Goal: Task Accomplishment & Management: Manage account settings

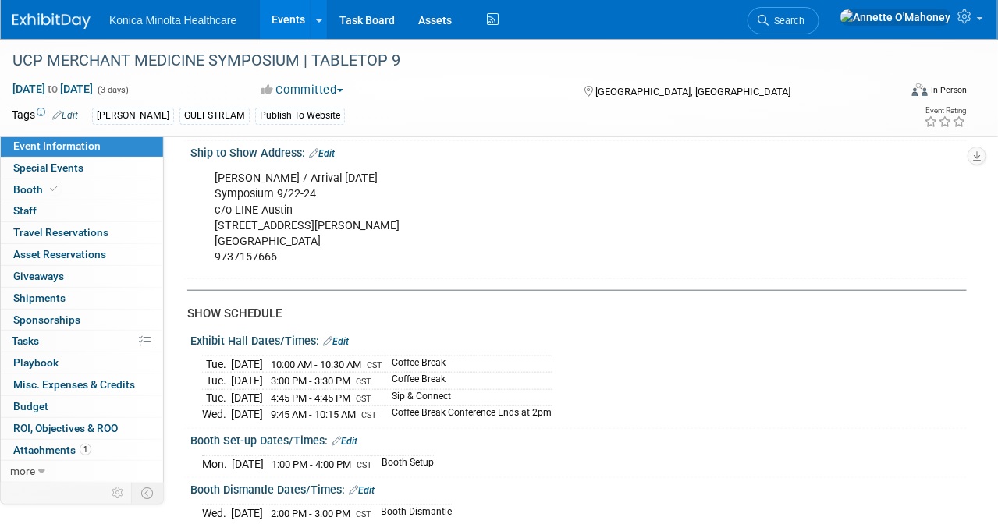
click at [300, 16] on link "Events" at bounding box center [288, 19] width 57 height 39
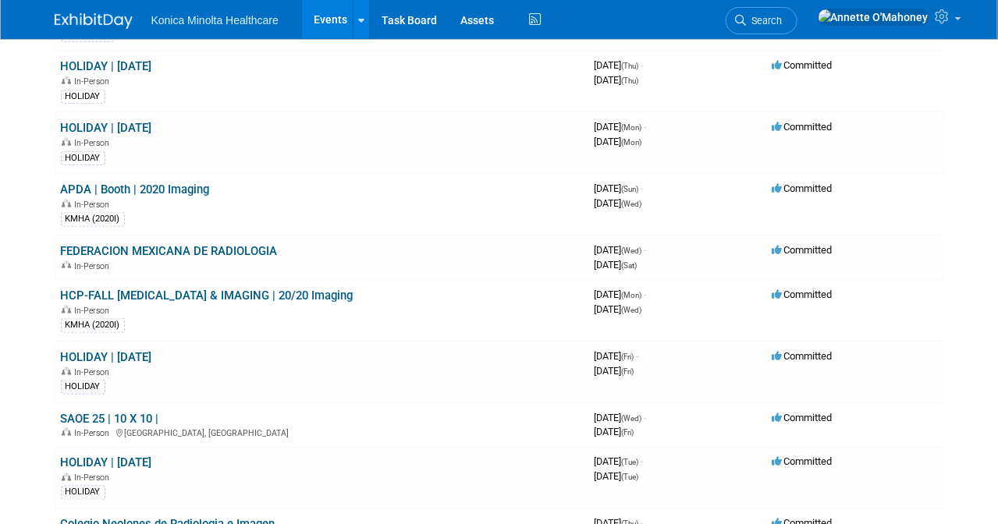
scroll to position [585, 0]
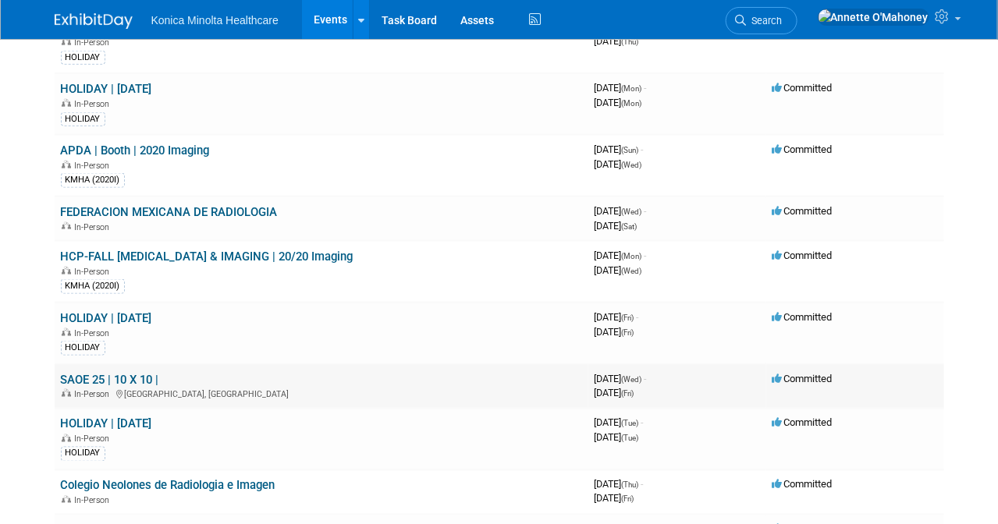
click at [135, 373] on link "SAOE 25 | 10 X 10 |" at bounding box center [110, 380] width 98 height 14
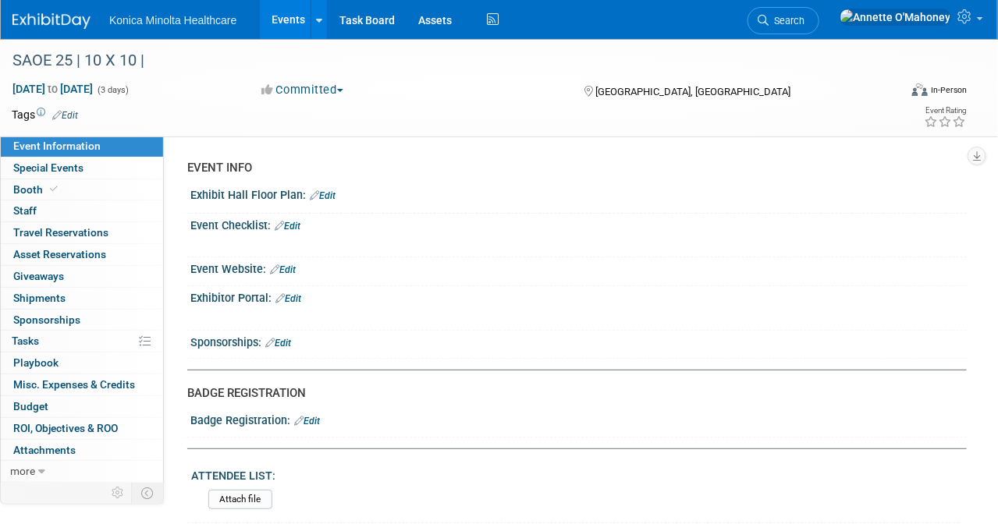
click at [287, 20] on link "Events" at bounding box center [288, 19] width 57 height 39
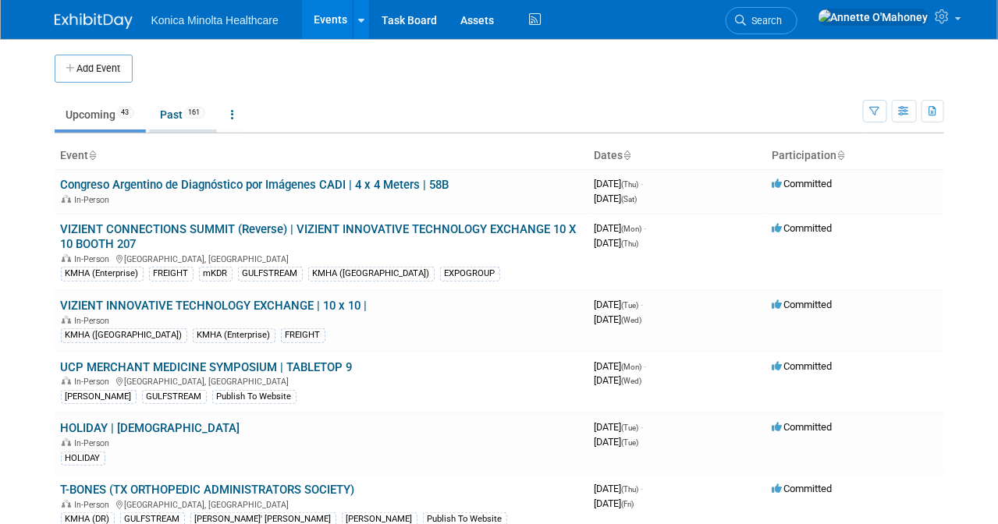
click at [167, 113] on link "Past 161" at bounding box center [183, 115] width 68 height 30
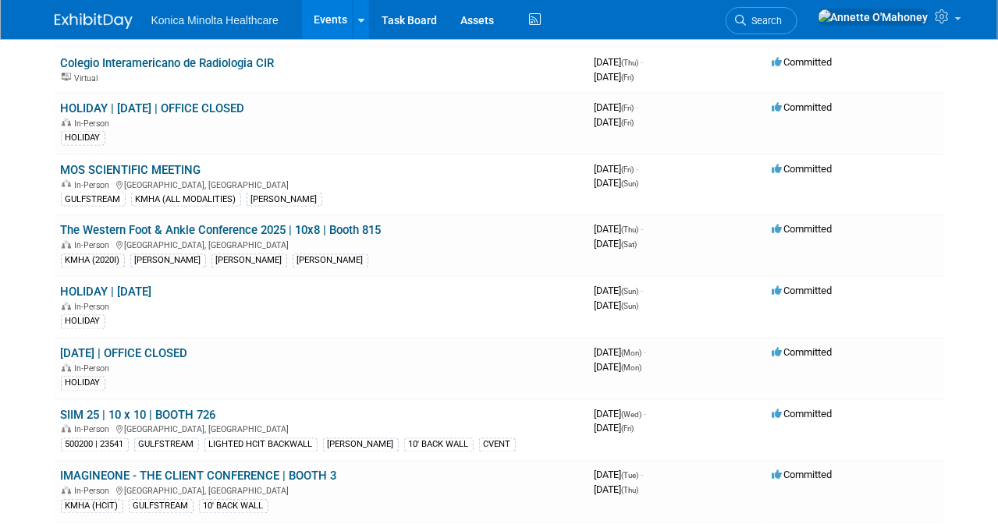
scroll to position [98, 0]
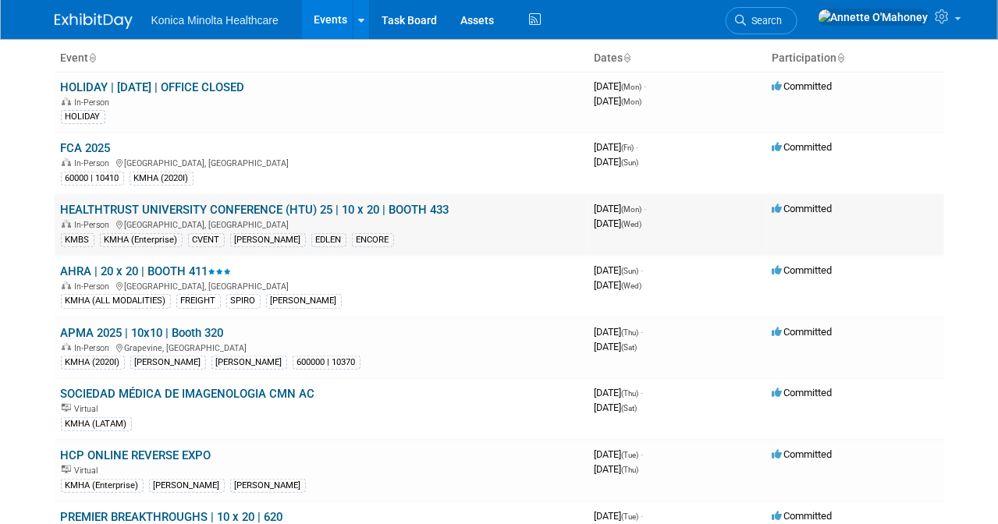
click at [294, 205] on link "HEALTHTRUST UNIVERSITY CONFERENCE (HTU) 25 | 10 x 20 | BOOTH 433" at bounding box center [255, 210] width 389 height 14
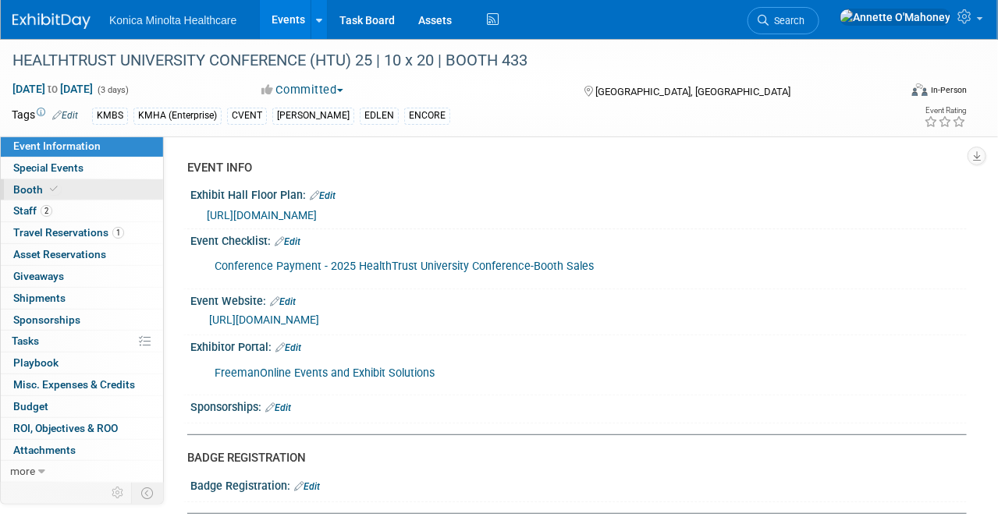
click at [59, 181] on link "Booth" at bounding box center [82, 189] width 162 height 21
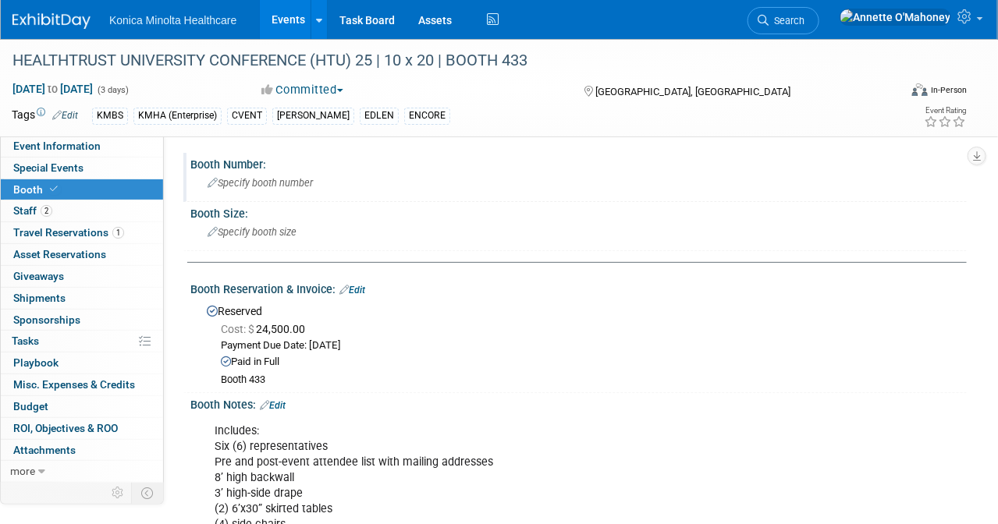
click at [275, 180] on span "Specify booth number" at bounding box center [260, 183] width 105 height 12
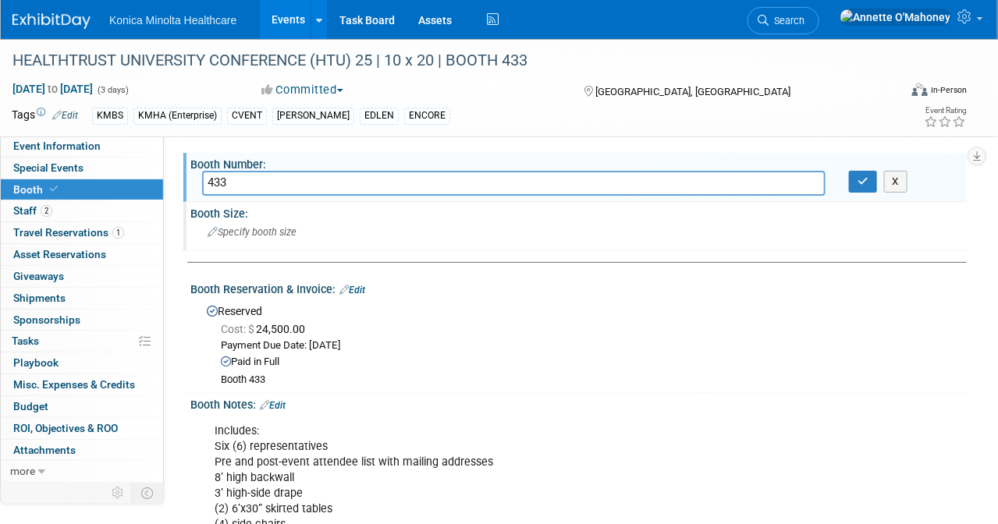
type input "433"
click at [265, 232] on span "Specify booth size" at bounding box center [252, 232] width 89 height 12
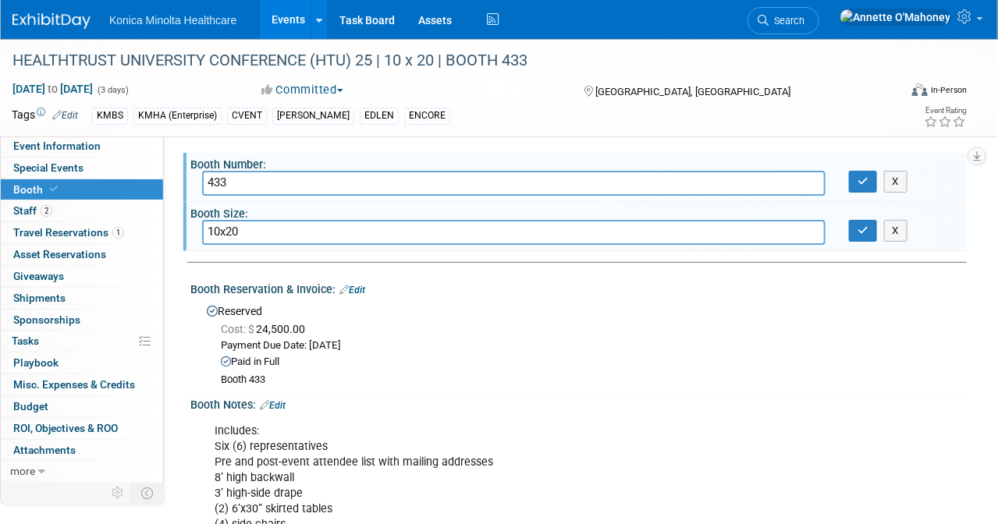
type input "10x20"
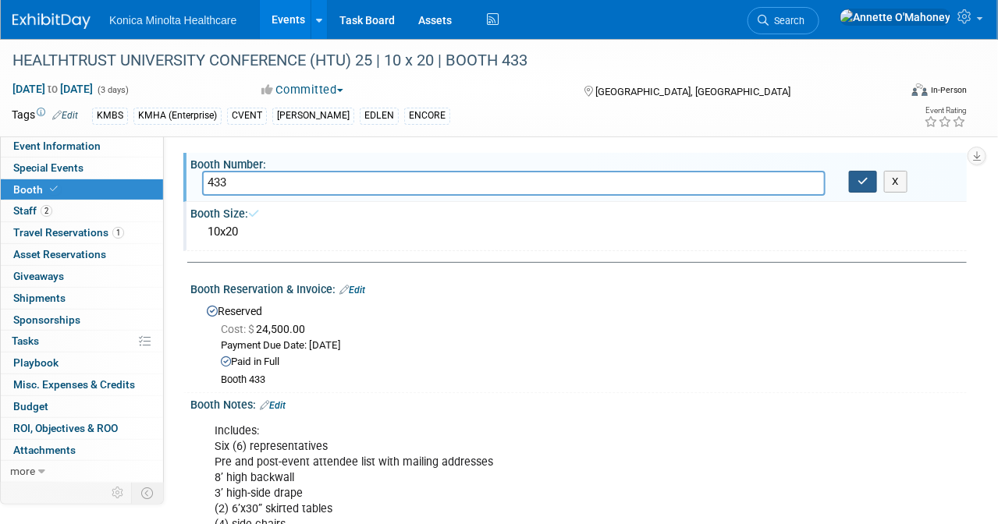
click at [861, 179] on icon "button" at bounding box center [863, 181] width 11 height 10
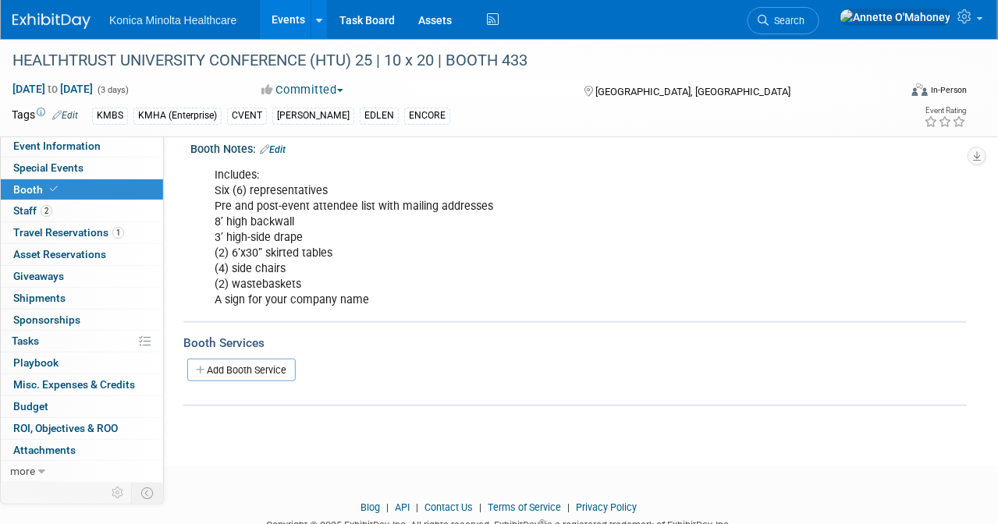
scroll to position [293, 0]
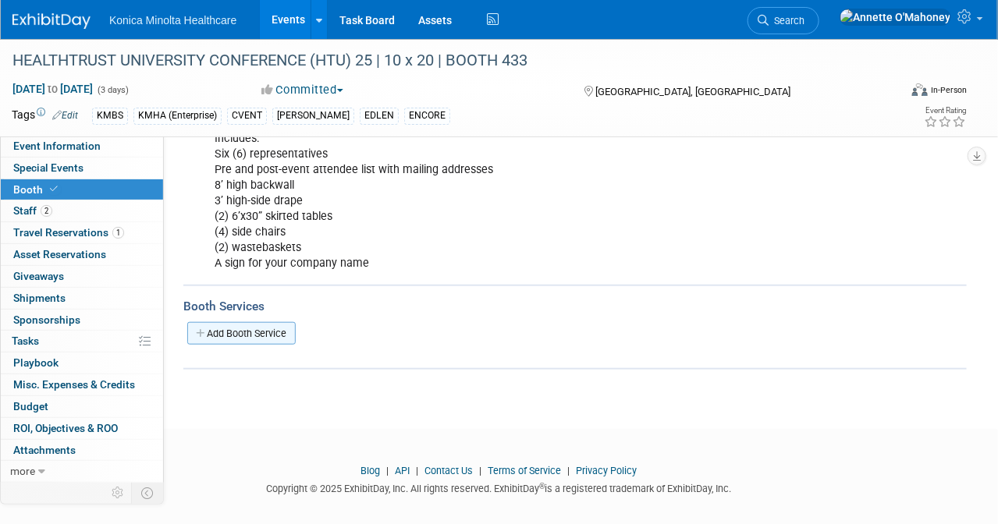
click at [254, 324] on link "Add Booth Service" at bounding box center [241, 333] width 108 height 23
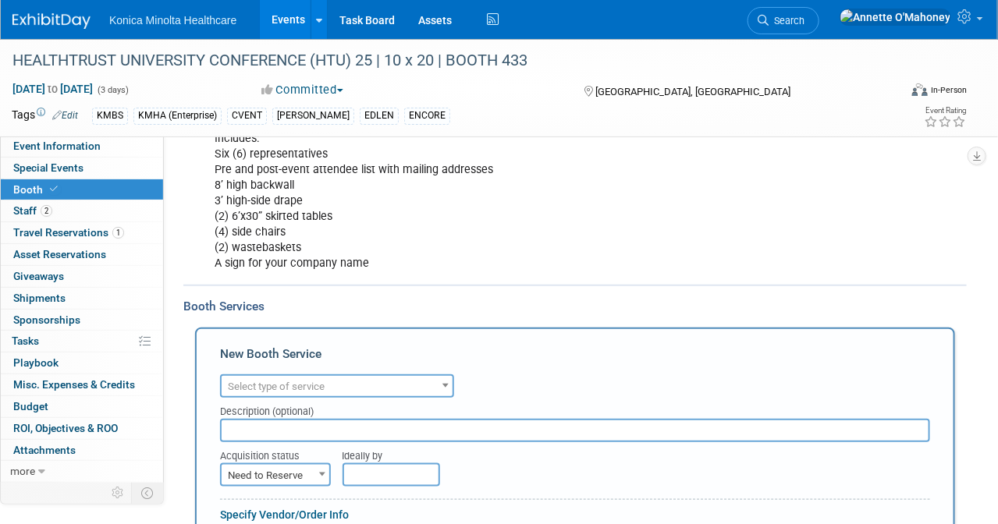
scroll to position [0, 0]
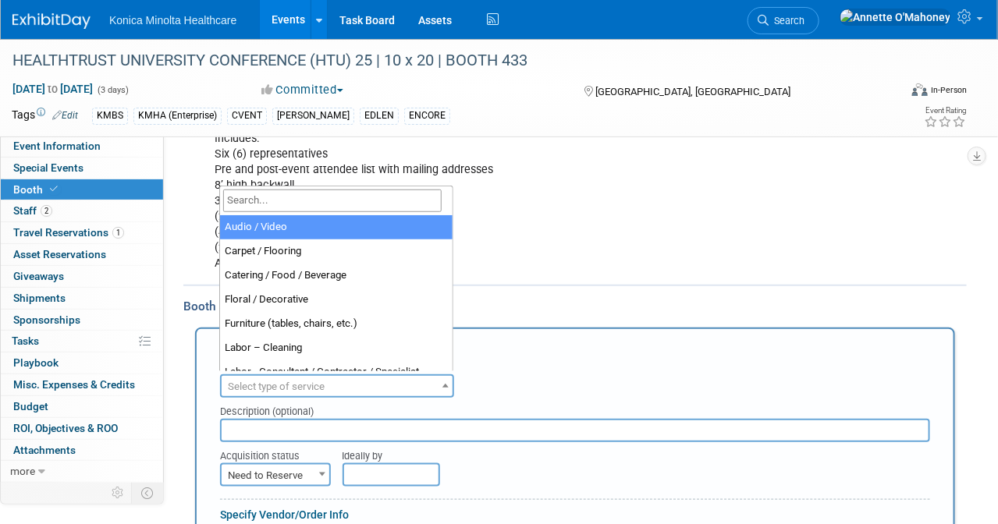
click at [321, 384] on span "Select type of service" at bounding box center [276, 387] width 97 height 12
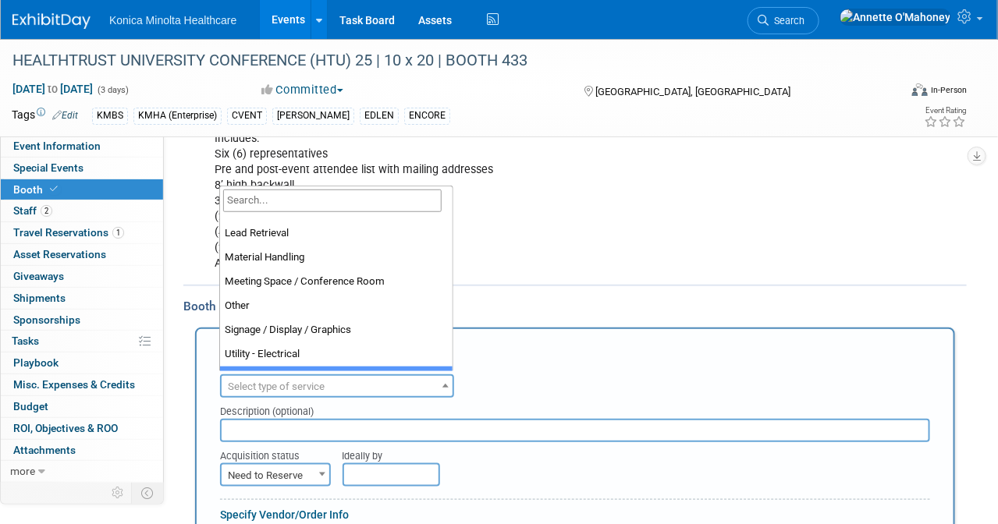
scroll to position [293, 0]
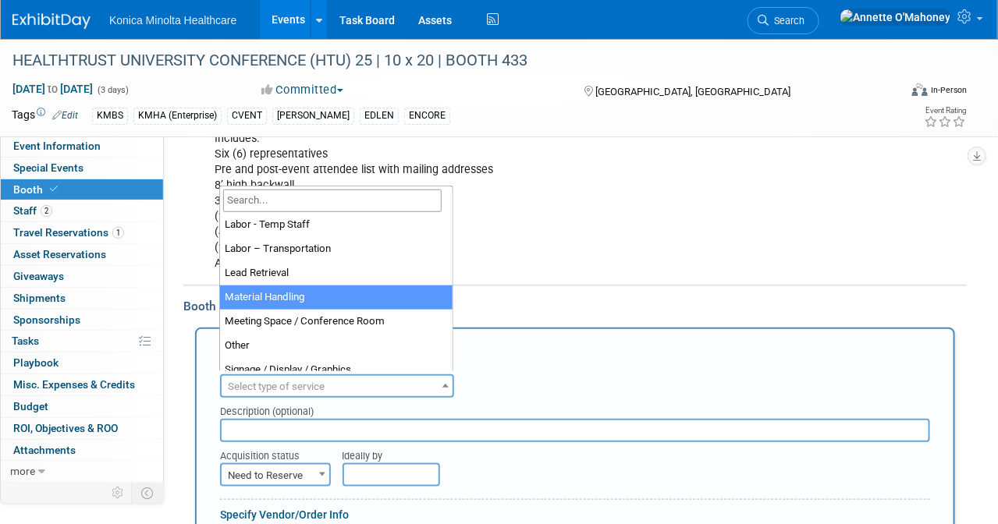
select select "10"
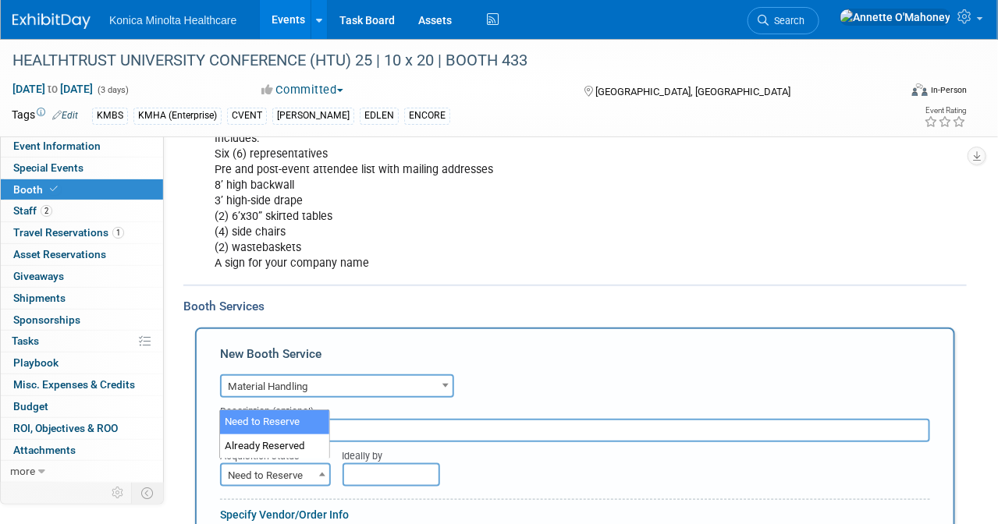
click at [314, 466] on span at bounding box center [322, 474] width 16 height 20
select select "2"
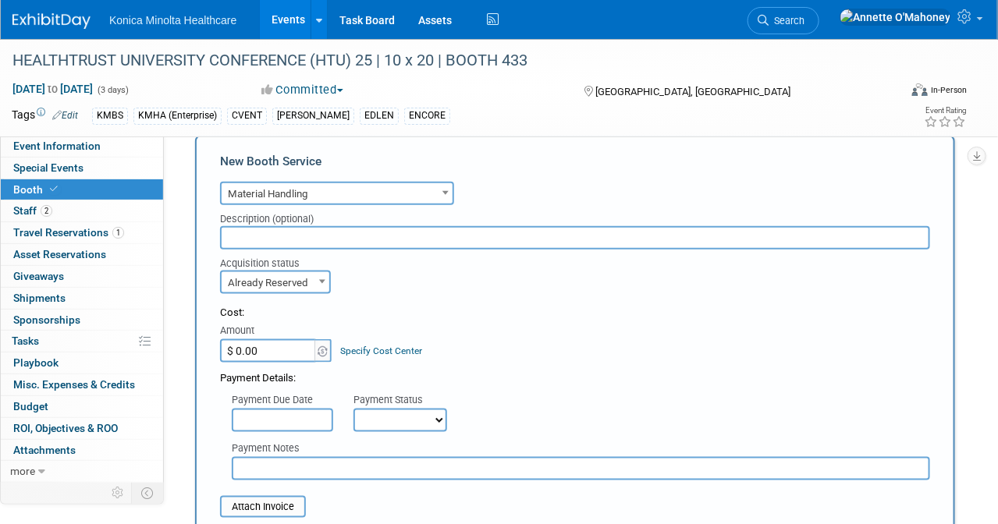
scroll to position [488, 0]
click at [285, 341] on input "$ 0.00" at bounding box center [269, 348] width 98 height 23
type input "$ 663.00"
click at [554, 374] on div "Payment Details:" at bounding box center [575, 371] width 710 height 23
click at [434, 411] on select "Not Paid Yet Partially Paid Paid in Full" at bounding box center [400, 418] width 94 height 23
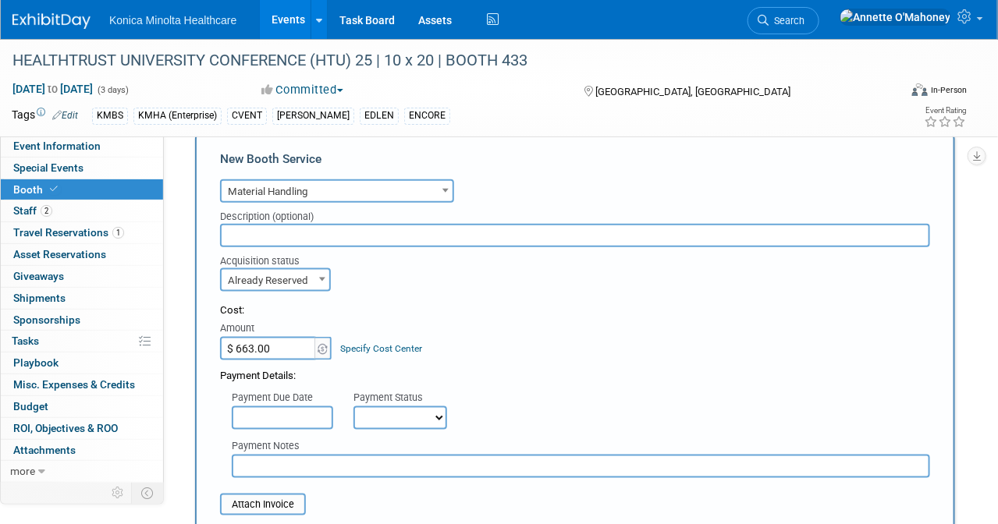
select select "1"
click at [353, 407] on select "Not Paid Yet Partially Paid Paid in Full" at bounding box center [400, 418] width 94 height 23
click at [507, 387] on div "Payment Due Date Payment Status Not Paid Yet Partially Paid Paid in Full Next P…" at bounding box center [574, 407] width 733 height 46
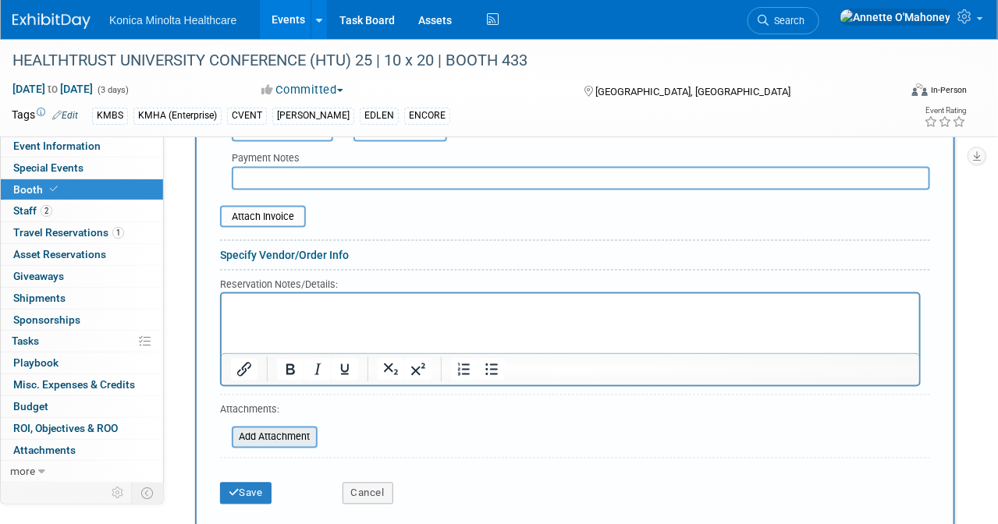
scroll to position [780, 0]
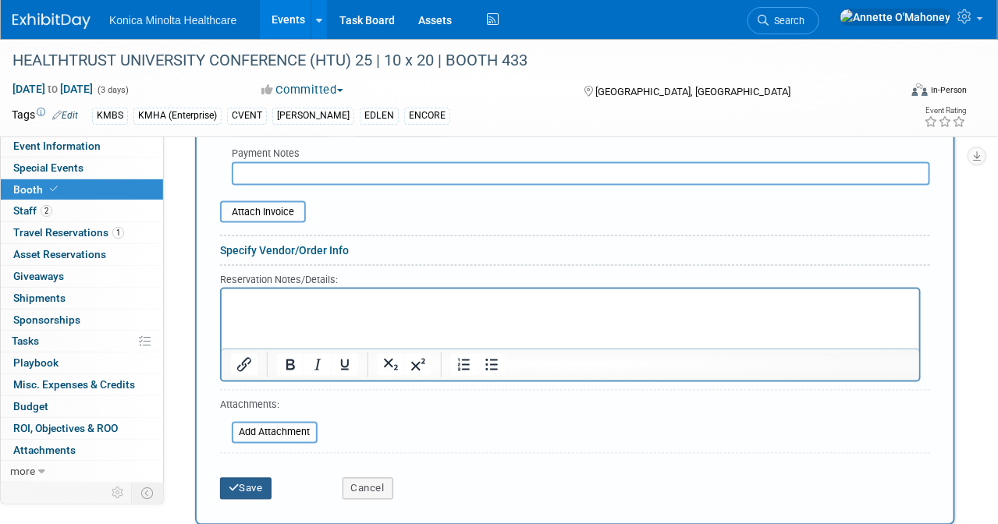
click at [250, 478] on button "Save" at bounding box center [245, 489] width 51 height 22
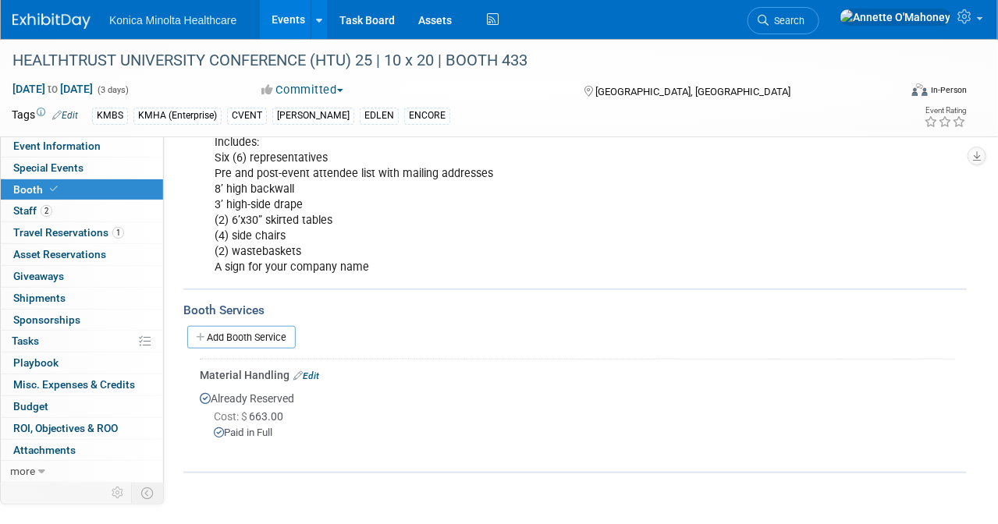
scroll to position [293, 0]
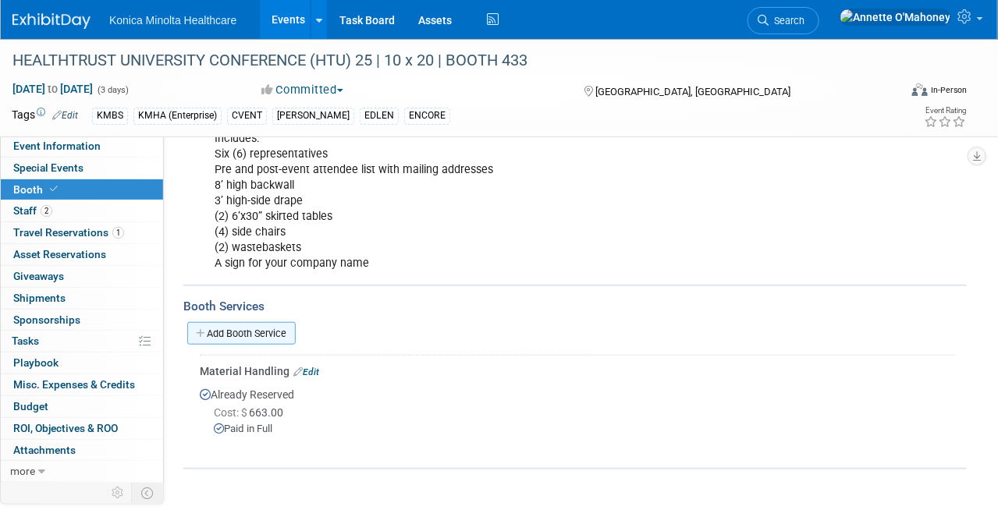
click at [254, 324] on link "Add Booth Service" at bounding box center [241, 333] width 108 height 23
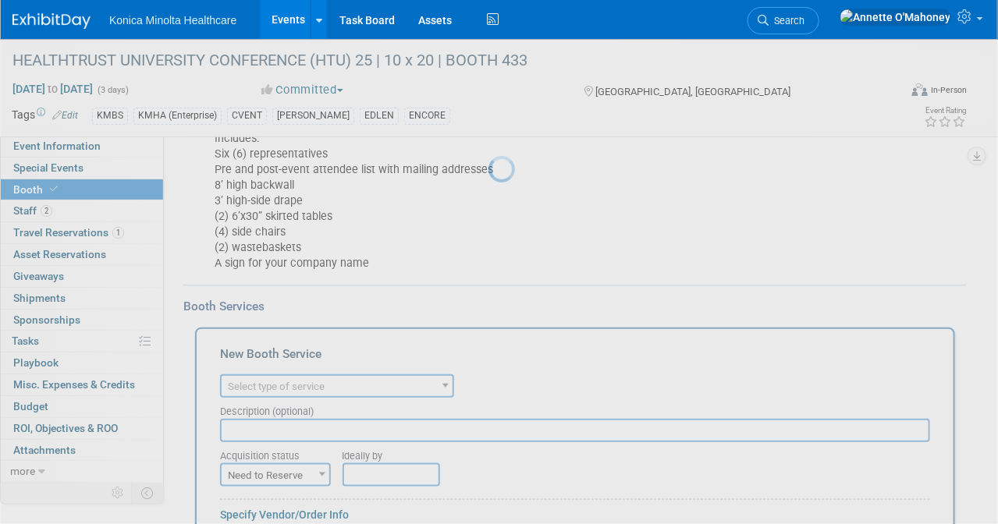
scroll to position [0, 0]
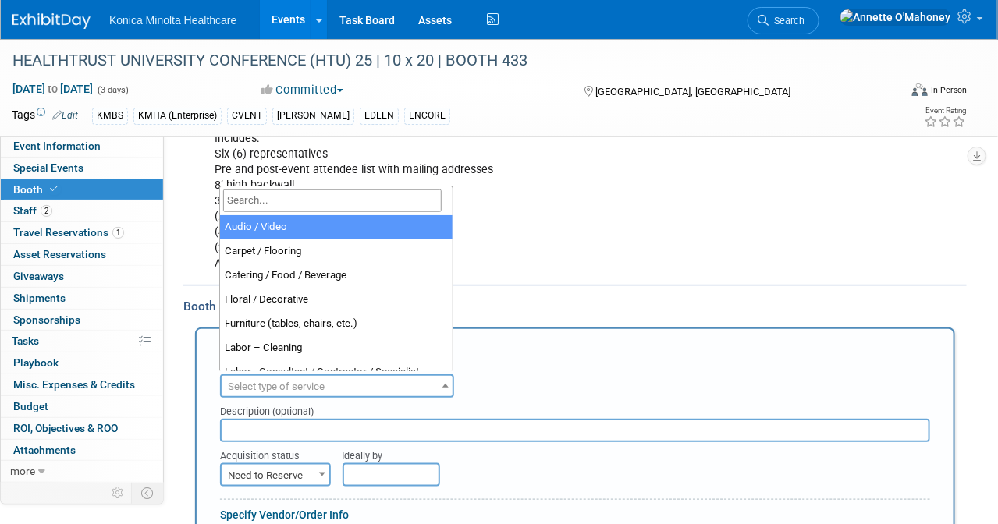
click at [308, 381] on span "Select type of service" at bounding box center [276, 387] width 97 height 12
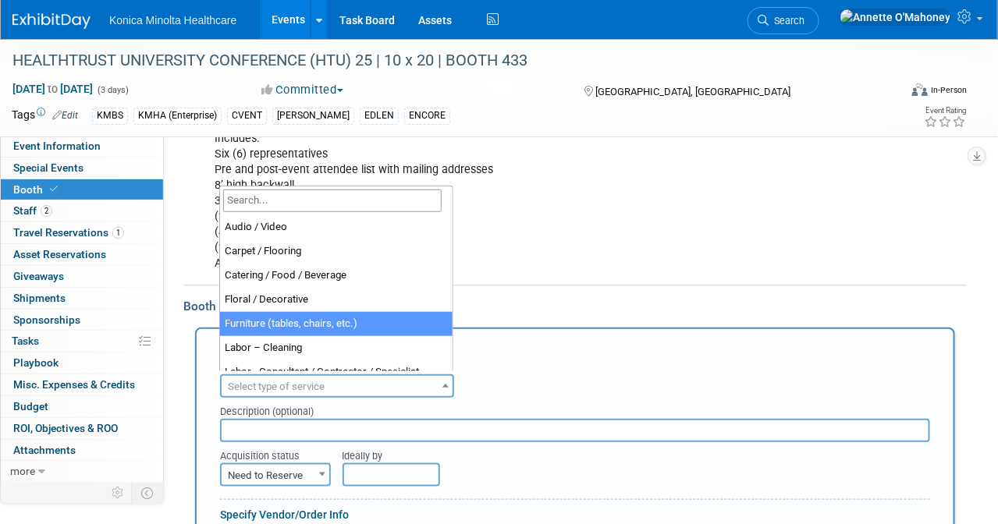
select select "6"
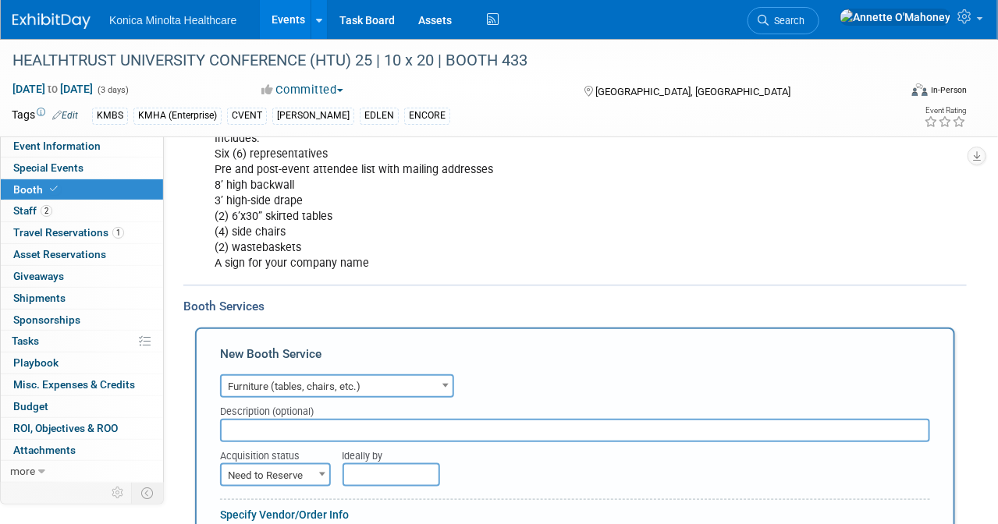
click at [315, 419] on input "text" at bounding box center [575, 430] width 710 height 23
drag, startPoint x: 336, startPoint y: 427, endPoint x: 208, endPoint y: 427, distance: 128.0
click at [208, 427] on div "Description (optional) B" at bounding box center [574, 420] width 733 height 44
paste input "ooth Furniture Rental-Barstools (4) | 2 Tables | Vacuuming | Chrome Rack | Prio…"
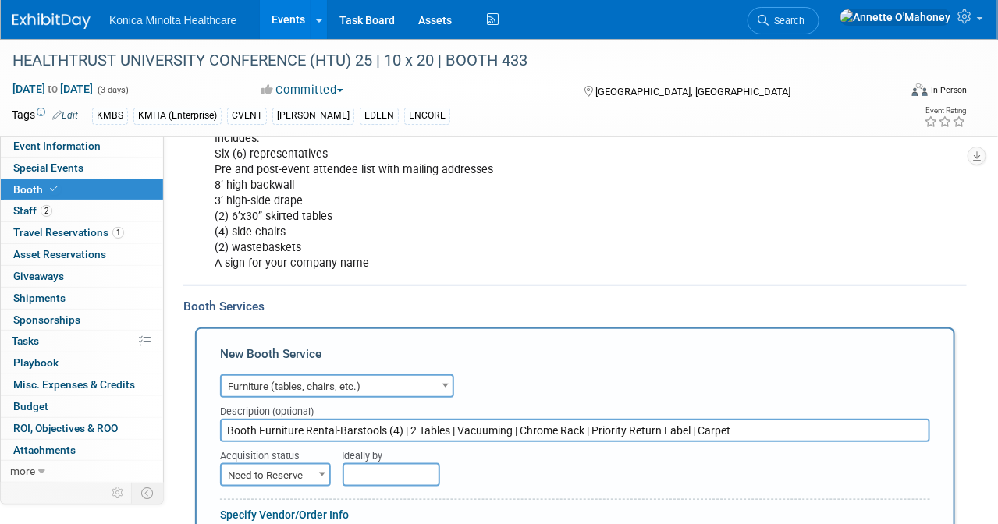
type input "Booth Furniture Rental-Barstools (4) | 2 Tables | Vacuuming | Chrome Rack | Pri…"
click at [316, 467] on span at bounding box center [322, 474] width 16 height 20
select select "2"
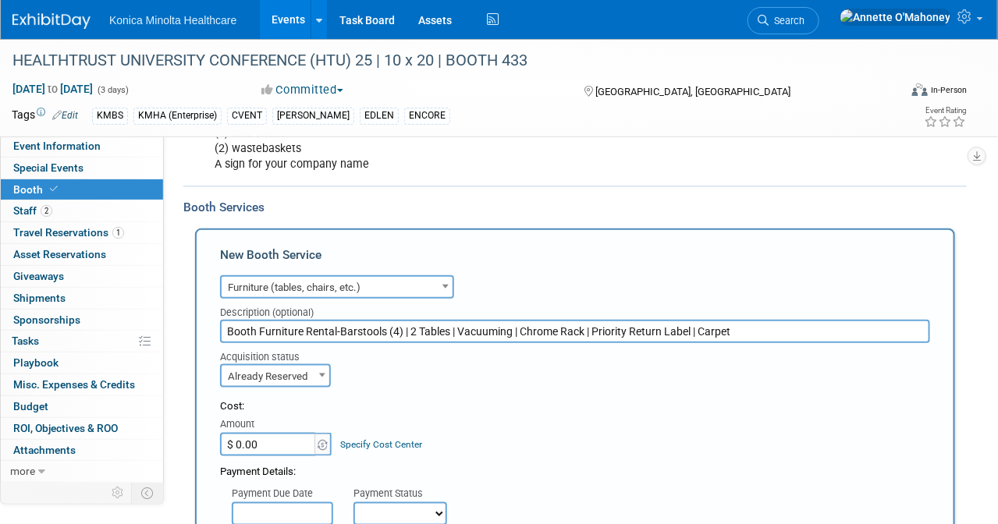
scroll to position [488, 0]
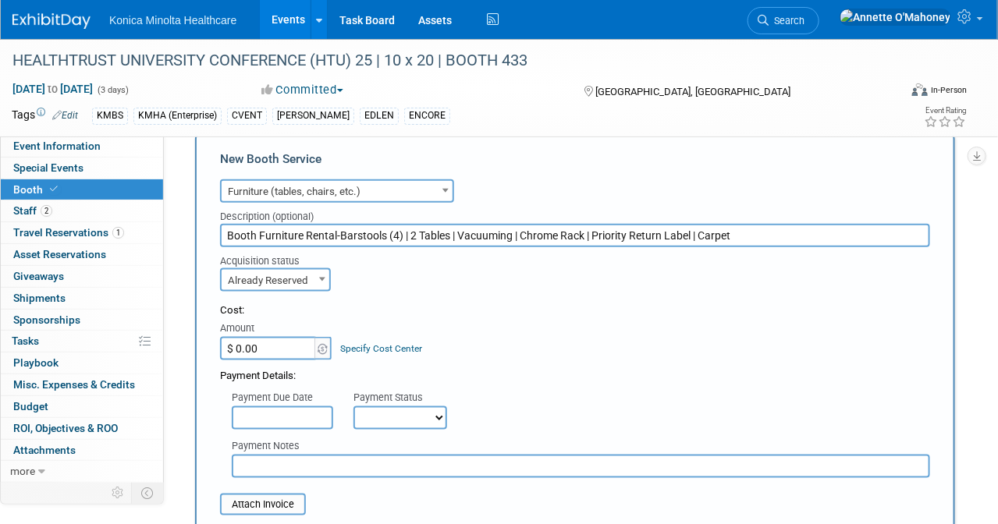
click at [286, 341] on input "$ 0.00" at bounding box center [269, 348] width 98 height 23
type input "$ 4,538.92"
click at [438, 417] on select "Not Paid Yet Partially Paid Paid in Full" at bounding box center [400, 418] width 94 height 23
select select "1"
click at [353, 407] on select "Not Paid Yet Partially Paid Paid in Full" at bounding box center [400, 418] width 94 height 23
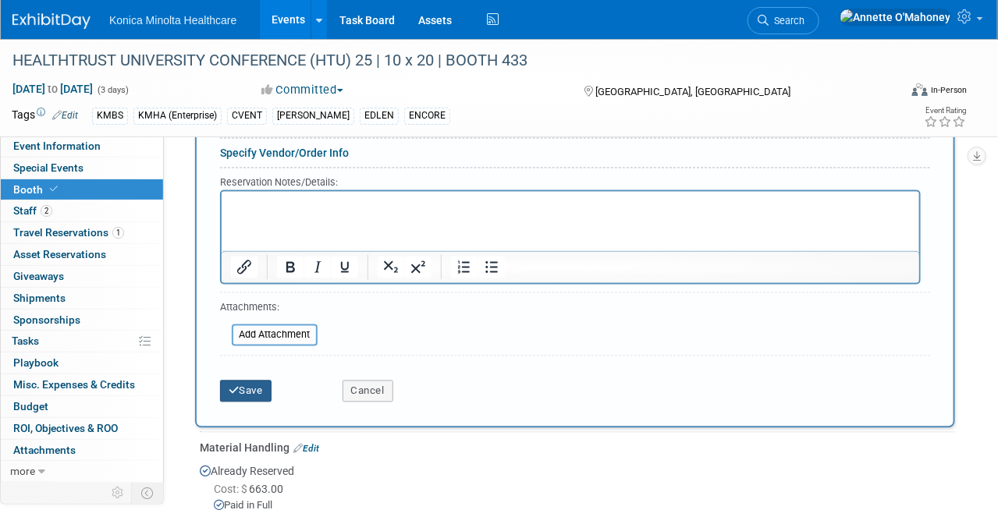
click at [252, 381] on button "Save" at bounding box center [245, 392] width 51 height 22
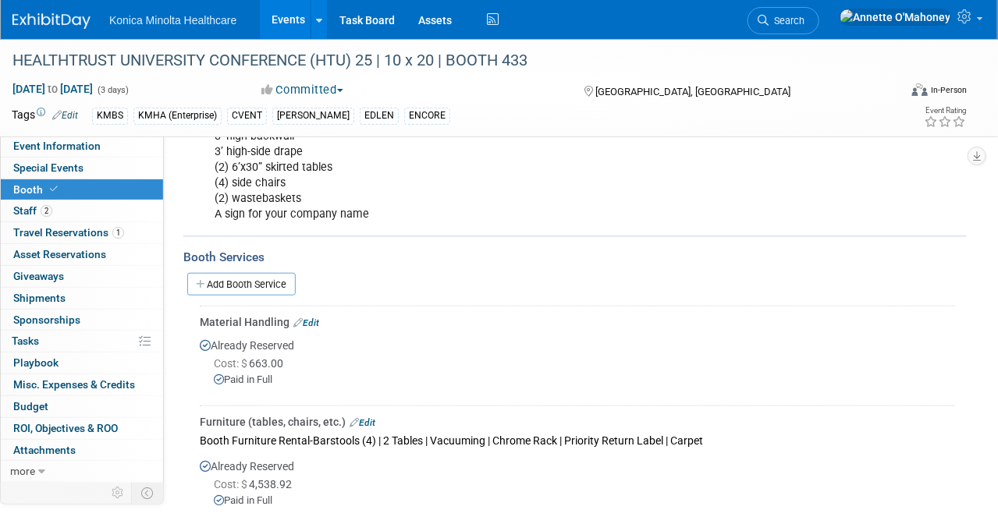
scroll to position [328, 0]
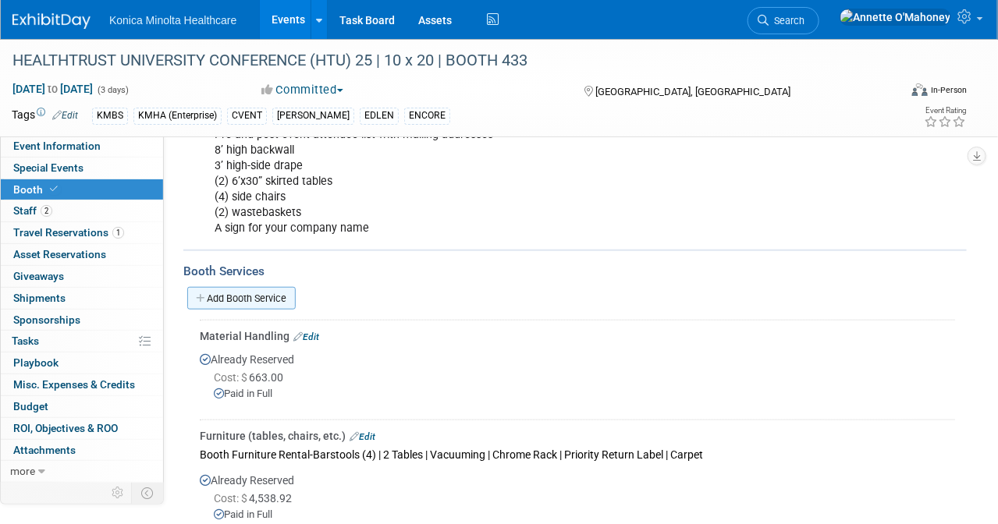
click at [262, 294] on link "Add Booth Service" at bounding box center [241, 298] width 108 height 23
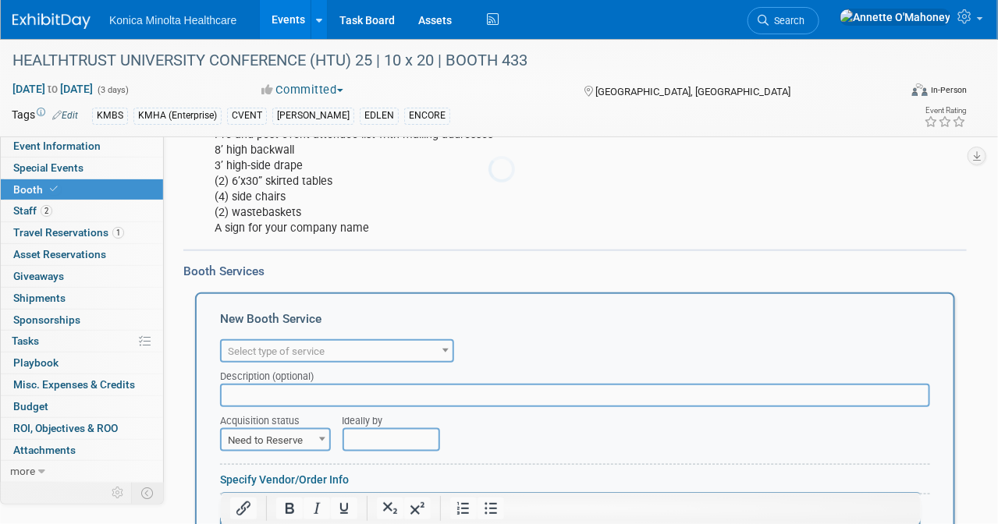
scroll to position [0, 0]
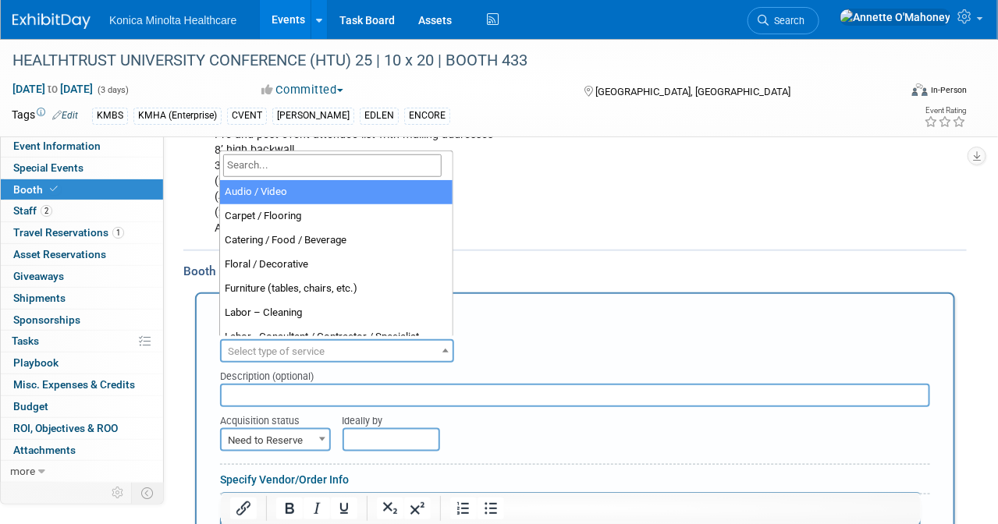
click at [346, 346] on span "Select type of service" at bounding box center [337, 352] width 231 height 22
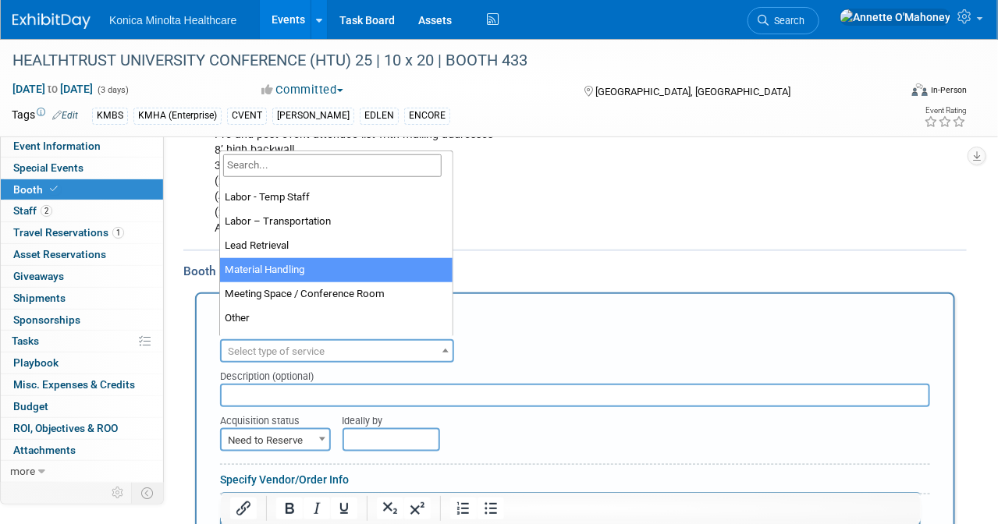
scroll to position [390, 0]
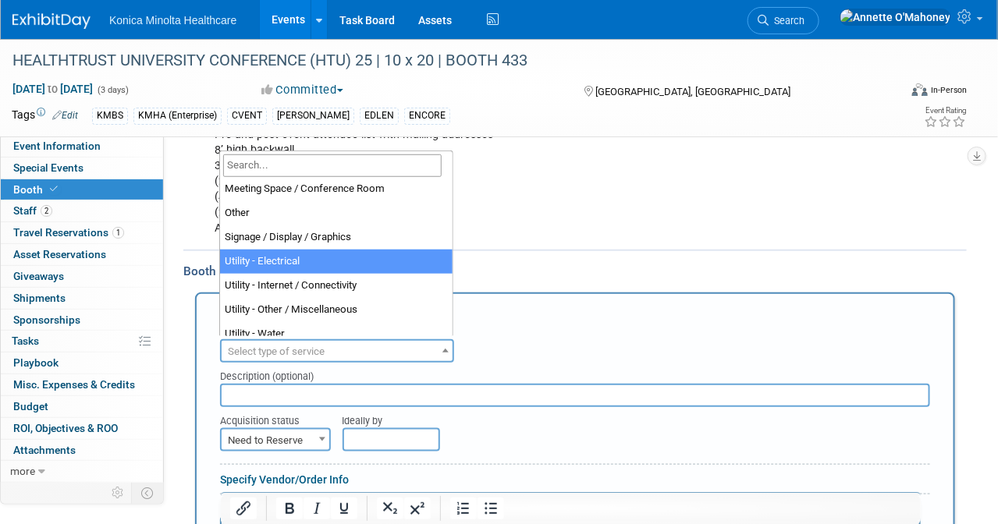
select select "8"
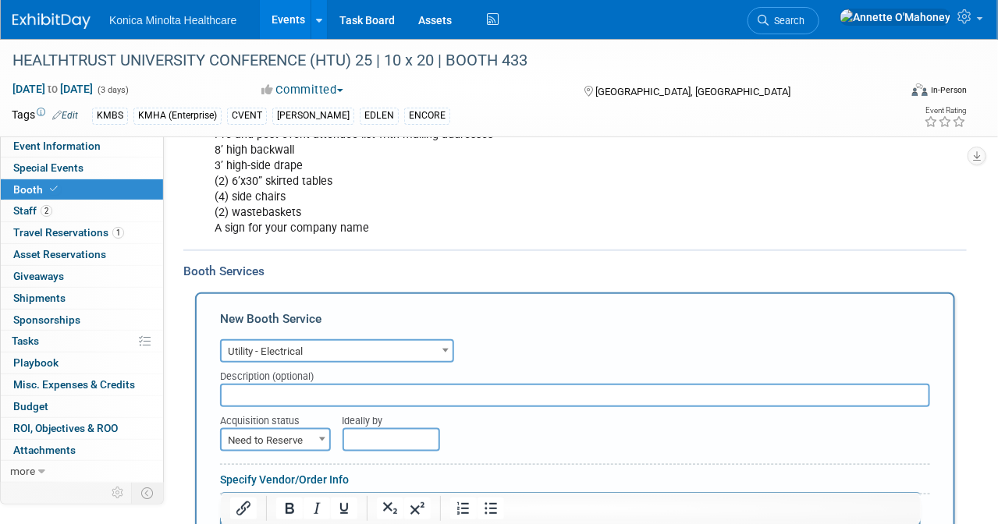
click at [322, 429] on span at bounding box center [322, 439] width 16 height 20
drag, startPoint x: 289, startPoint y: 480, endPoint x: 307, endPoint y: 465, distance: 23.3
select select "2"
click at [487, 416] on div "Acquisition status Need to Reserve Already Reserved Already Reserved Ideally by" at bounding box center [574, 429] width 733 height 44
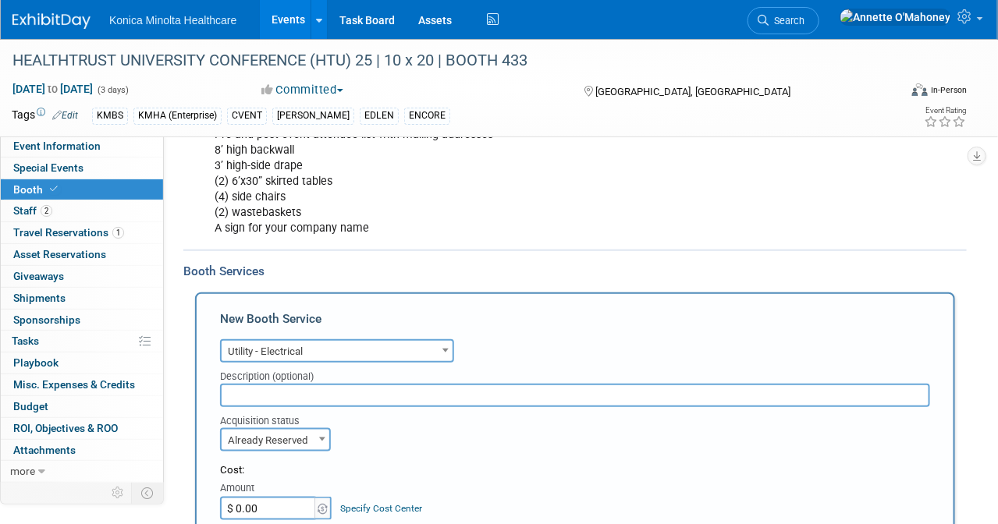
scroll to position [523, 0]
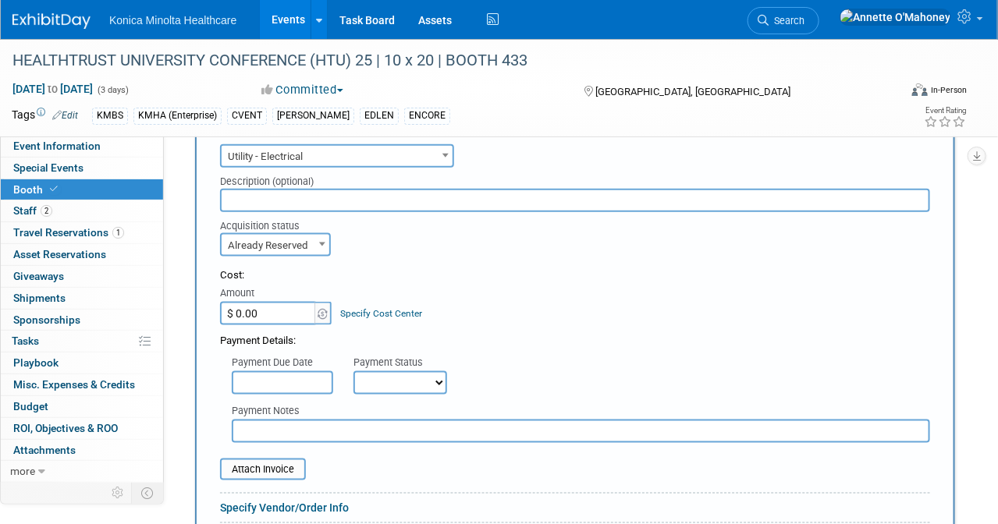
click at [287, 312] on input "$ 0.00" at bounding box center [269, 313] width 98 height 23
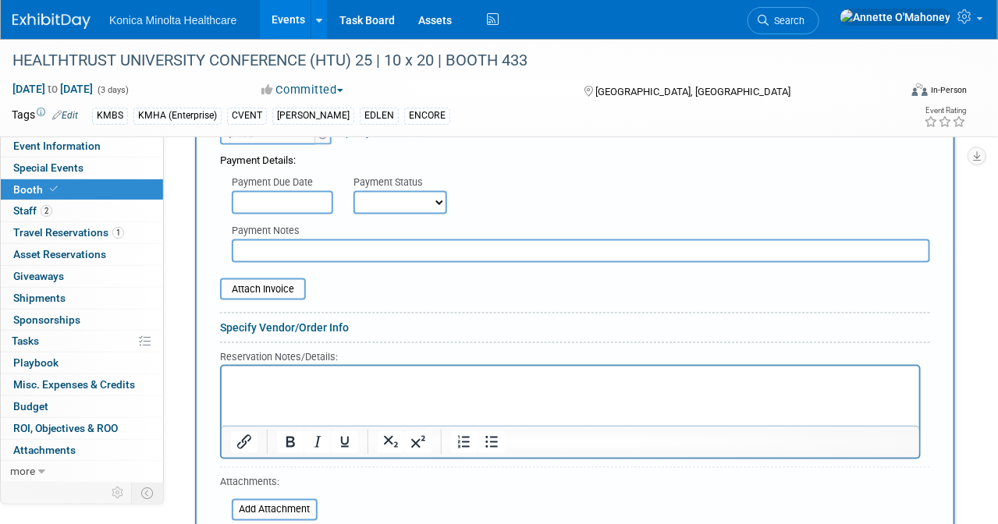
scroll to position [718, 0]
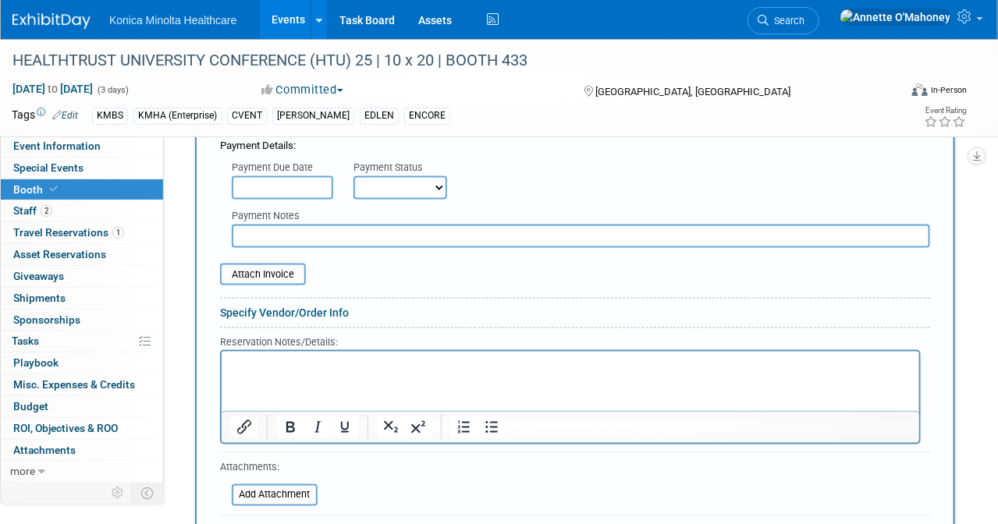
type input "$ 408.00"
click at [376, 176] on select "Not Paid Yet Partially Paid Paid in Full" at bounding box center [400, 187] width 94 height 23
select select "1"
click at [353, 176] on select "Not Paid Yet Partially Paid Paid in Full" at bounding box center [400, 187] width 94 height 23
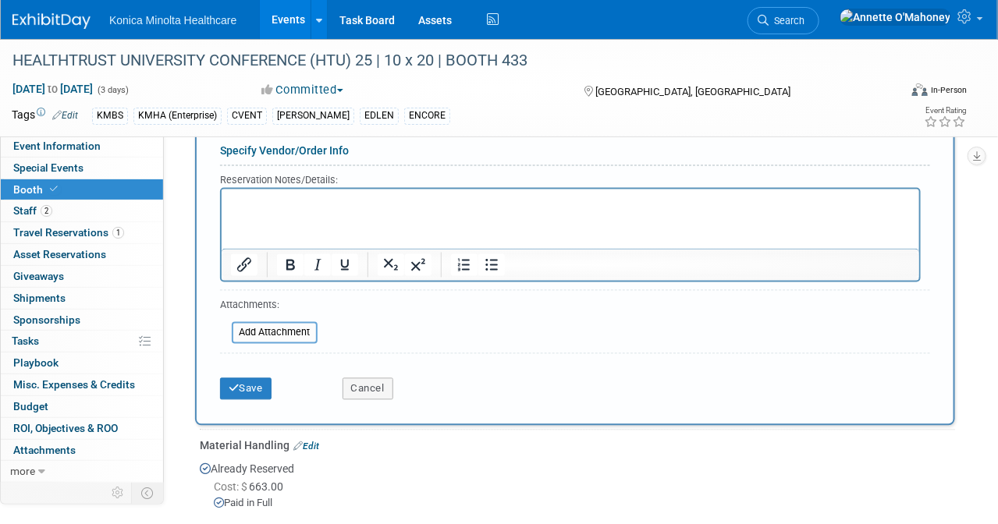
scroll to position [913, 0]
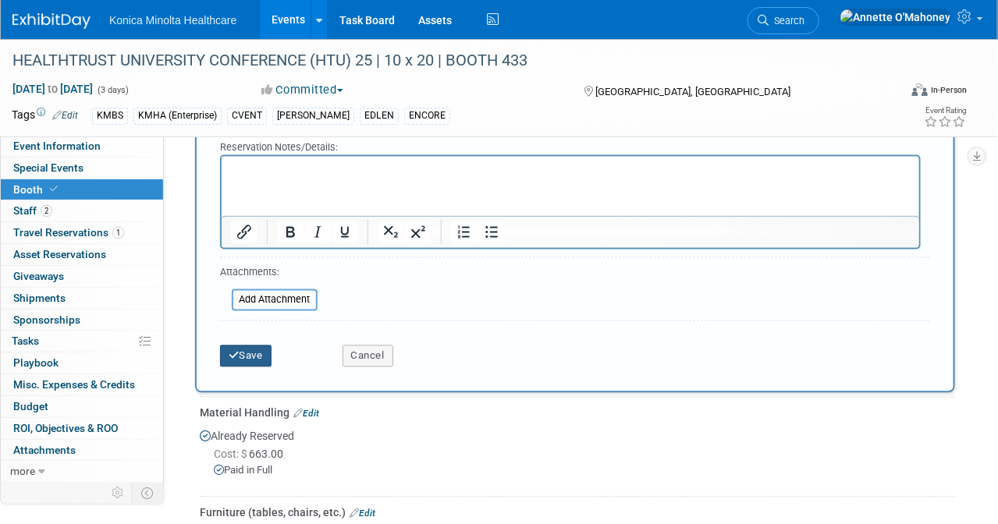
click at [236, 355] on button "Save" at bounding box center [245, 357] width 51 height 22
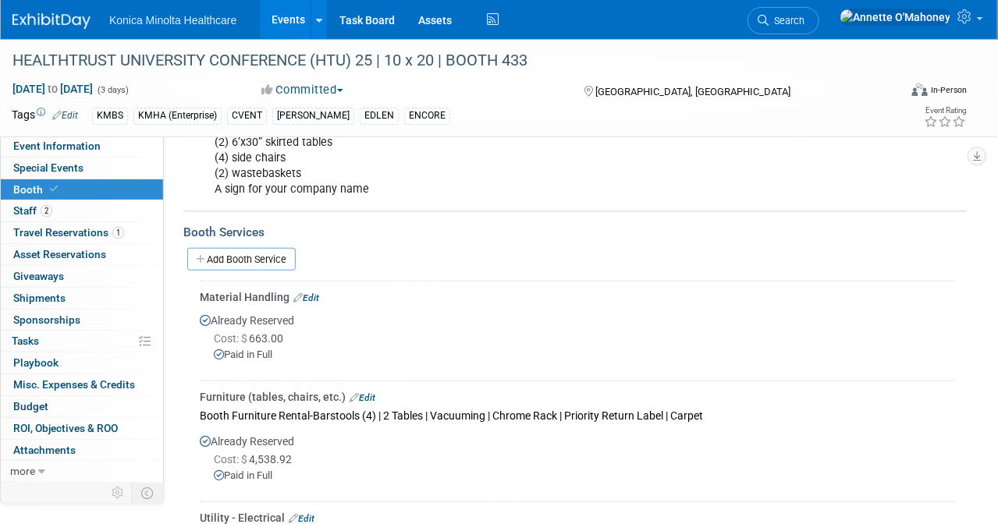
scroll to position [329, 0]
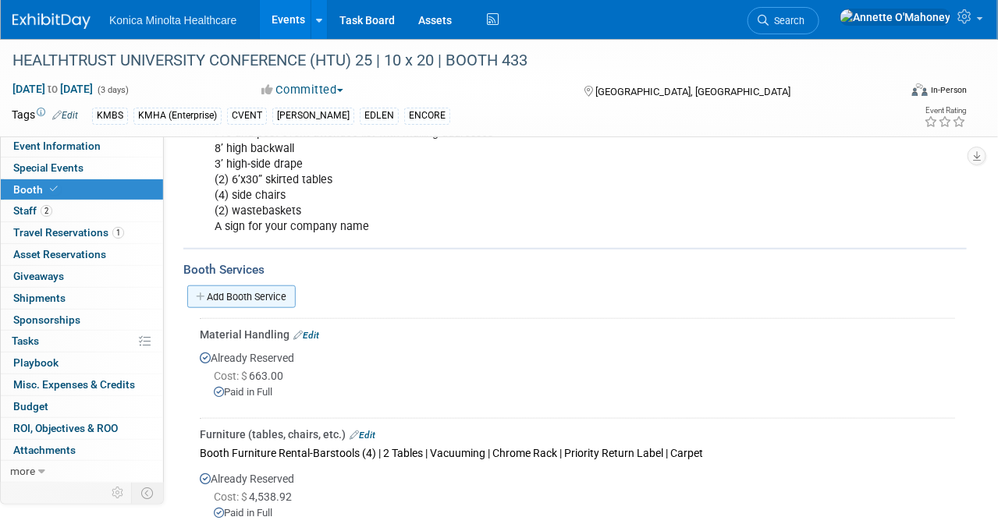
click at [265, 290] on link "Add Booth Service" at bounding box center [241, 297] width 108 height 23
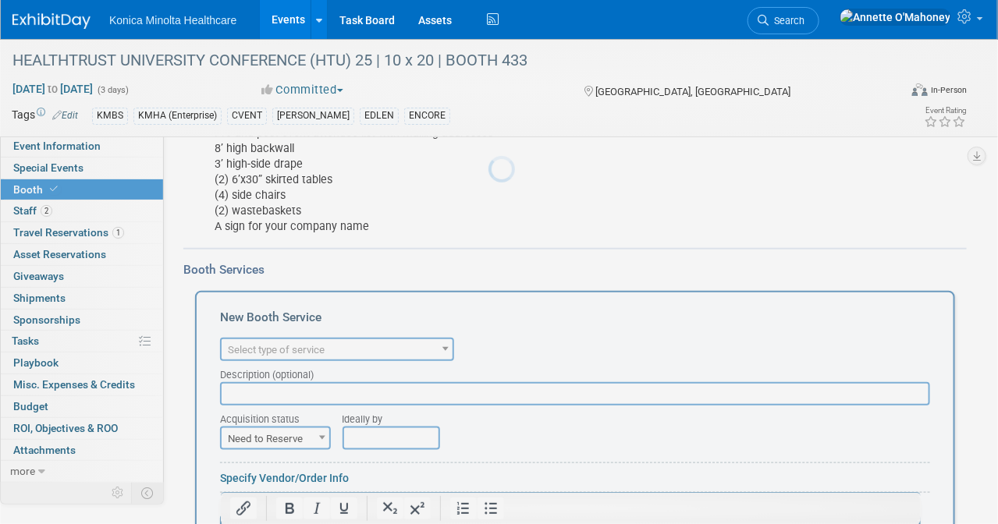
scroll to position [0, 0]
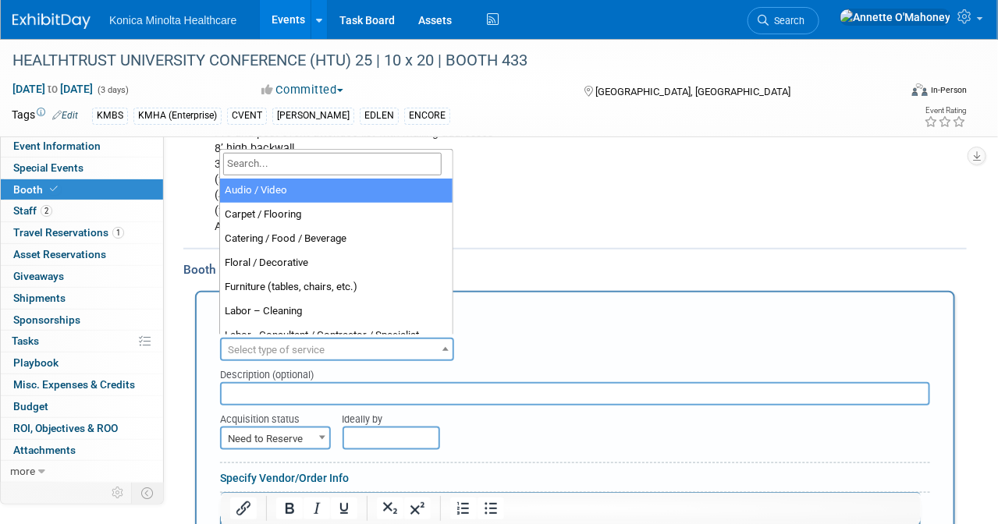
click at [431, 345] on span "Select type of service" at bounding box center [337, 350] width 231 height 22
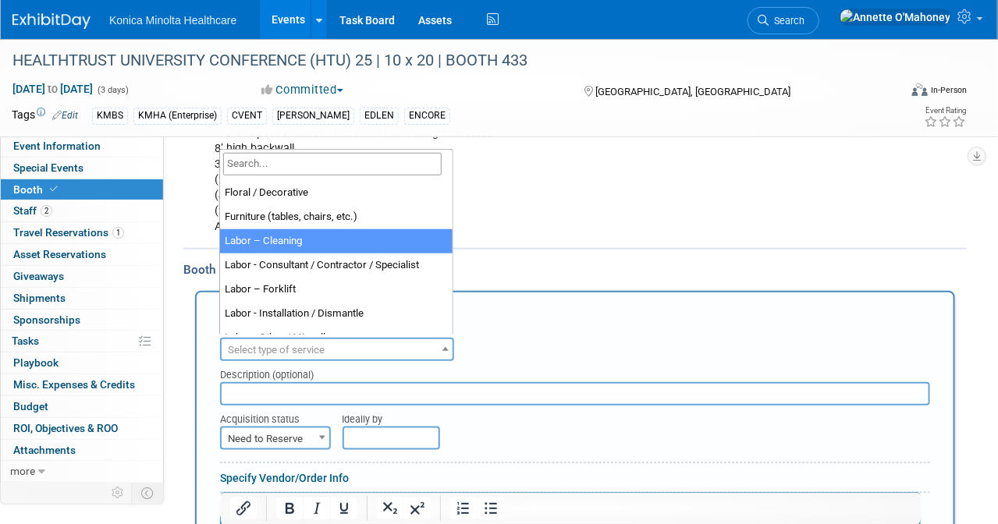
scroll to position [98, 0]
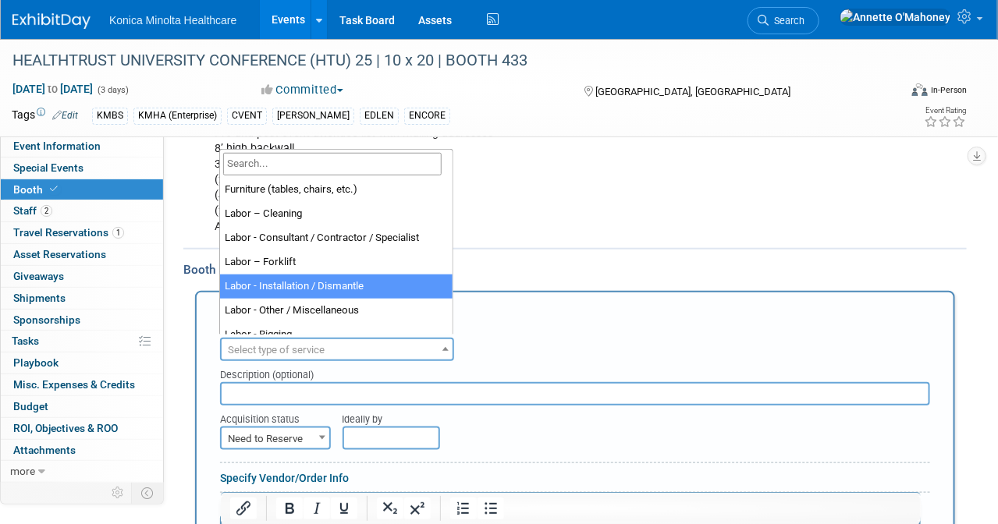
select select "11"
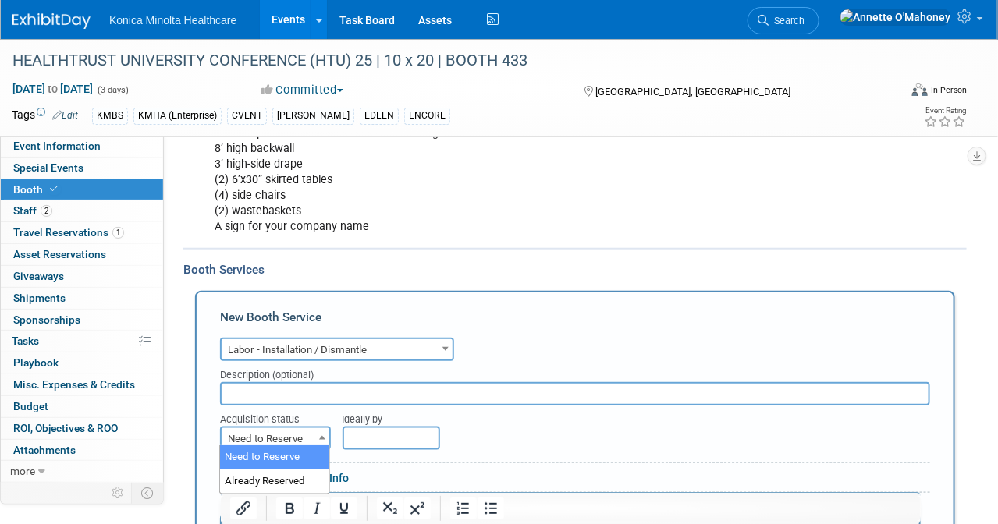
click at [318, 437] on span at bounding box center [322, 438] width 16 height 20
select select "2"
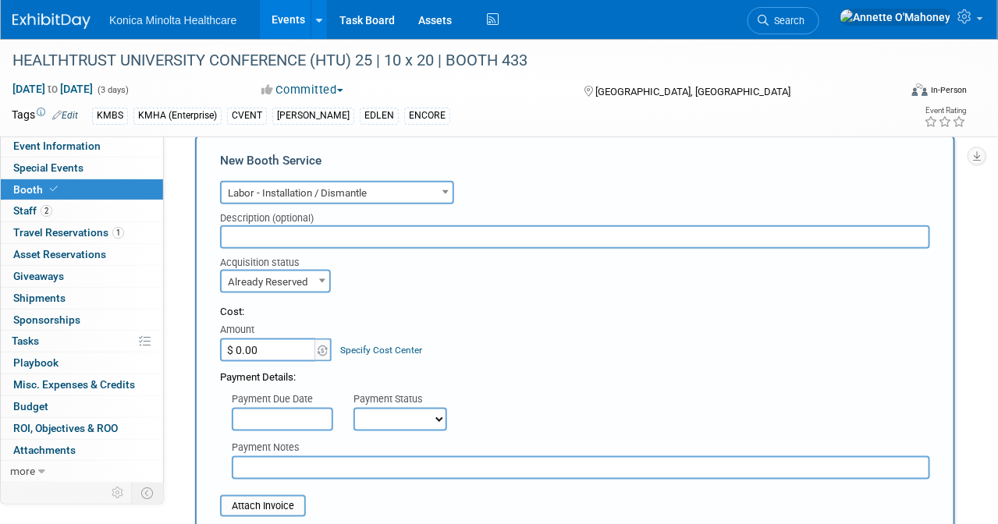
scroll to position [524, 0]
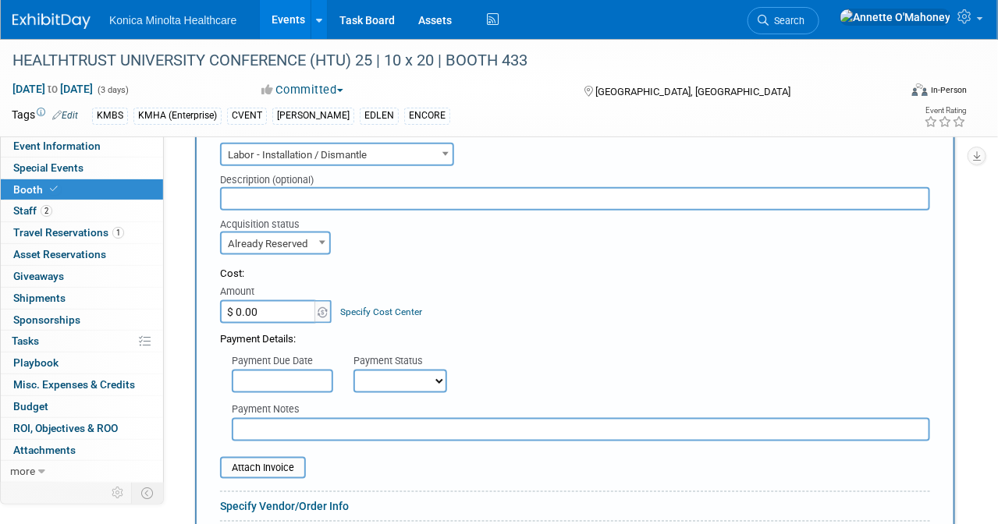
click at [296, 308] on input "$ 0.00" at bounding box center [269, 311] width 98 height 23
type input "$ 497.25"
click at [398, 370] on select "Not Paid Yet Partially Paid Paid in Full" at bounding box center [400, 381] width 94 height 23
select select "1"
click at [353, 370] on select "Not Paid Yet Partially Paid Paid in Full" at bounding box center [400, 381] width 94 height 23
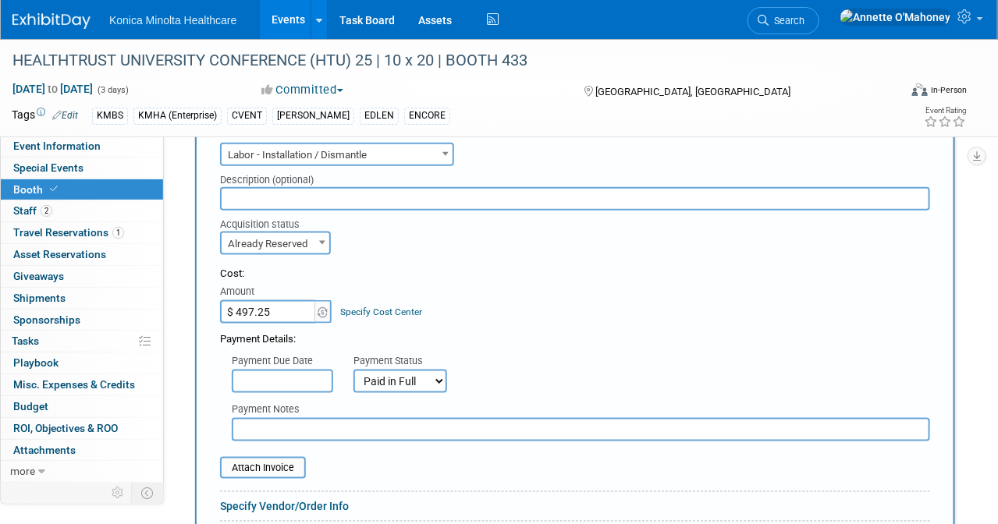
click at [539, 325] on div "Payment Details:" at bounding box center [575, 335] width 710 height 23
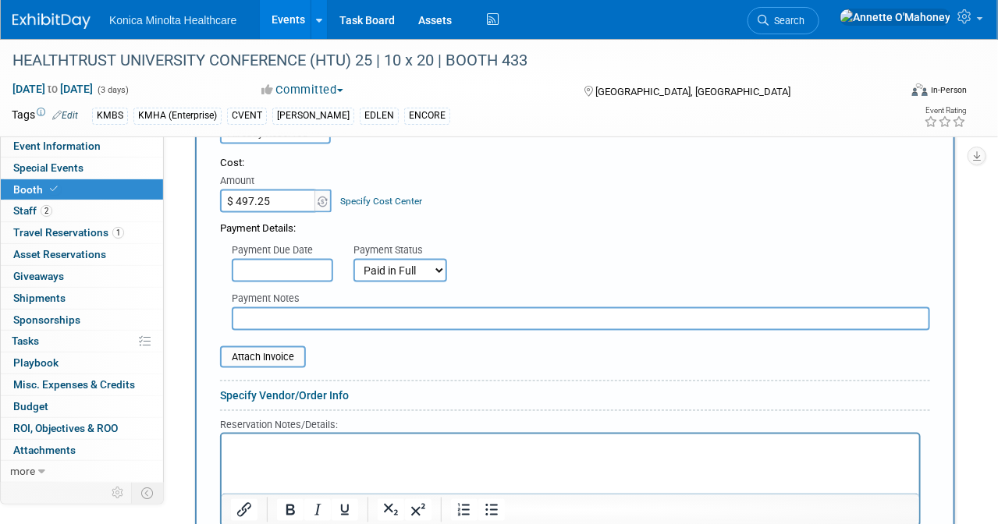
scroll to position [817, 0]
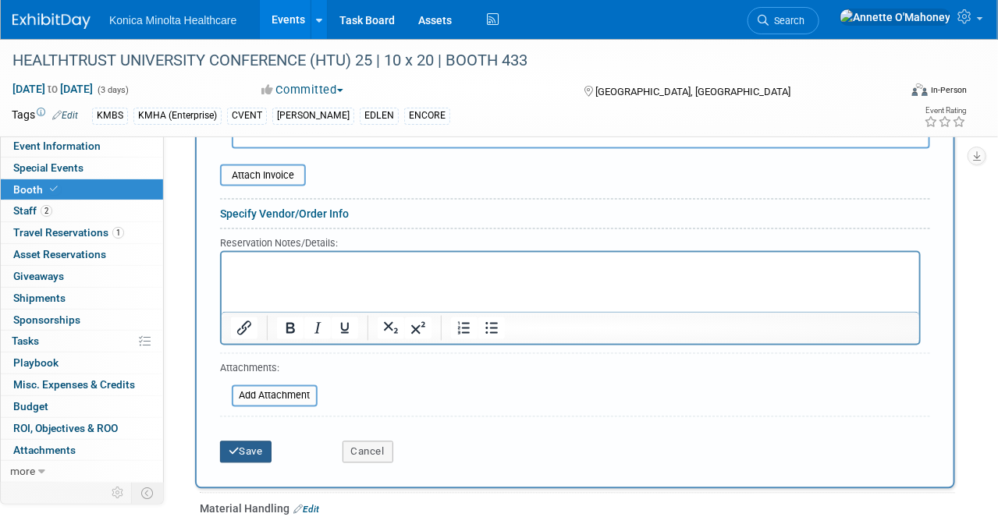
click at [248, 442] on button "Save" at bounding box center [245, 453] width 51 height 22
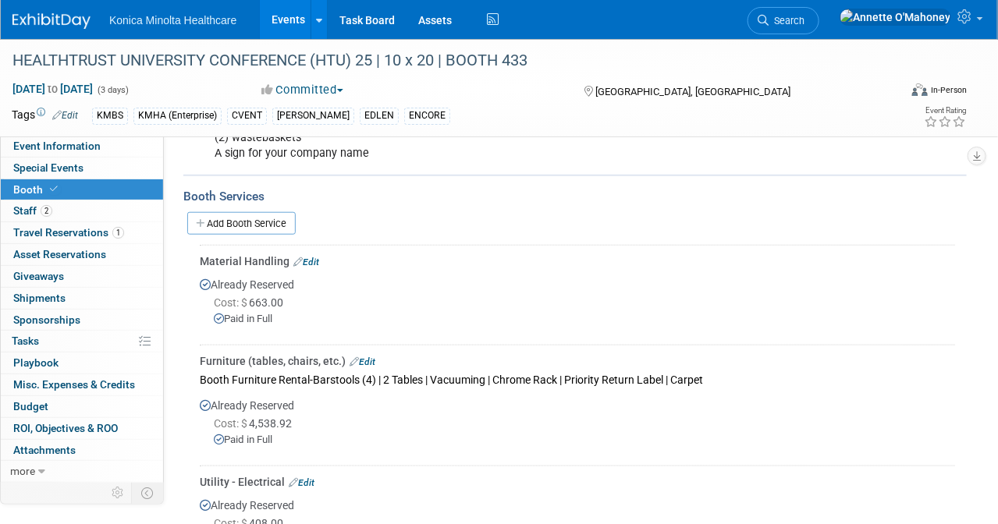
scroll to position [332, 0]
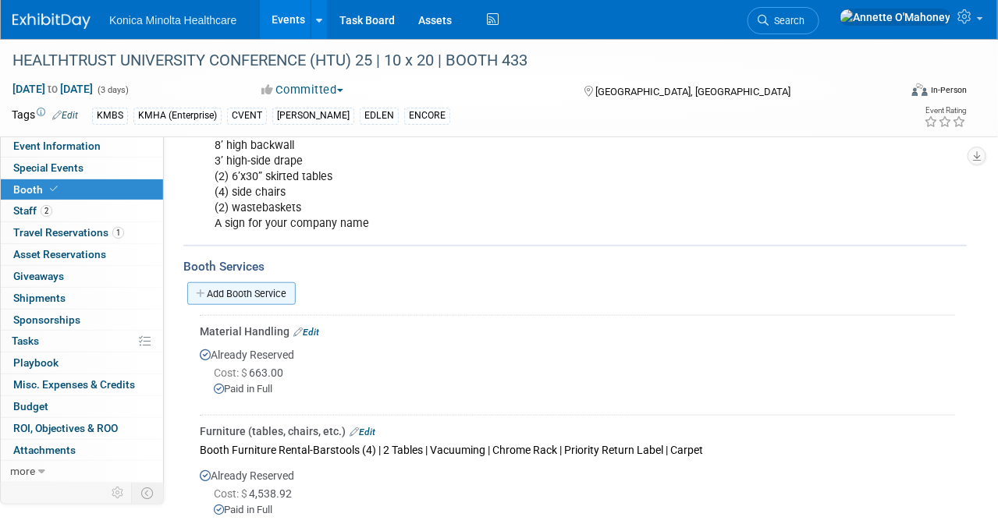
click at [265, 283] on link "Add Booth Service" at bounding box center [241, 293] width 108 height 23
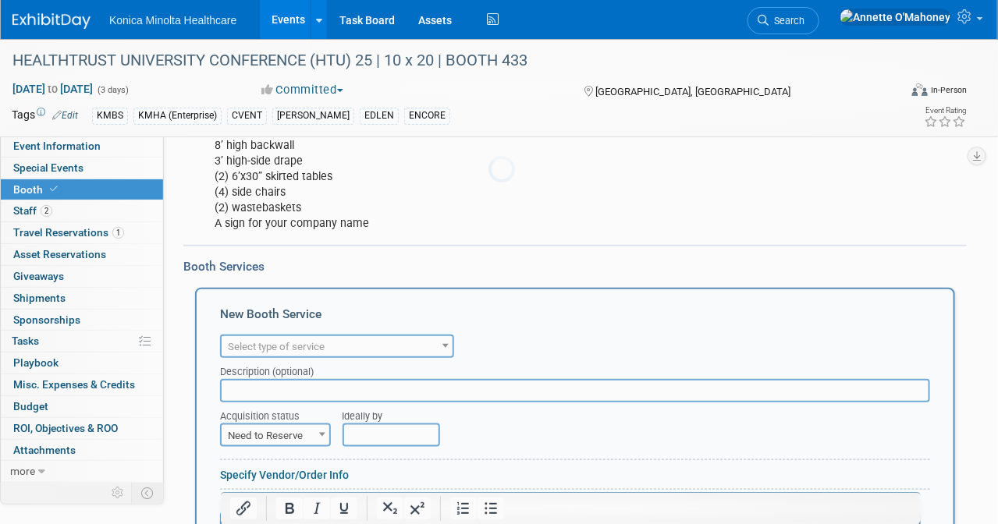
scroll to position [0, 0]
click at [48, 270] on span "Giveaways 0" at bounding box center [38, 276] width 51 height 12
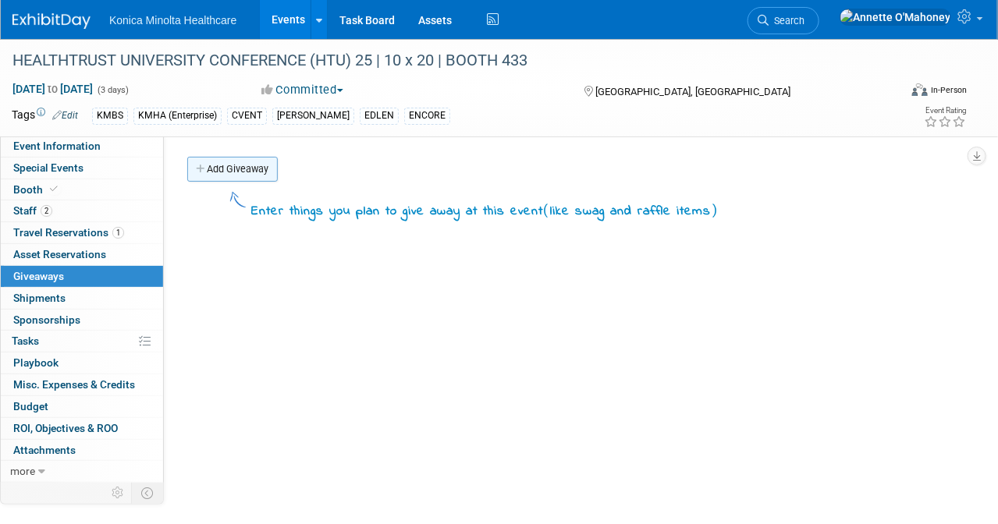
click at [225, 166] on link "Add Giveaway" at bounding box center [232, 169] width 91 height 25
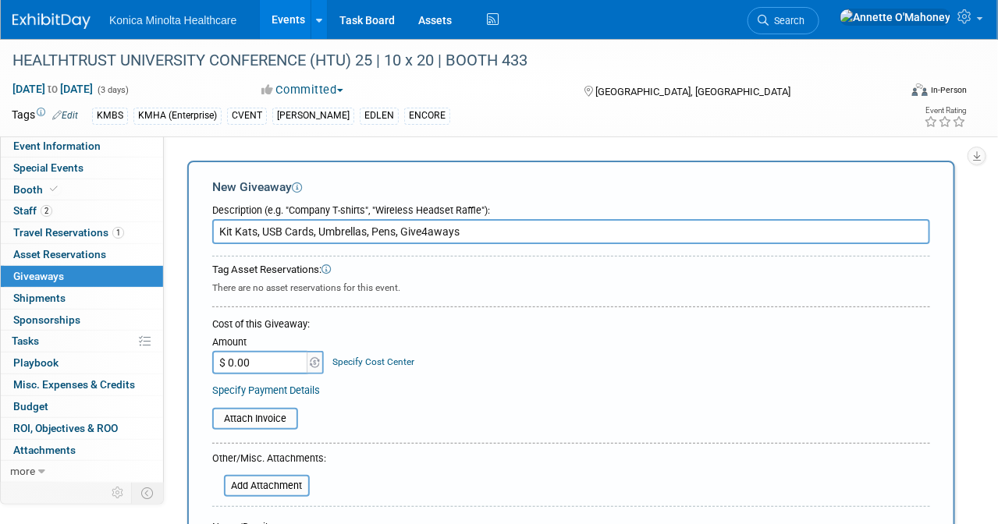
click at [424, 229] on input "Kit Kats, USB Cards, Umbrellas, Pens, Give4aways" at bounding box center [571, 231] width 718 height 25
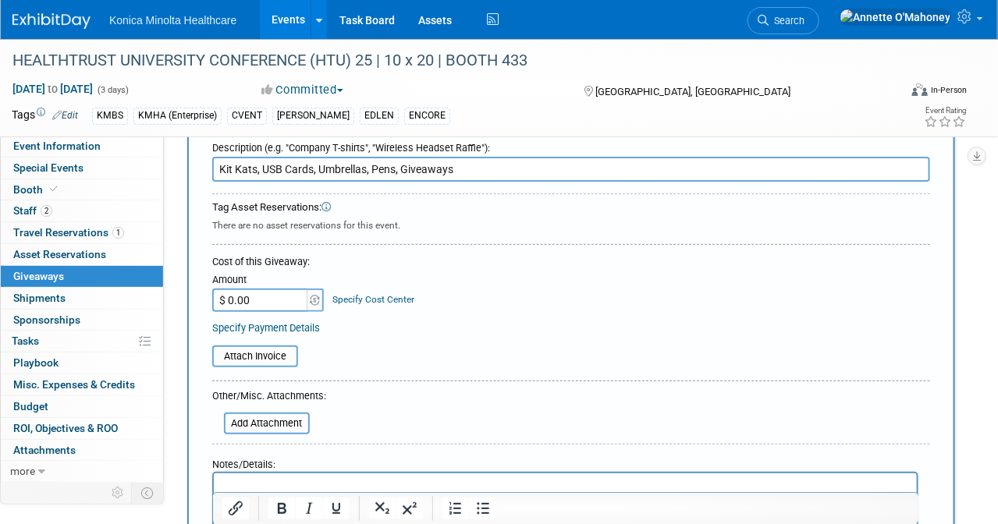
scroll to position [98, 0]
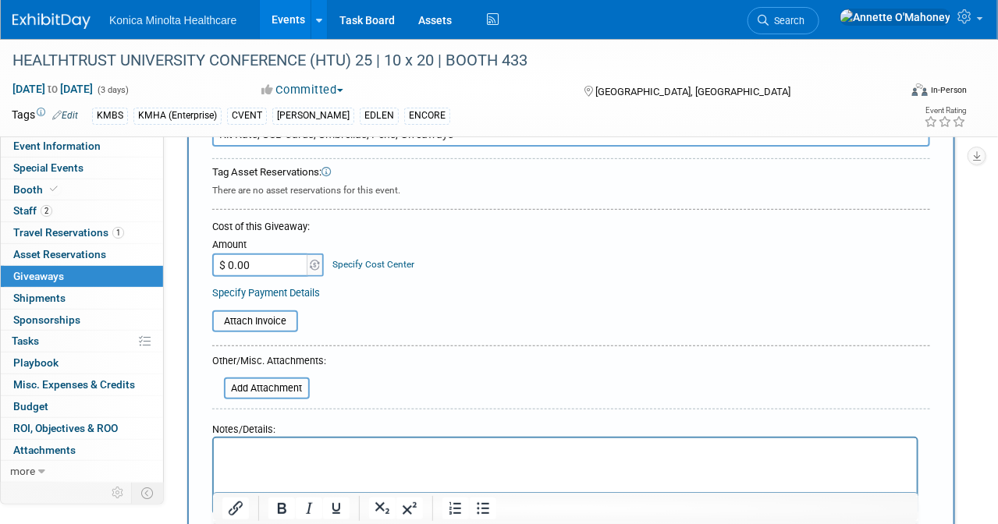
type input "Kit Kats, USB Cards, Umbrellas, Pens, Giveaways"
click at [254, 260] on input "$ 0.00" at bounding box center [261, 265] width 98 height 23
type input "$ 1,923.75"
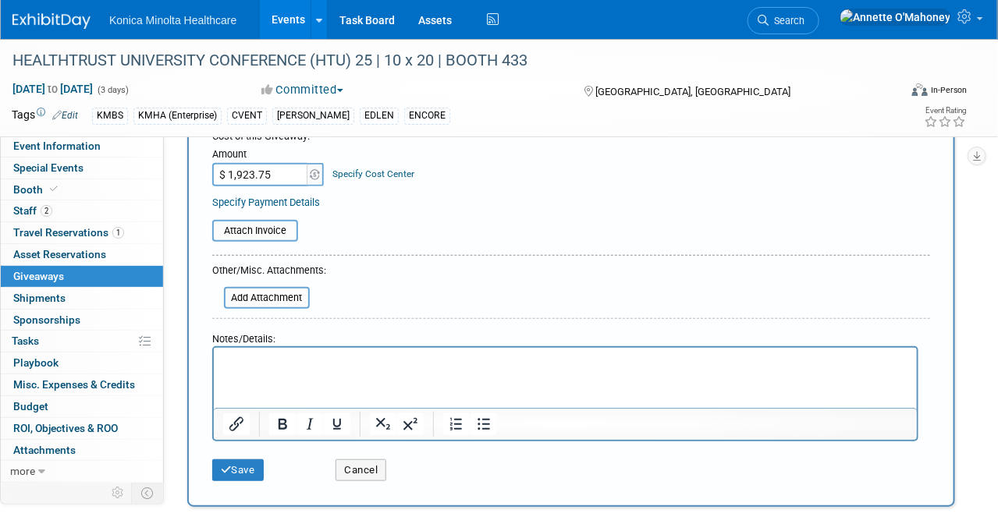
scroll to position [339, 0]
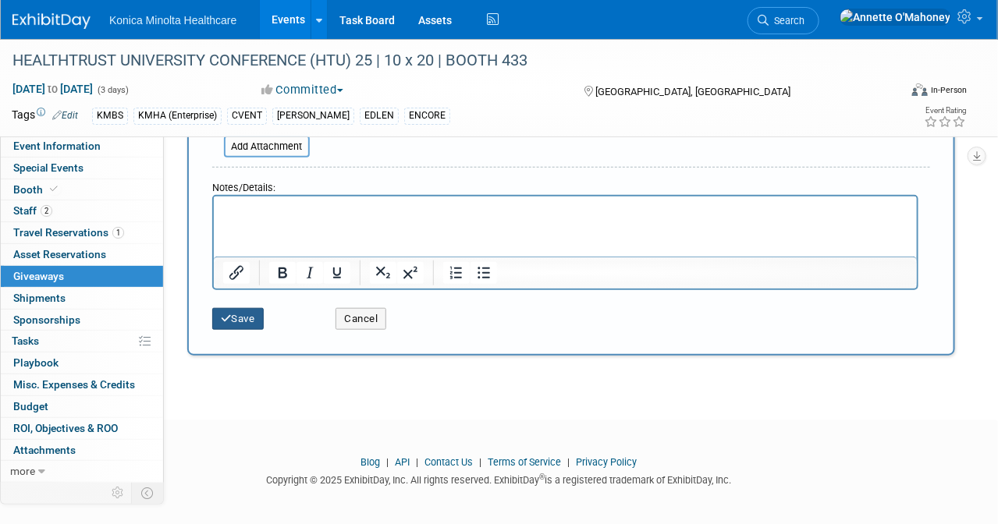
click at [247, 311] on button "Save" at bounding box center [237, 319] width 51 height 22
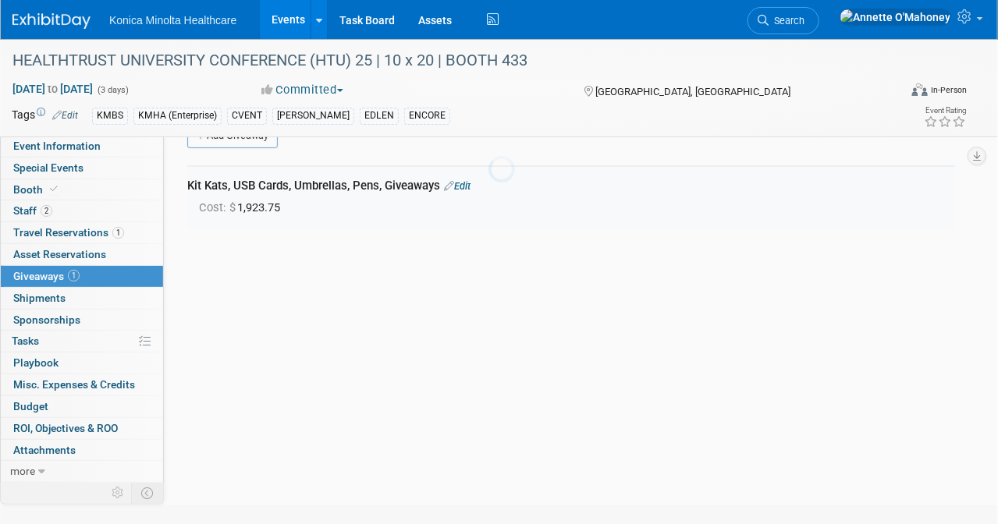
scroll to position [33, 0]
click at [299, 8] on link "Events" at bounding box center [288, 19] width 57 height 39
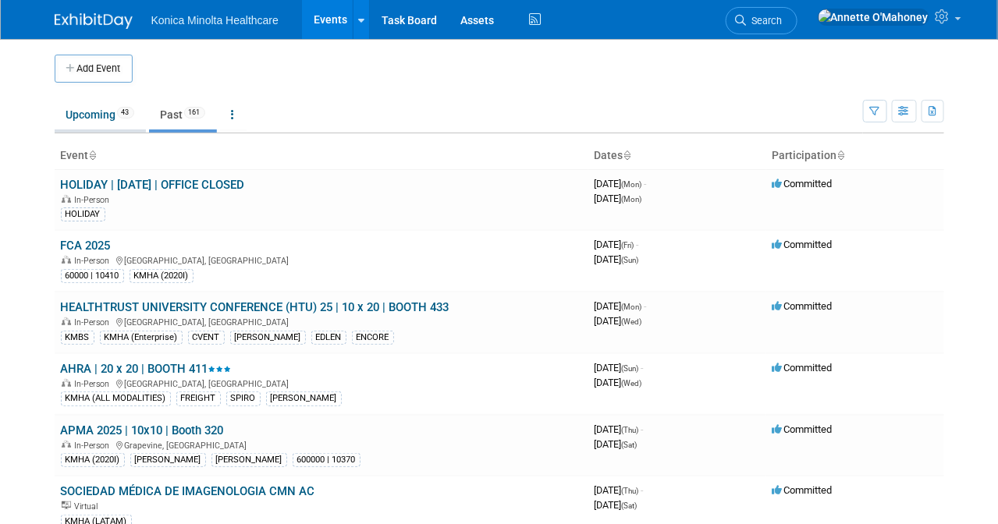
click at [89, 106] on link "Upcoming 43" at bounding box center [100, 115] width 91 height 30
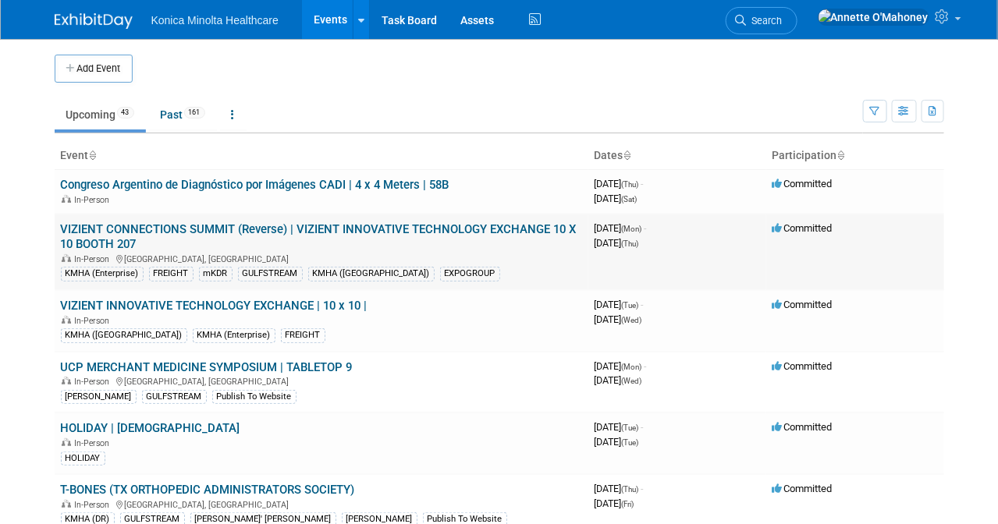
click at [327, 229] on link "VIZIENT CONNECTIONS SUMMIT (Reverse) | VIZIENT INNOVATIVE TECHNOLOGY EXCHANGE 1…" at bounding box center [319, 236] width 516 height 29
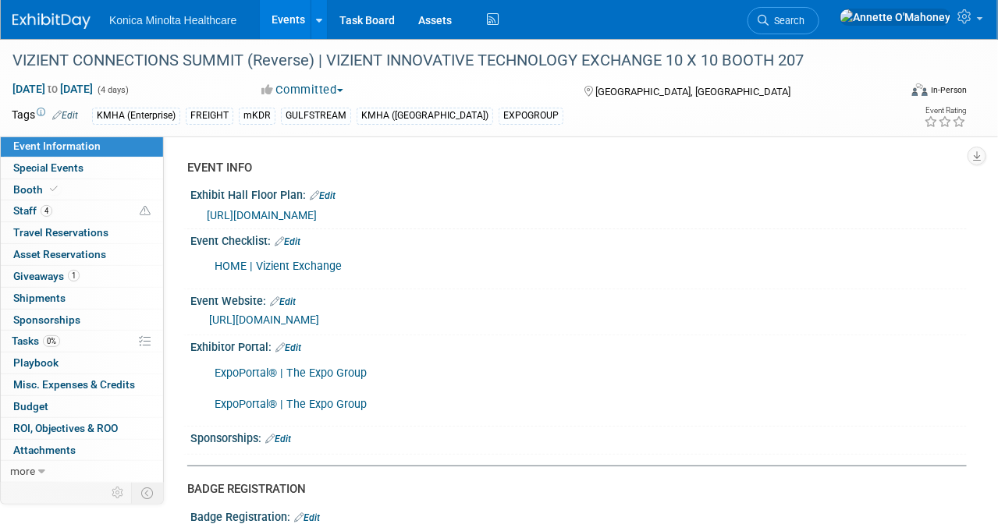
scroll to position [195, 0]
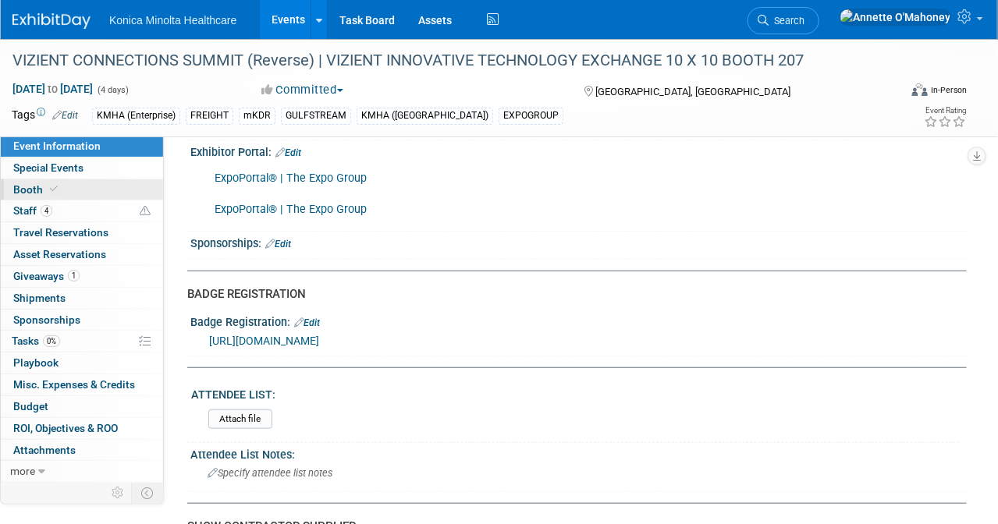
click at [40, 179] on link "Booth" at bounding box center [82, 189] width 162 height 21
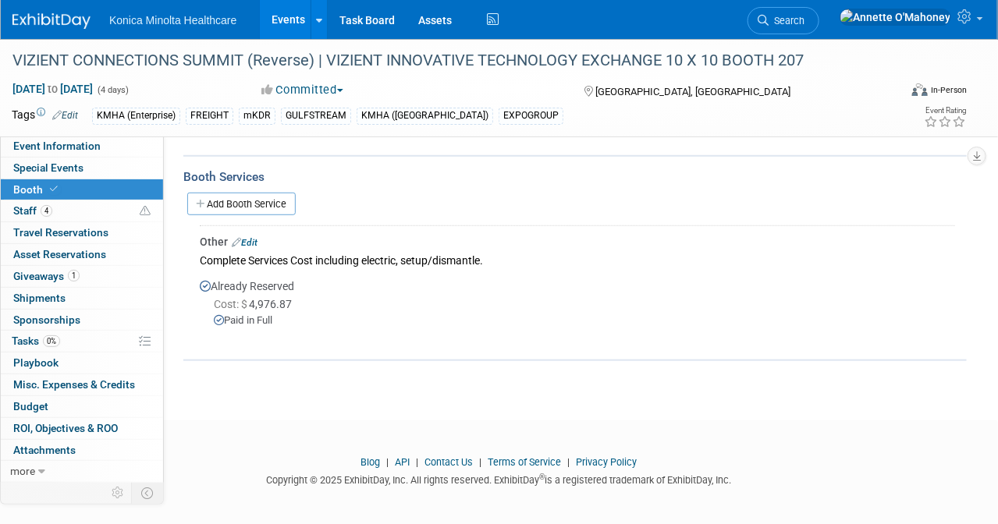
scroll to position [249, 0]
click at [282, 18] on link "Events" at bounding box center [288, 19] width 57 height 39
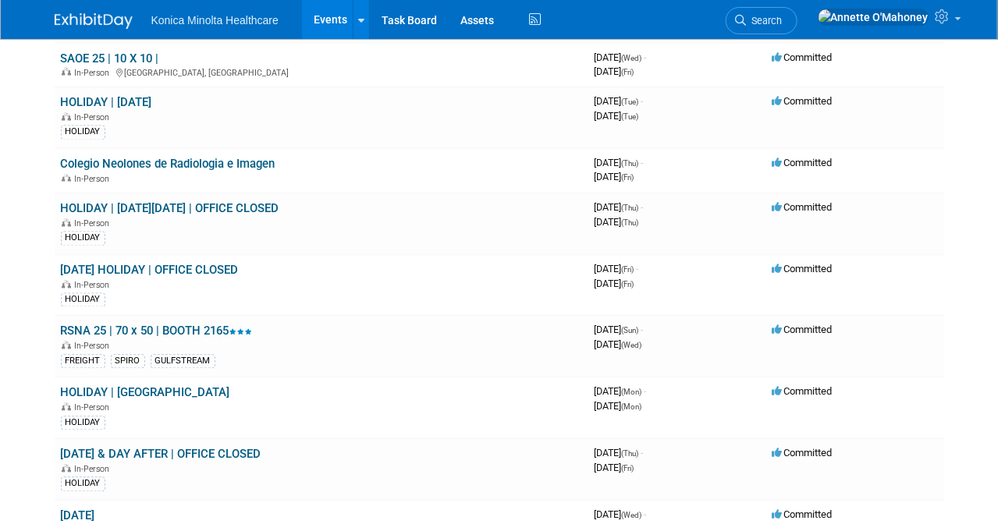
scroll to position [975, 0]
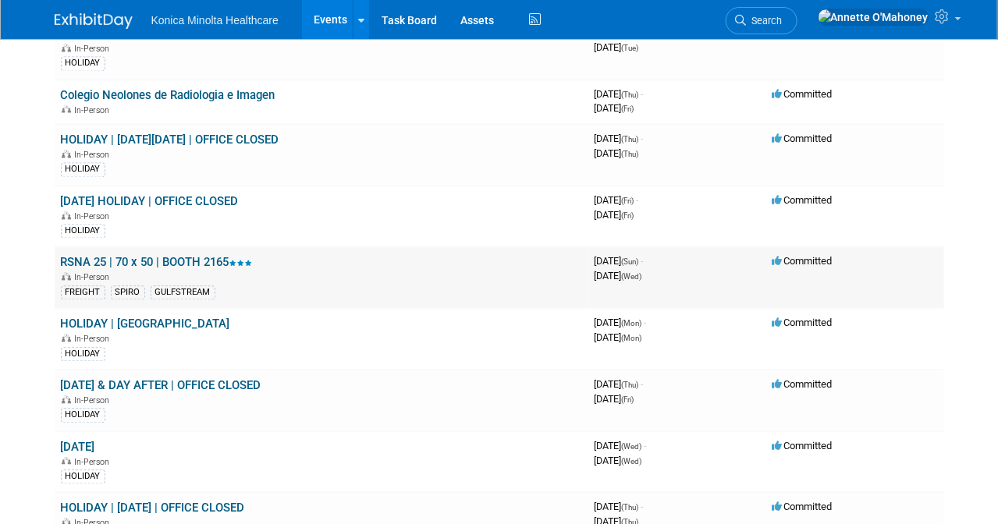
click at [209, 256] on link "RSNA 25 | 70 x 50 | BOOTH 2165" at bounding box center [157, 263] width 192 height 14
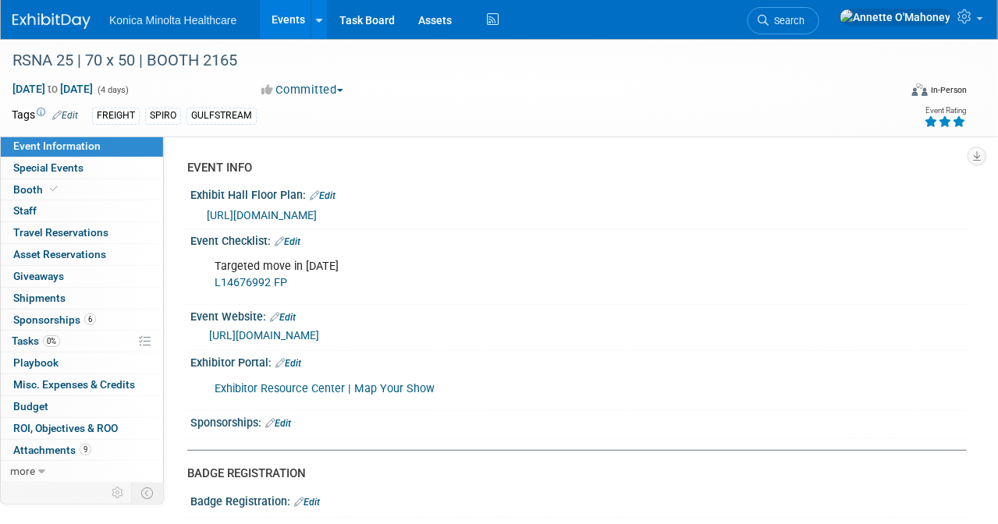
click at [45, 314] on span "Sponsorships 6" at bounding box center [54, 320] width 83 height 12
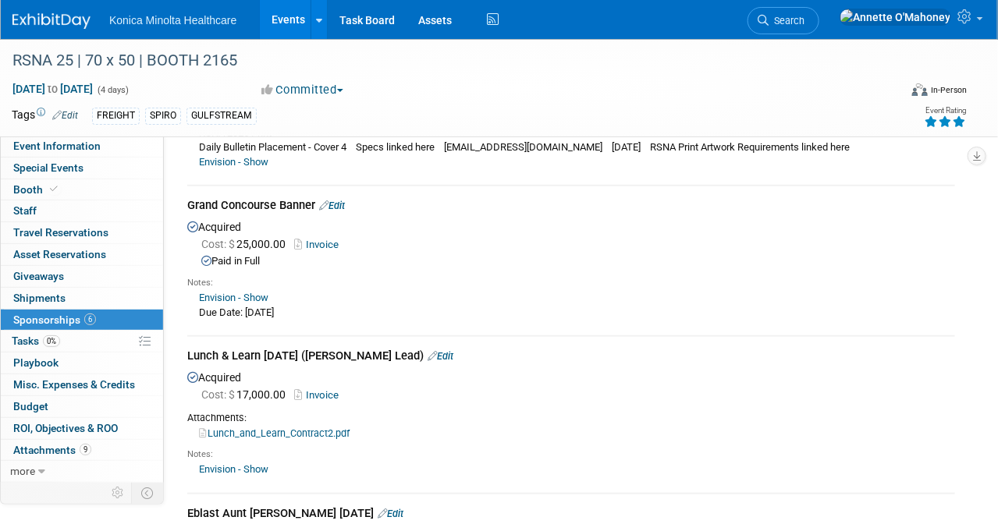
scroll to position [390, 0]
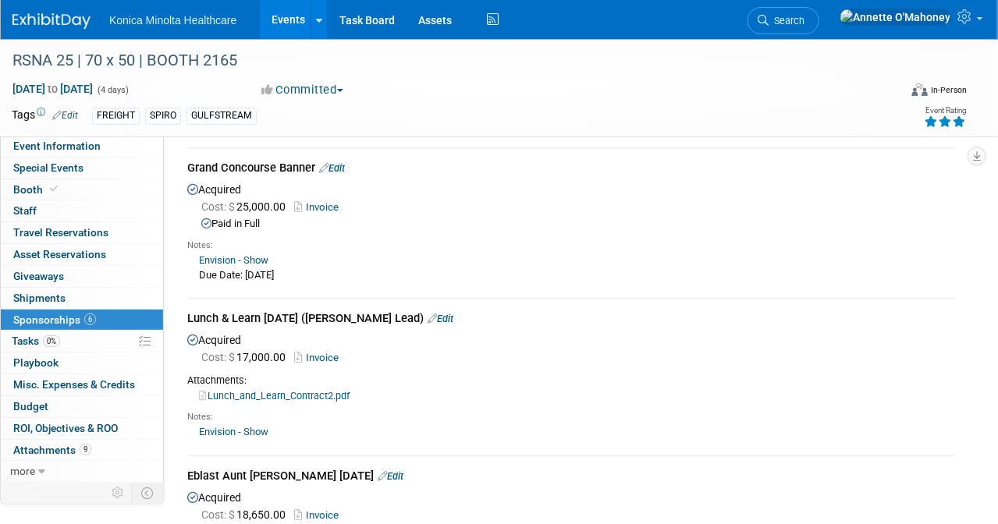
click at [321, 352] on link "Invoice" at bounding box center [319, 358] width 51 height 12
click at [274, 353] on span "Cost: $ 17,000.00" at bounding box center [246, 357] width 91 height 12
click at [453, 317] on link "Edit" at bounding box center [441, 319] width 26 height 12
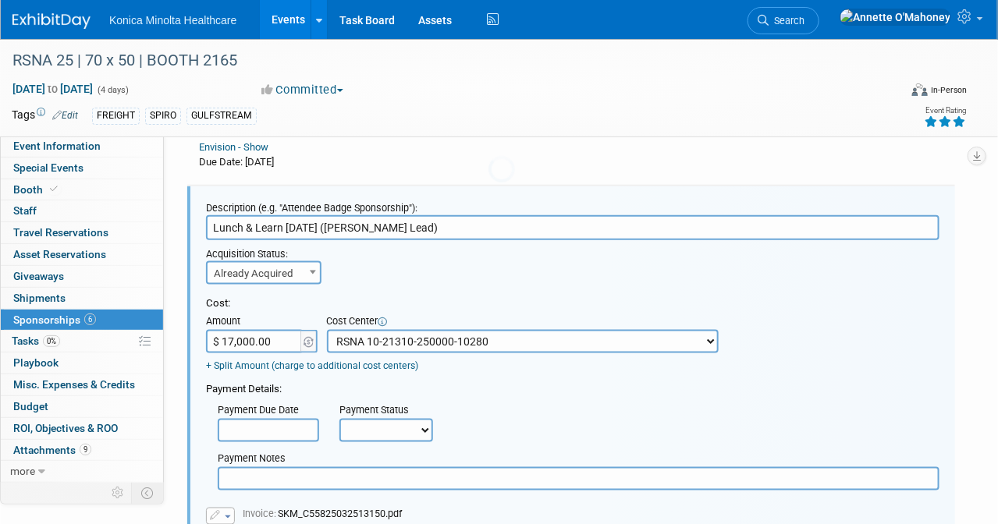
scroll to position [0, 0]
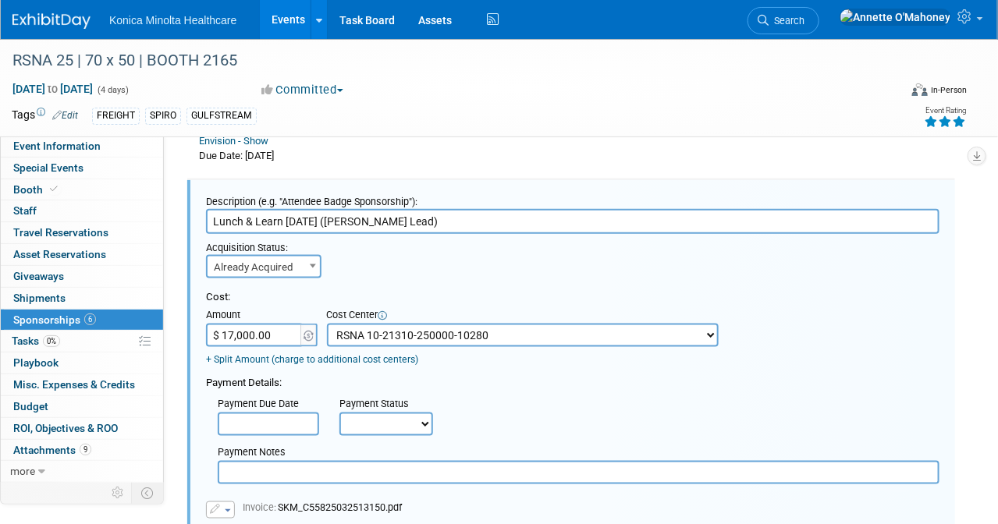
click at [425, 416] on select "Not Paid Yet Partially Paid Paid in Full" at bounding box center [386, 424] width 94 height 23
select select "1"
click at [339, 413] on select "Not Paid Yet Partially Paid Paid in Full" at bounding box center [386, 424] width 94 height 23
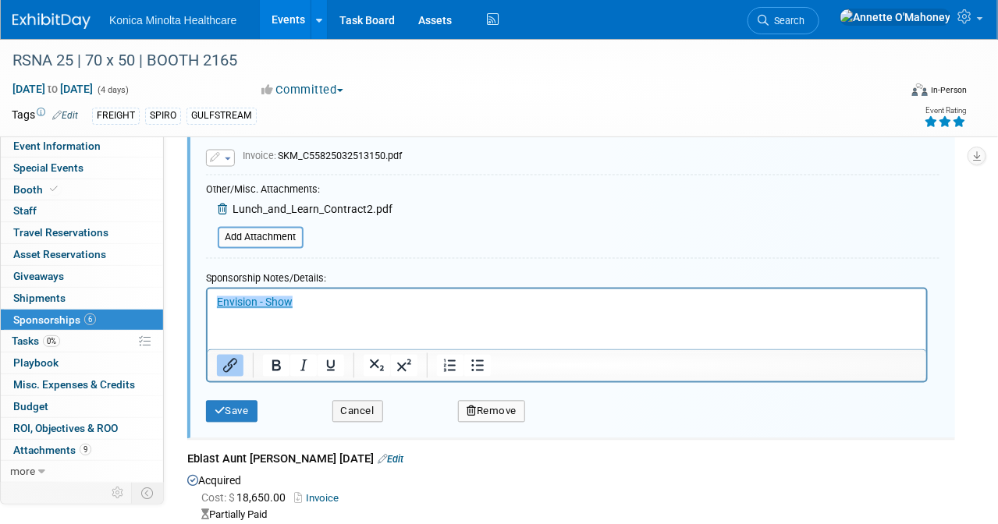
scroll to position [900, 0]
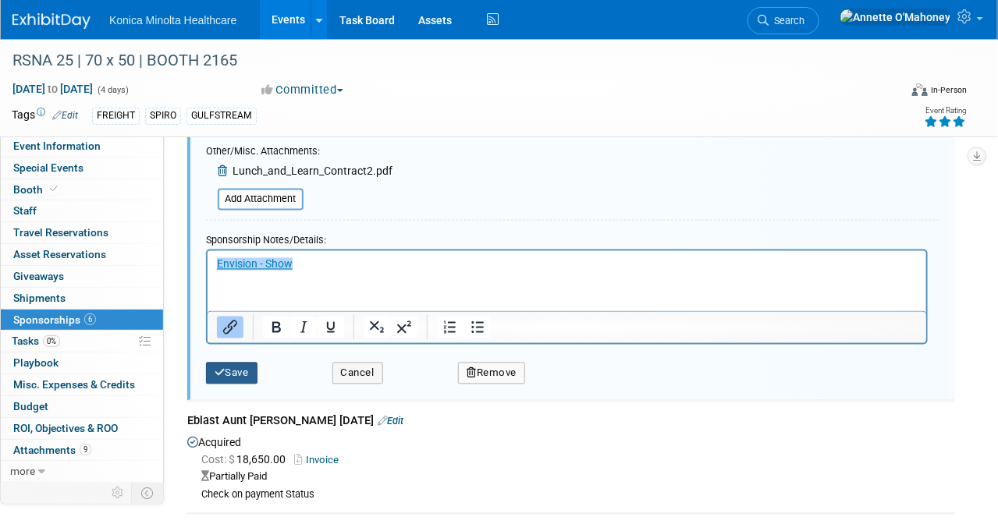
click at [232, 365] on button "Save" at bounding box center [231, 374] width 51 height 22
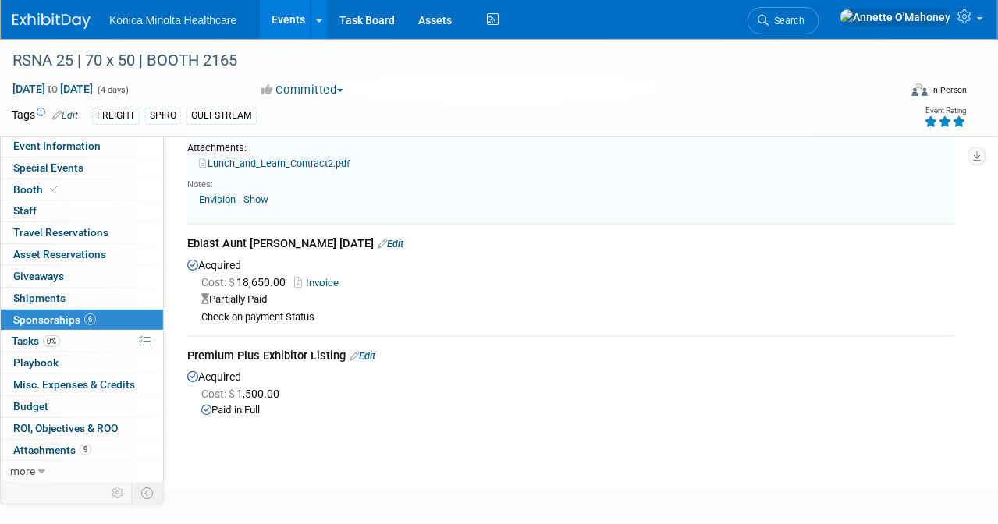
scroll to position [510, 0]
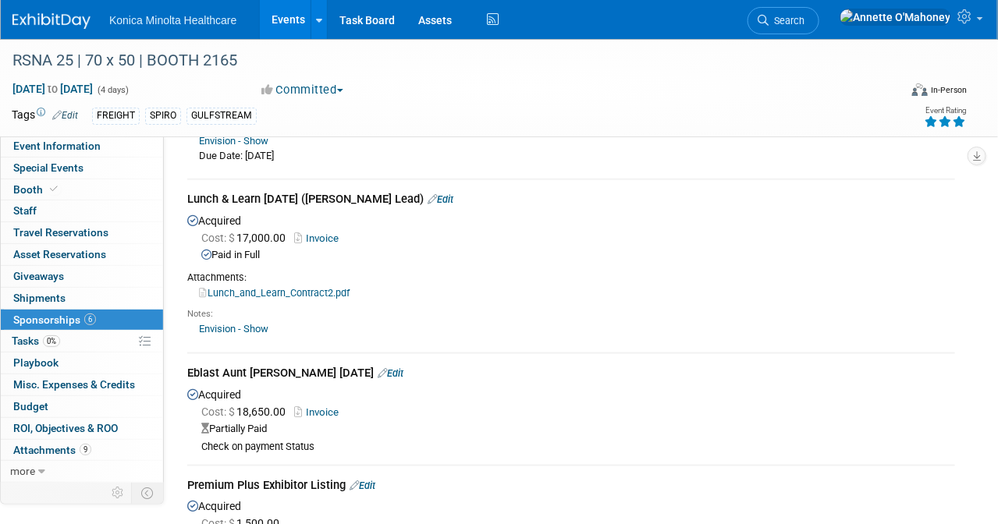
click at [271, 22] on link "Events" at bounding box center [288, 19] width 57 height 39
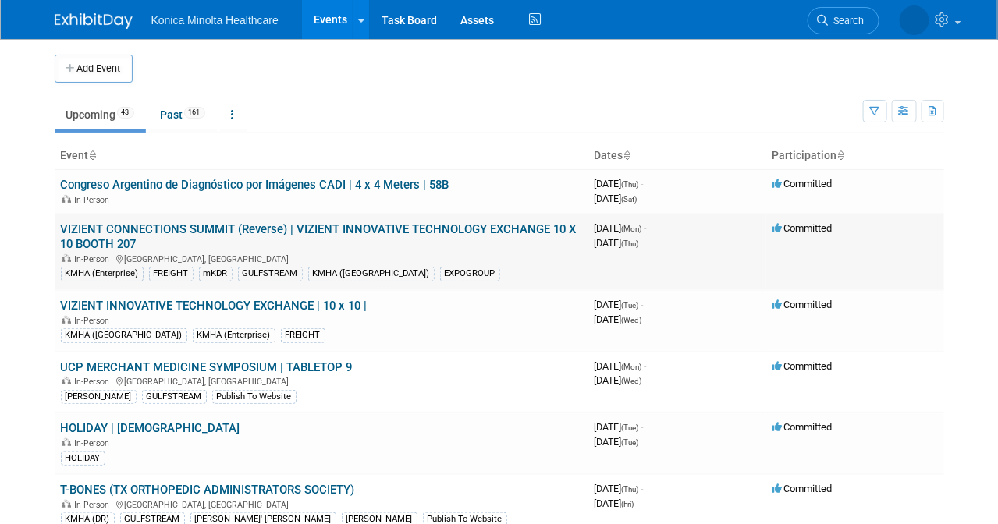
click at [357, 226] on link "VIZIENT CONNECTIONS SUMMIT (Reverse) | VIZIENT INNOVATIVE TECHNOLOGY EXCHANGE 1…" at bounding box center [319, 236] width 516 height 29
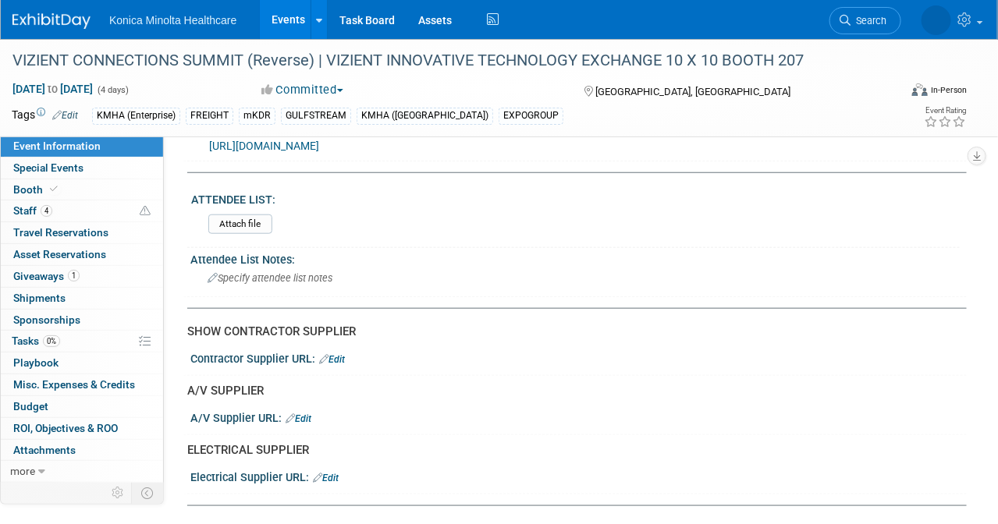
scroll to position [98, 0]
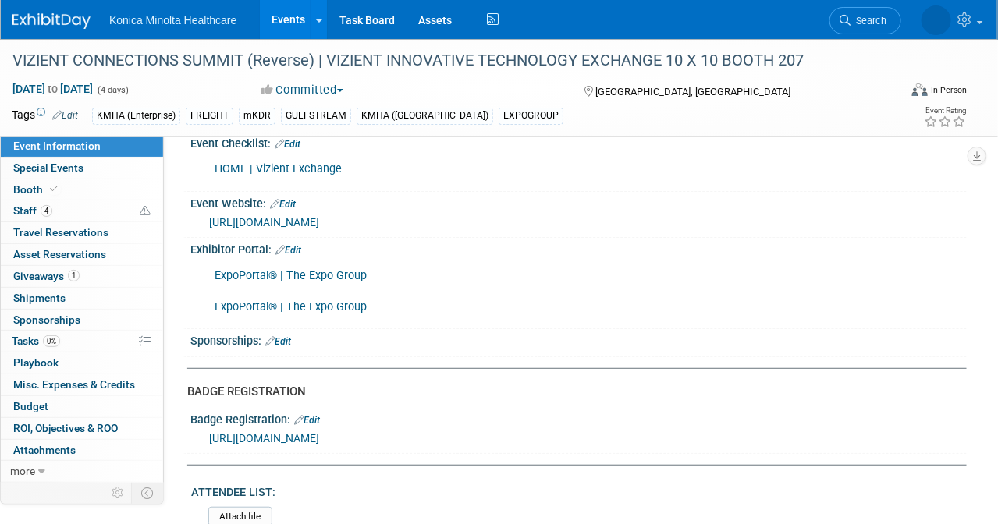
click at [330, 272] on link "ExpoPortal® | The Expo Group" at bounding box center [291, 275] width 152 height 13
click at [293, 27] on link "Events" at bounding box center [288, 19] width 57 height 39
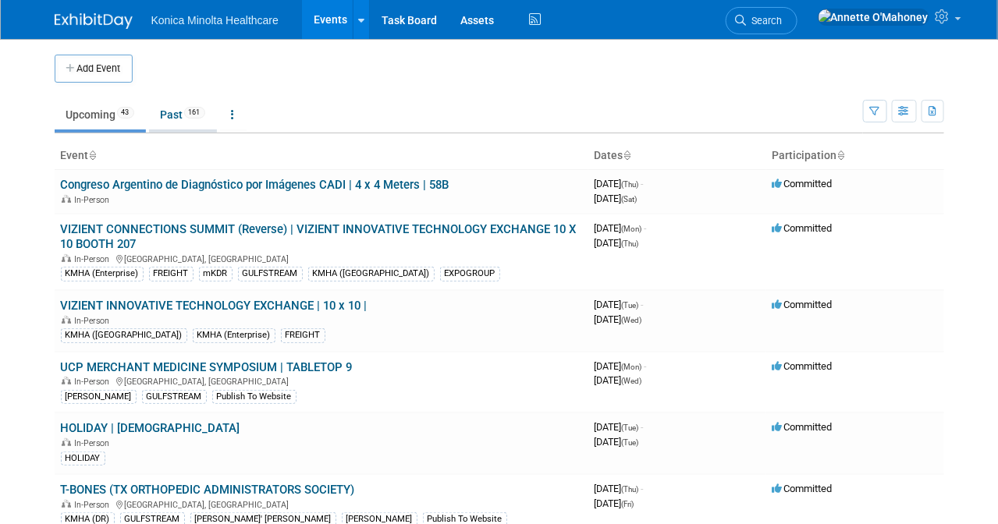
click at [169, 121] on link "Past 161" at bounding box center [183, 115] width 68 height 30
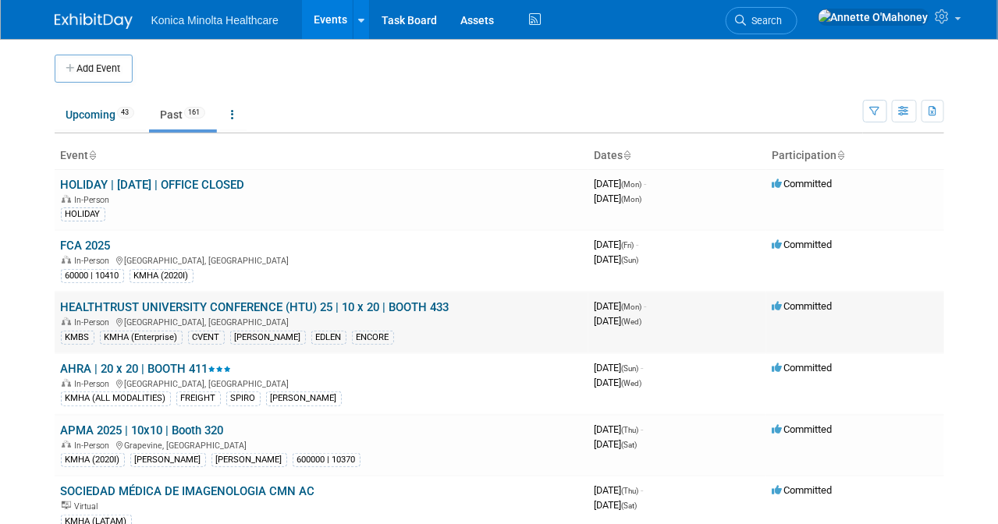
click at [240, 300] on link "HEALTHTRUST UNIVERSITY CONFERENCE (HTU) 25 | 10 x 20 | BOOTH 433" at bounding box center [255, 307] width 389 height 14
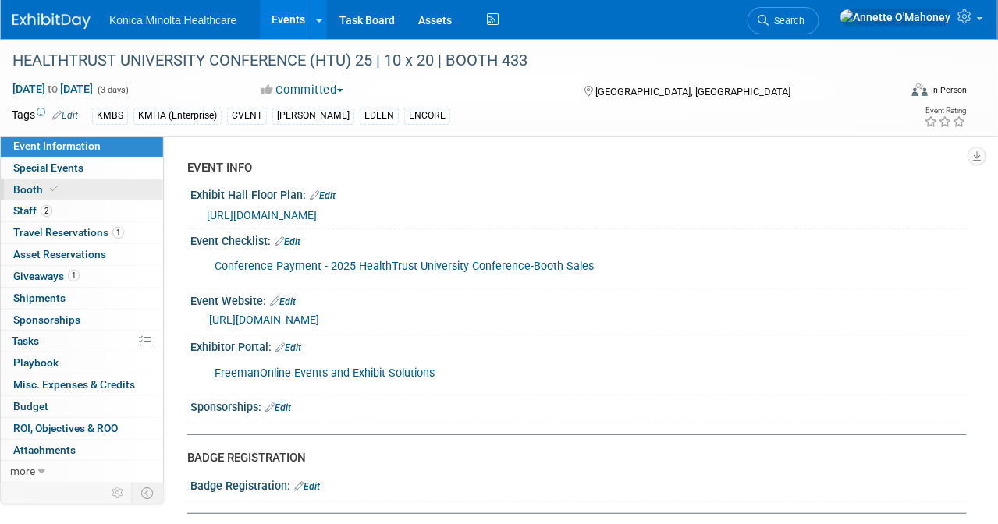
click at [41, 184] on span "Booth" at bounding box center [37, 189] width 48 height 12
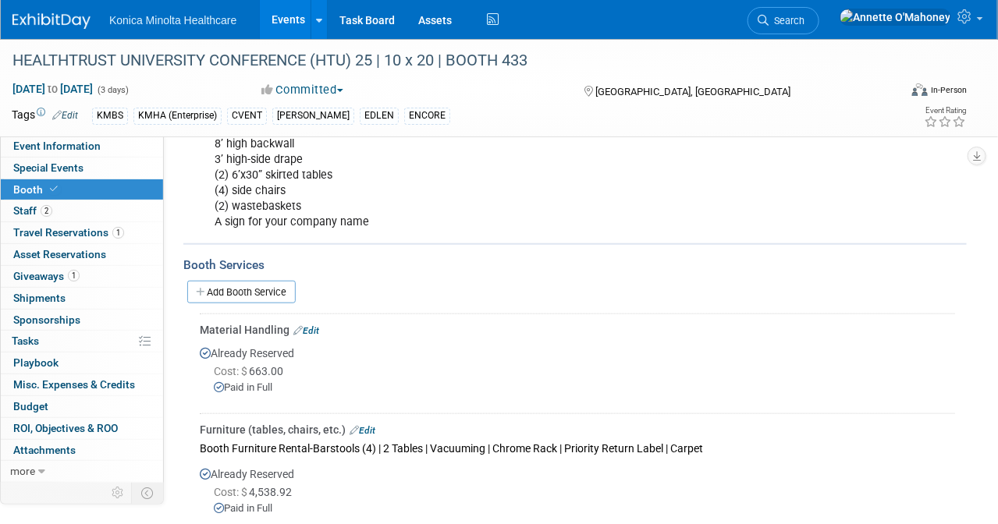
scroll to position [235, 0]
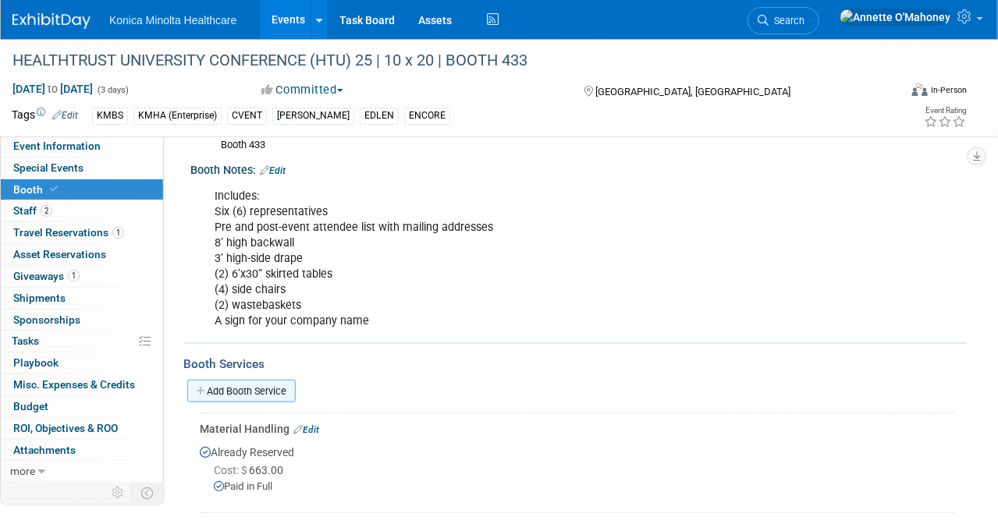
click at [278, 392] on link "Add Booth Service" at bounding box center [241, 391] width 108 height 23
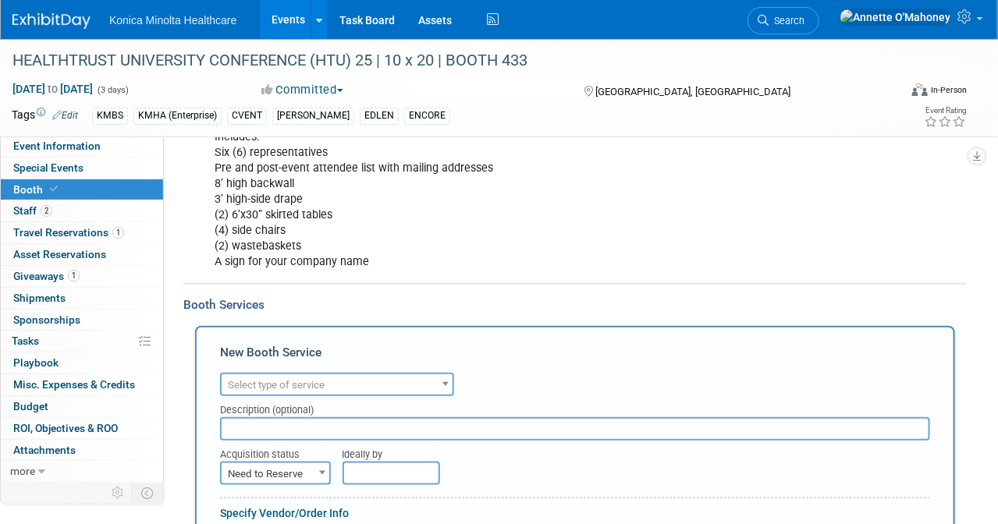
scroll to position [332, 0]
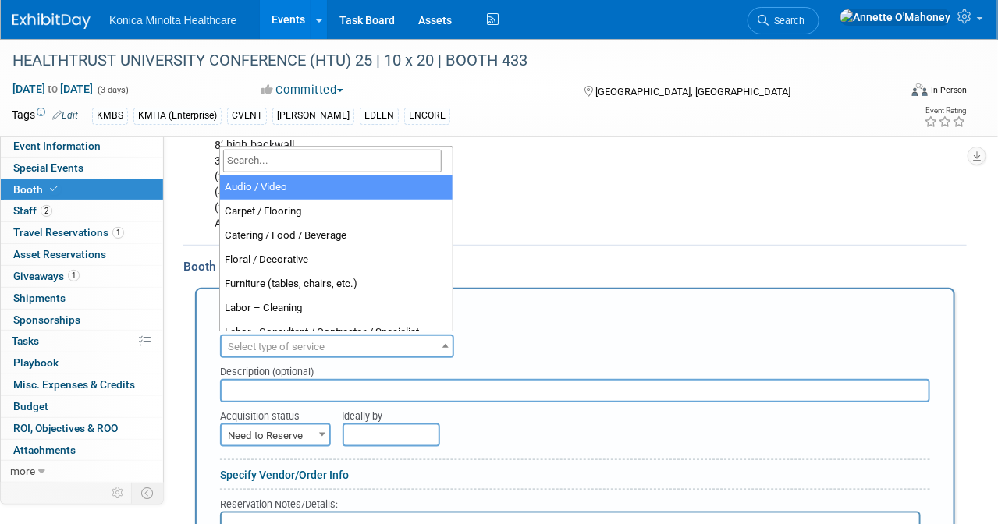
click at [448, 336] on span at bounding box center [446, 346] width 16 height 20
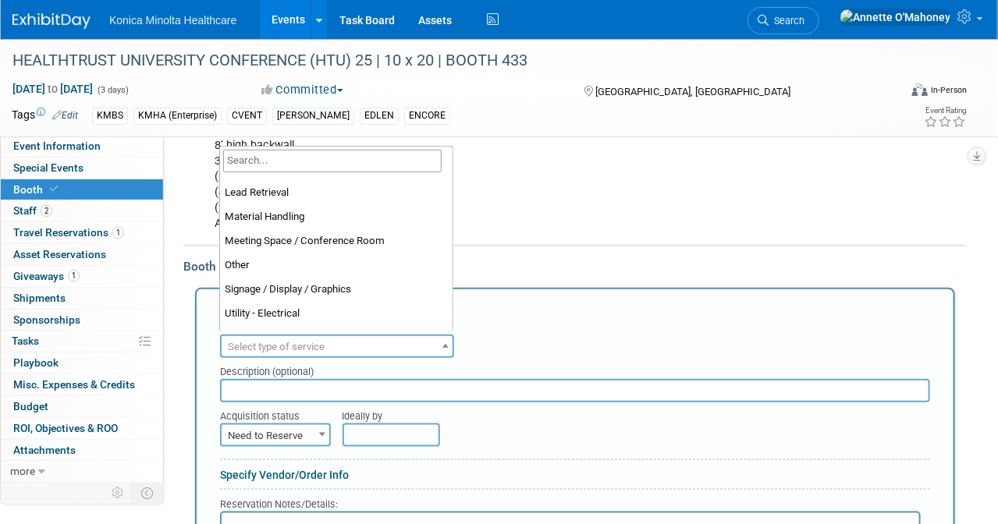
scroll to position [399, 0]
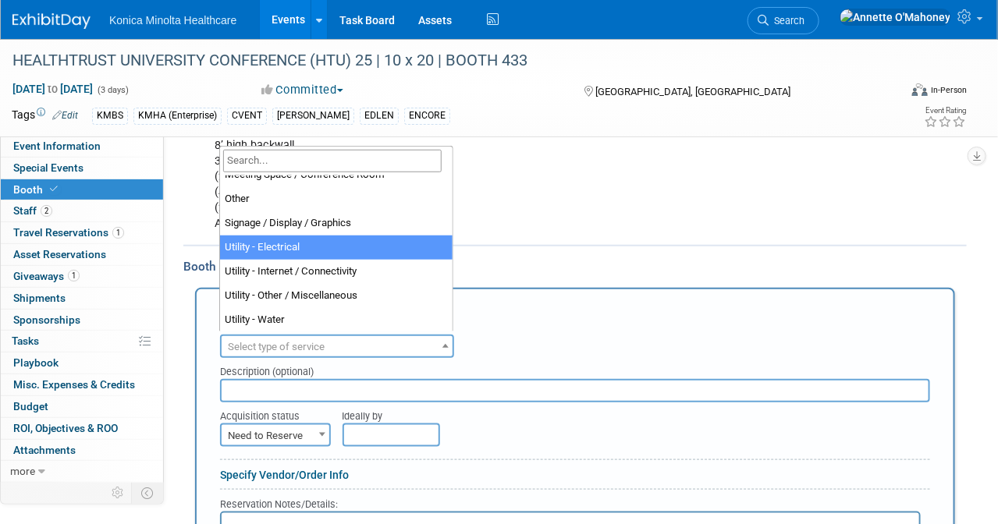
select select "8"
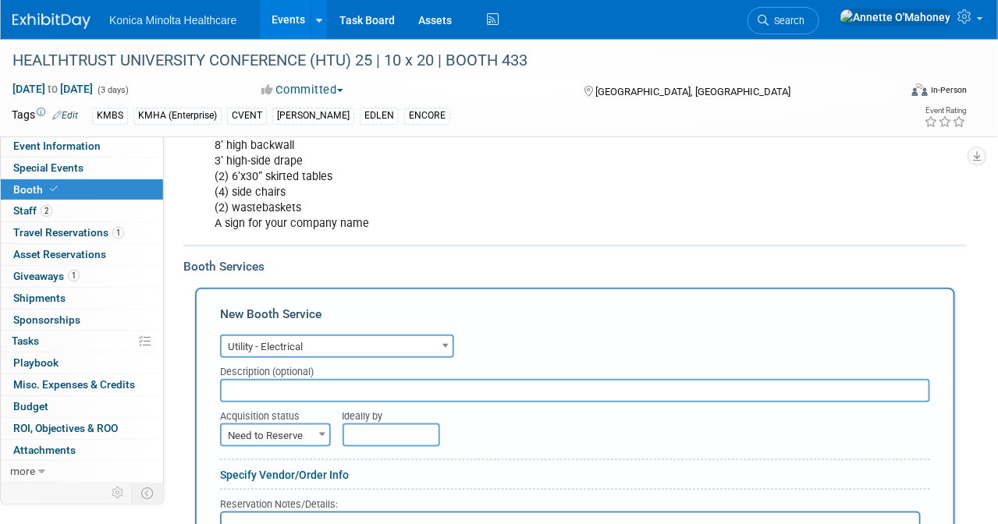
click at [321, 424] on span at bounding box center [322, 434] width 16 height 20
drag, startPoint x: 307, startPoint y: 471, endPoint x: 314, endPoint y: 463, distance: 10.5
select select "2"
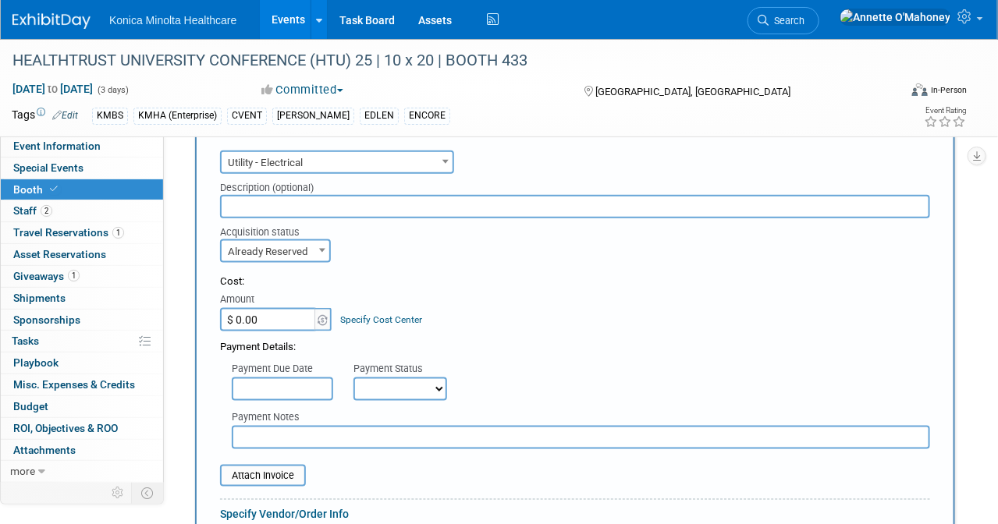
scroll to position [527, 0]
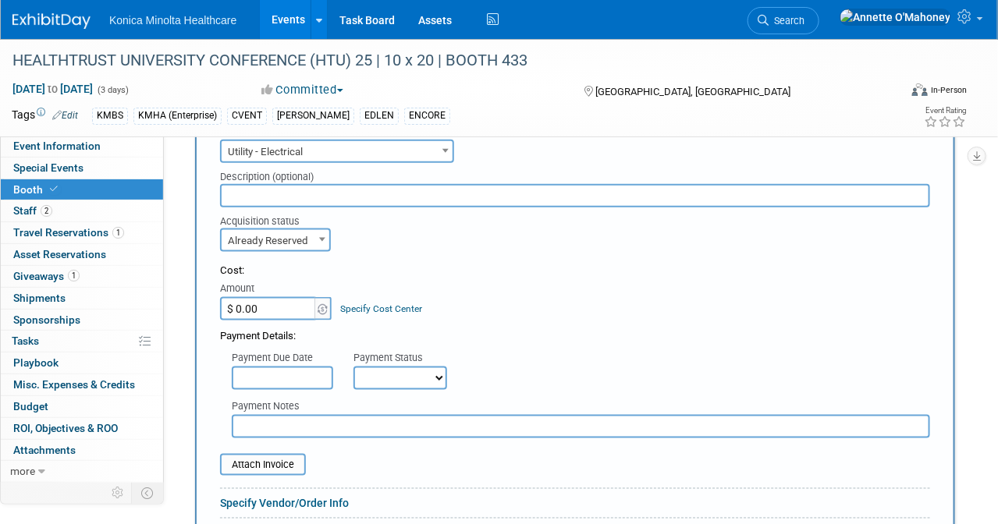
click at [274, 304] on input "$ 0.00" at bounding box center [269, 308] width 98 height 23
type input "$ 256.00"
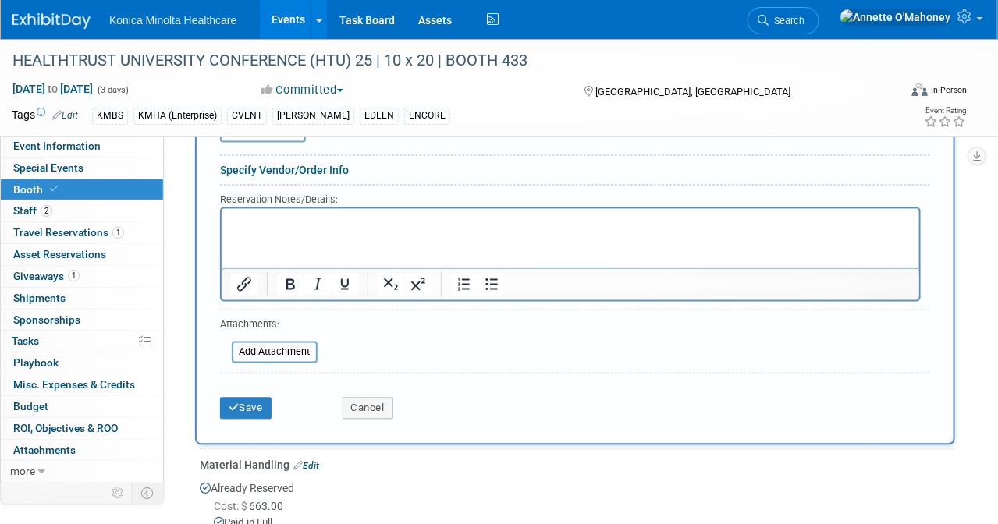
scroll to position [918, 0]
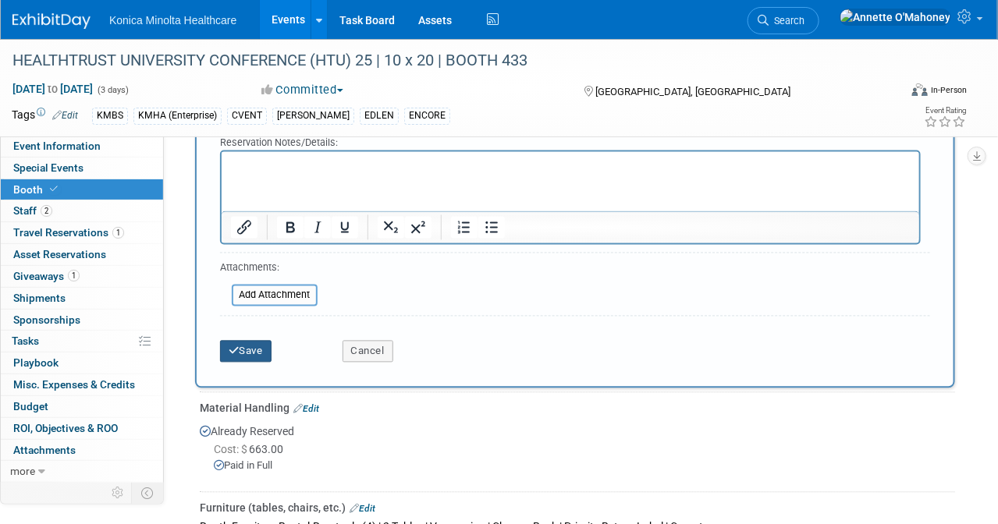
click at [249, 341] on button "Save" at bounding box center [245, 352] width 51 height 22
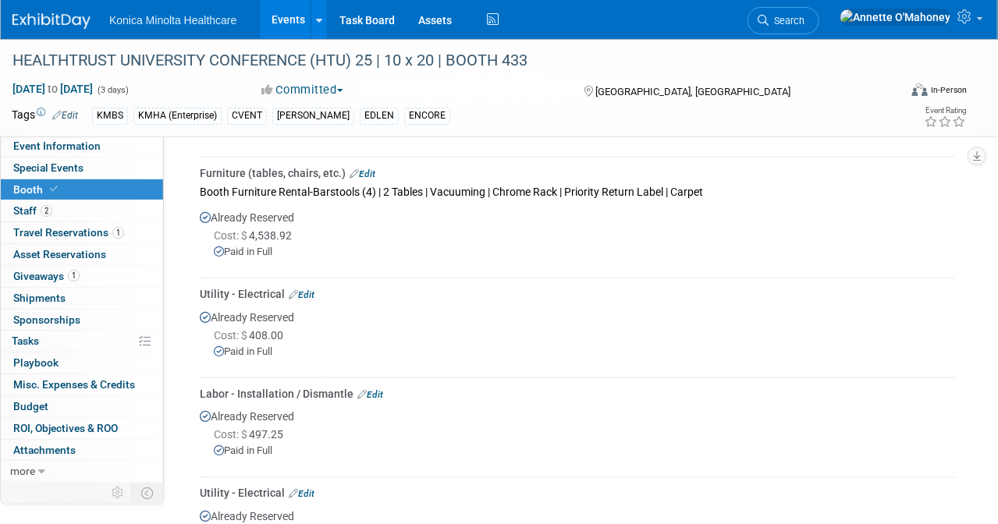
scroll to position [417, 0]
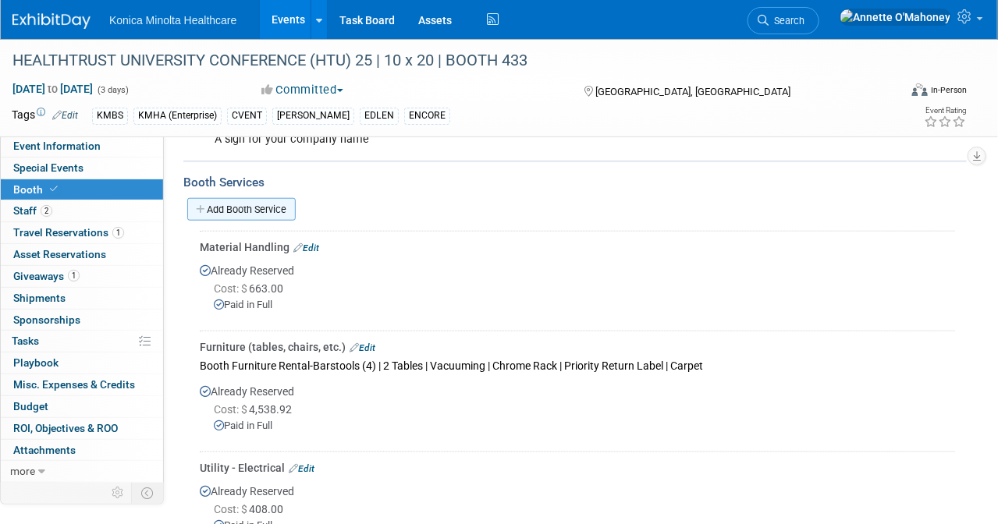
click at [271, 201] on link "Add Booth Service" at bounding box center [241, 209] width 108 height 23
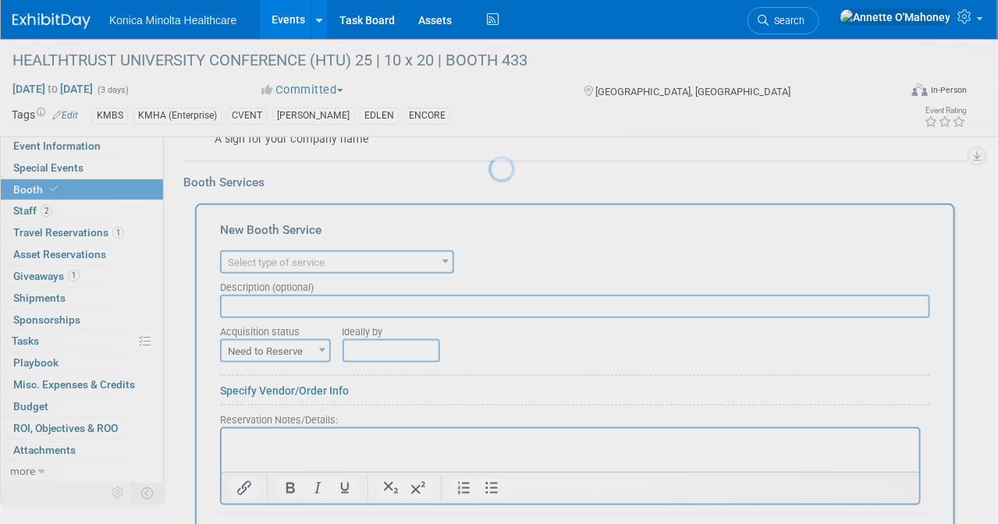
scroll to position [0, 0]
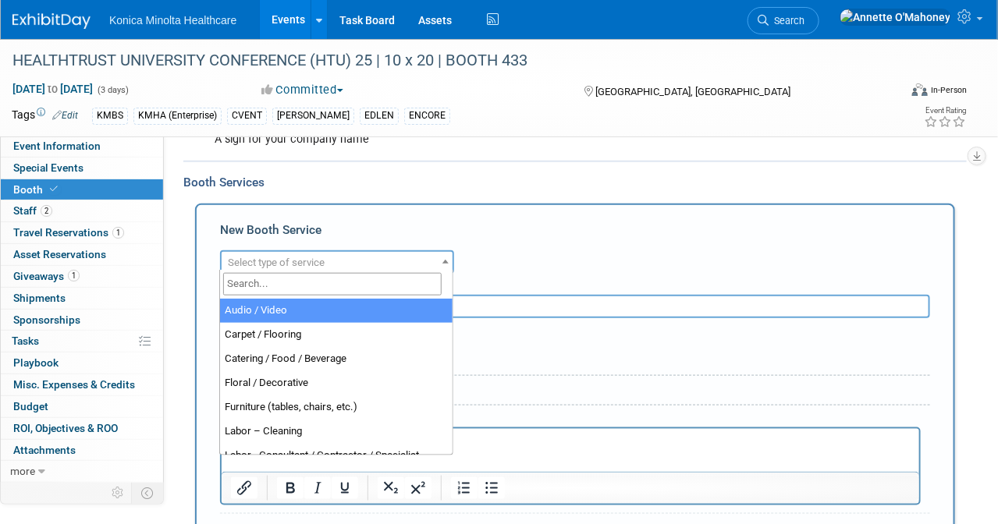
click at [303, 257] on span "Select type of service" at bounding box center [276, 263] width 97 height 12
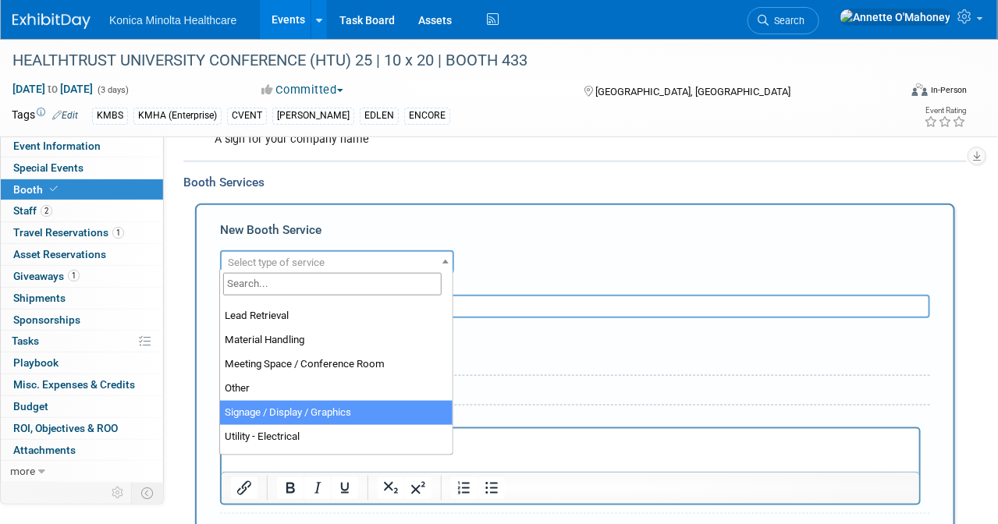
scroll to position [293, 0]
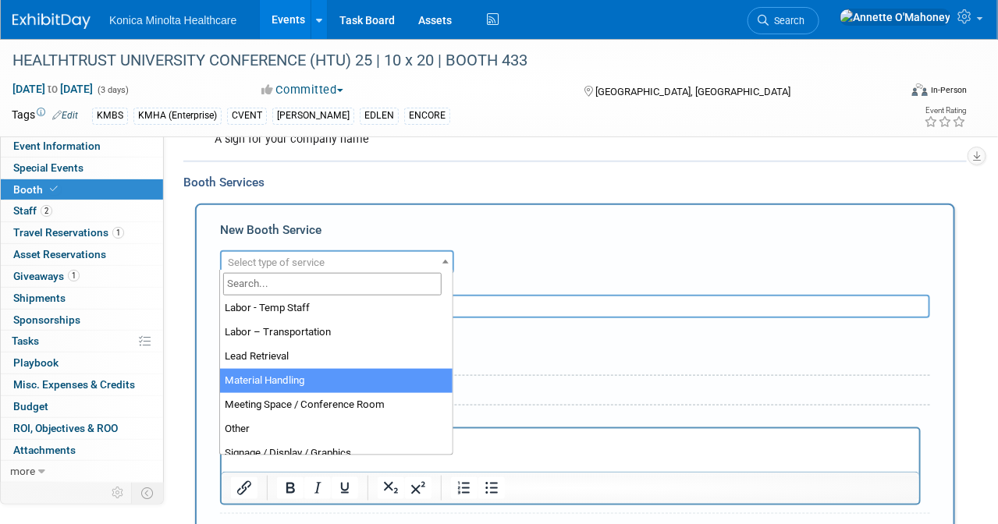
select select "10"
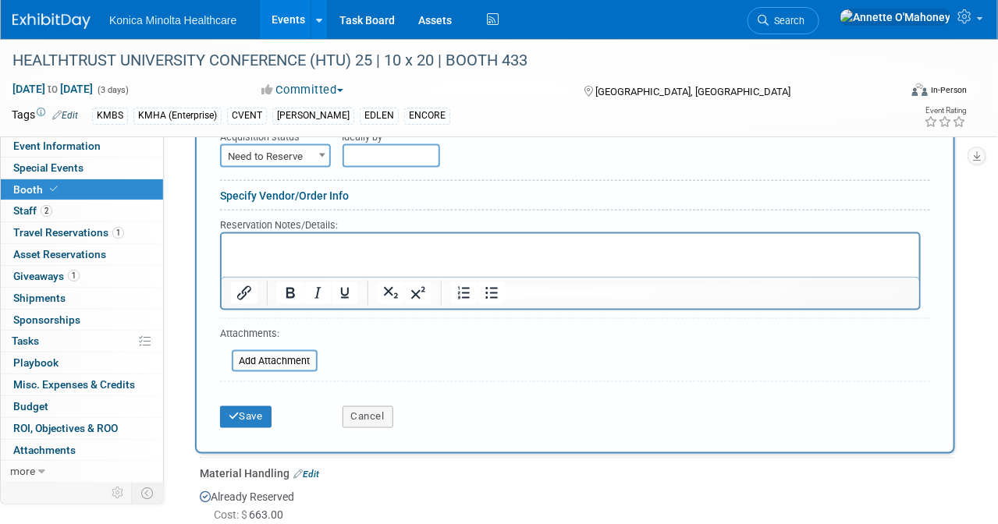
scroll to position [515, 0]
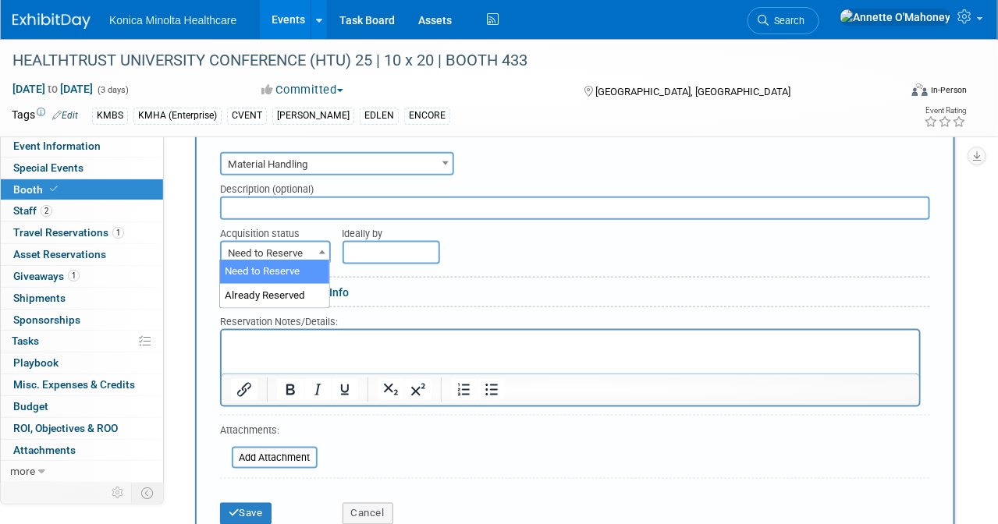
click at [318, 244] on span at bounding box center [322, 252] width 16 height 20
select select "2"
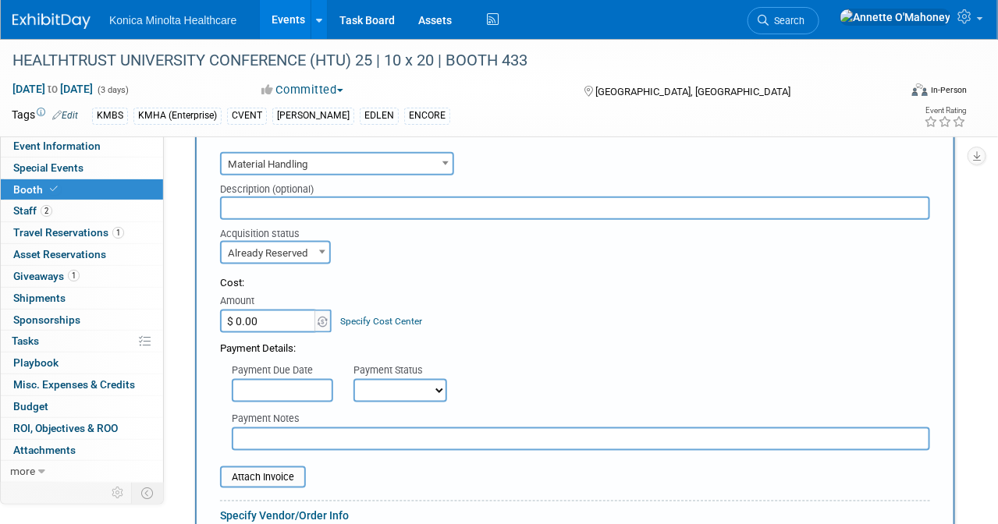
click at [269, 313] on input "$ 0.00" at bounding box center [269, 321] width 98 height 23
type input "$ 41.44"
click at [321, 205] on input "text" at bounding box center [575, 208] width 710 height 23
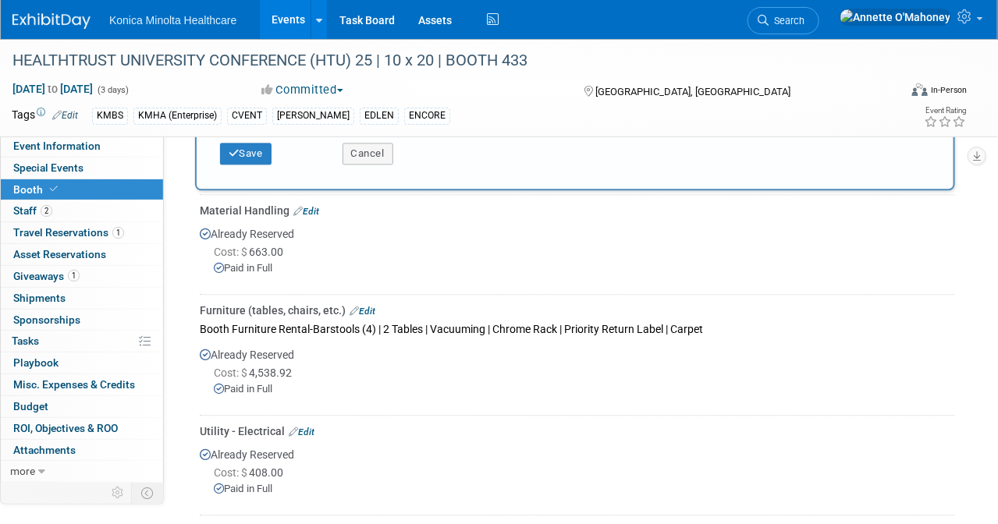
scroll to position [1100, 0]
type input "Freeman"
click at [250, 148] on button "Save" at bounding box center [245, 153] width 51 height 22
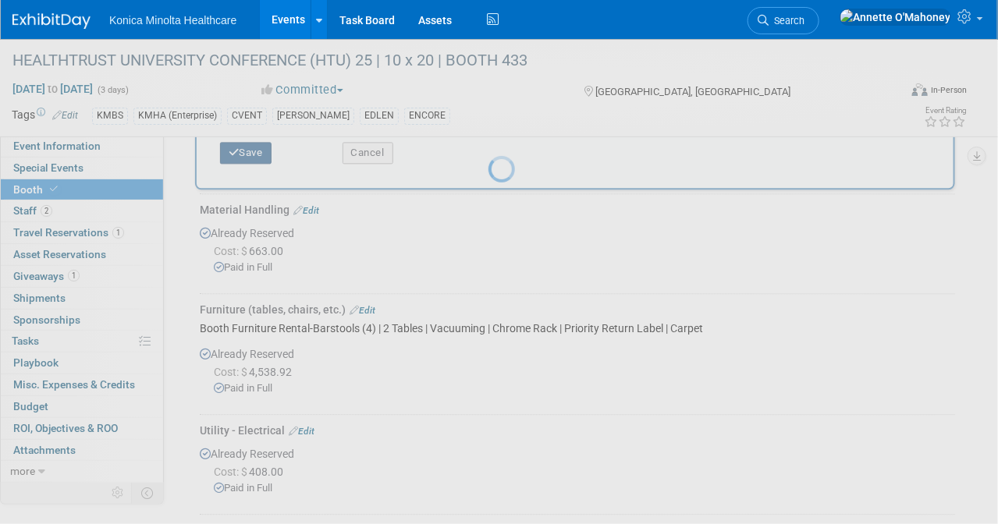
scroll to position [913, 0]
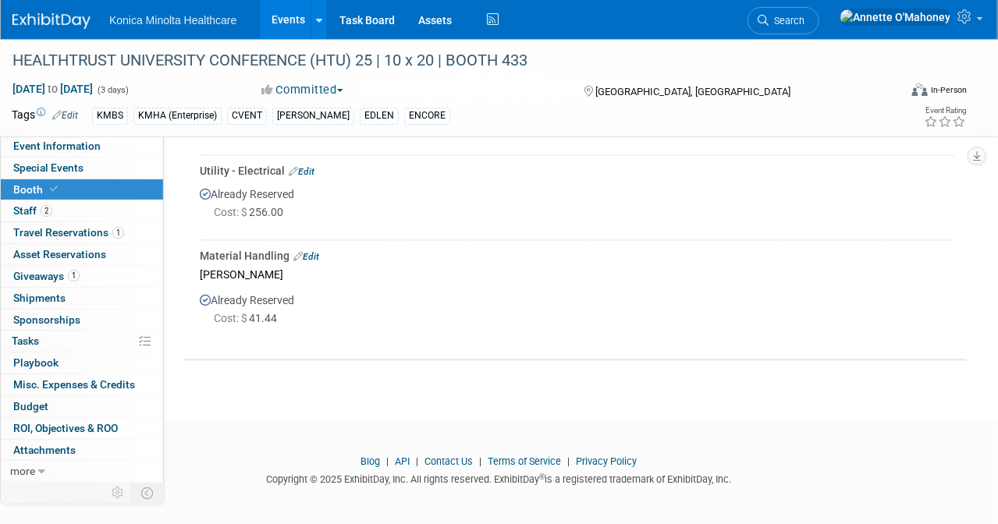
click at [299, 19] on link "Events" at bounding box center [288, 19] width 57 height 39
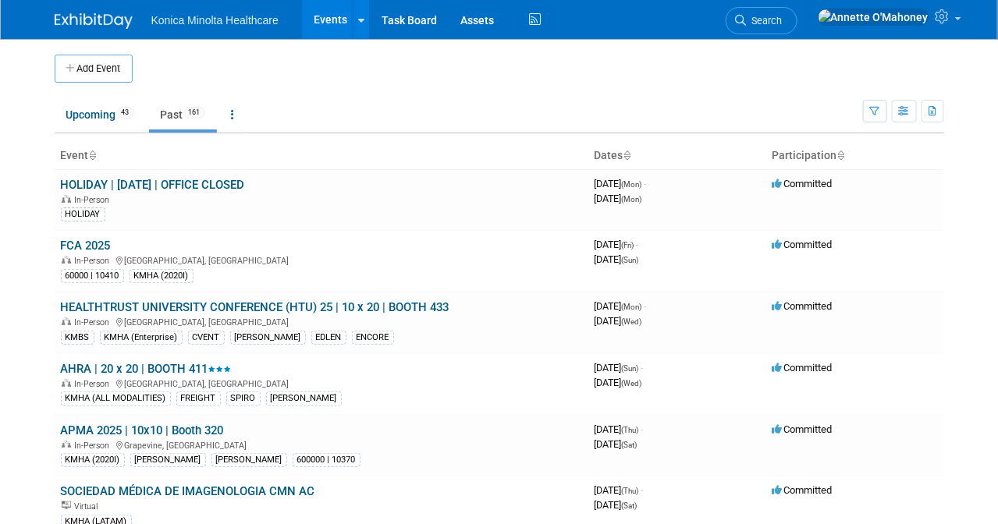
click at [165, 111] on link "Past 161" at bounding box center [183, 115] width 68 height 30
click at [179, 113] on link "Past 161" at bounding box center [183, 115] width 68 height 30
click at [109, 301] on link "HEALTHTRUST UNIVERSITY CONFERENCE (HTU) 25 | 10 x 20 | BOOTH 433" at bounding box center [255, 307] width 389 height 14
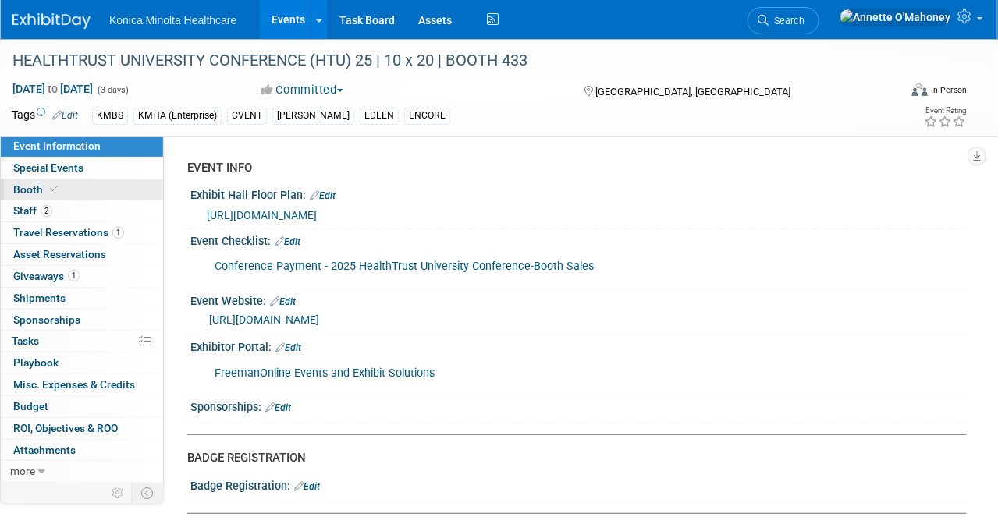
click at [62, 180] on link "Booth" at bounding box center [82, 189] width 162 height 21
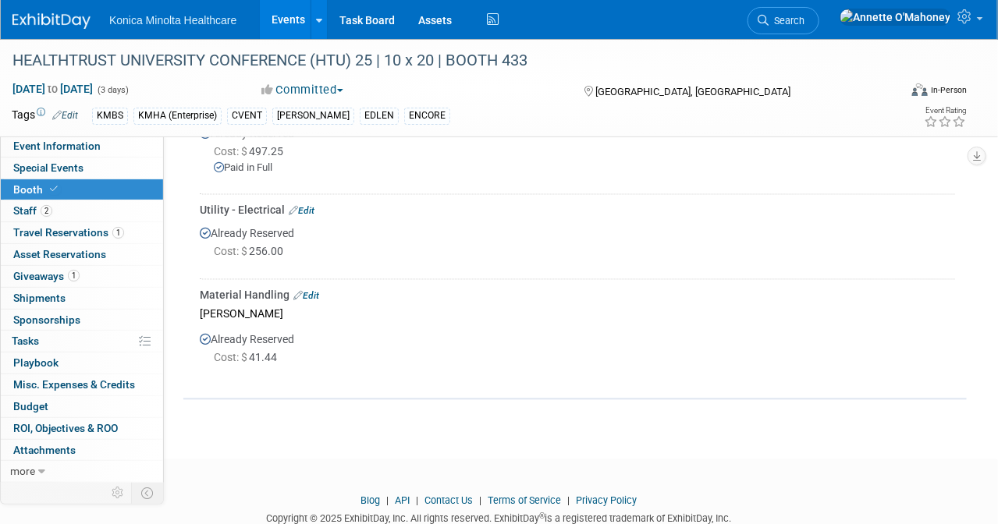
scroll to position [878, 0]
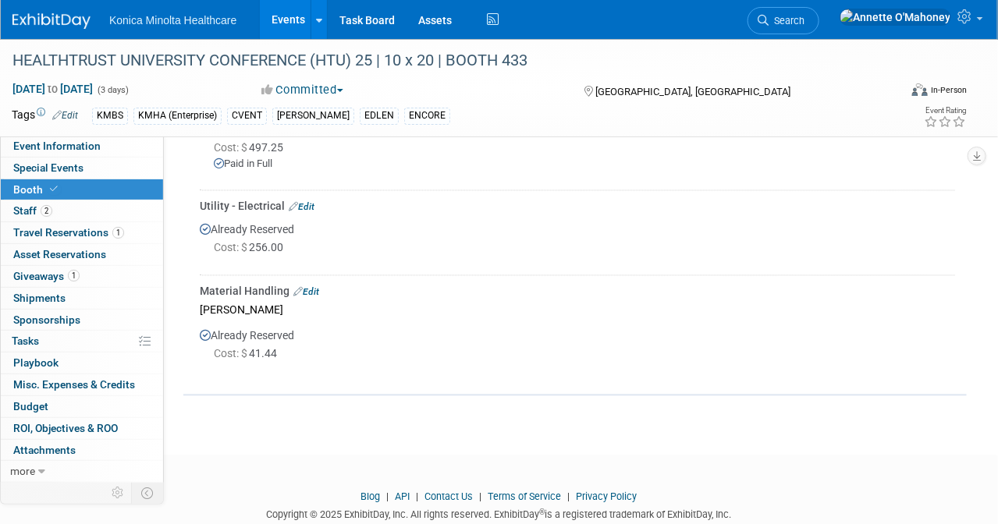
click at [280, 23] on link "Events" at bounding box center [288, 19] width 57 height 39
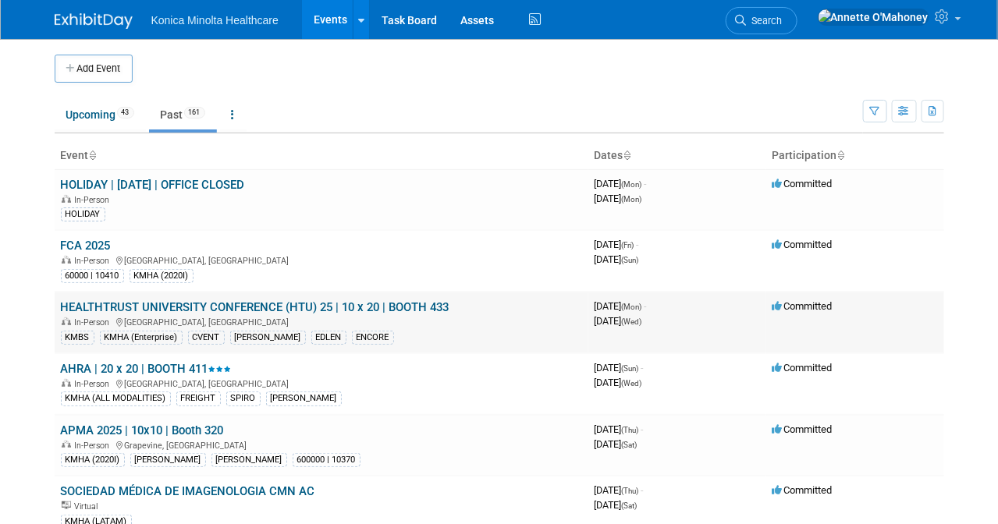
click at [292, 303] on link "HEALTHTRUST UNIVERSITY CONFERENCE (HTU) 25 | 10 x 20 | BOOTH 433" at bounding box center [255, 307] width 389 height 14
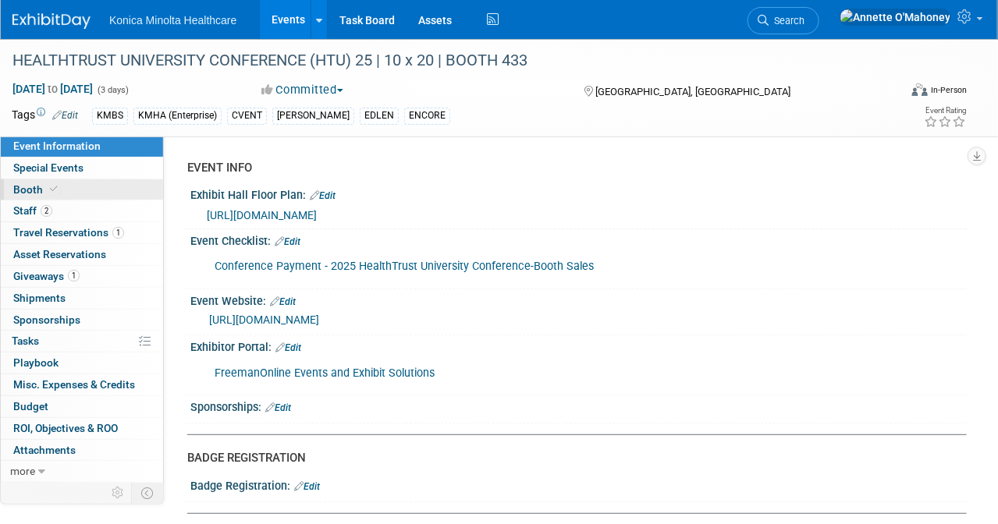
click at [52, 188] on icon at bounding box center [54, 189] width 8 height 9
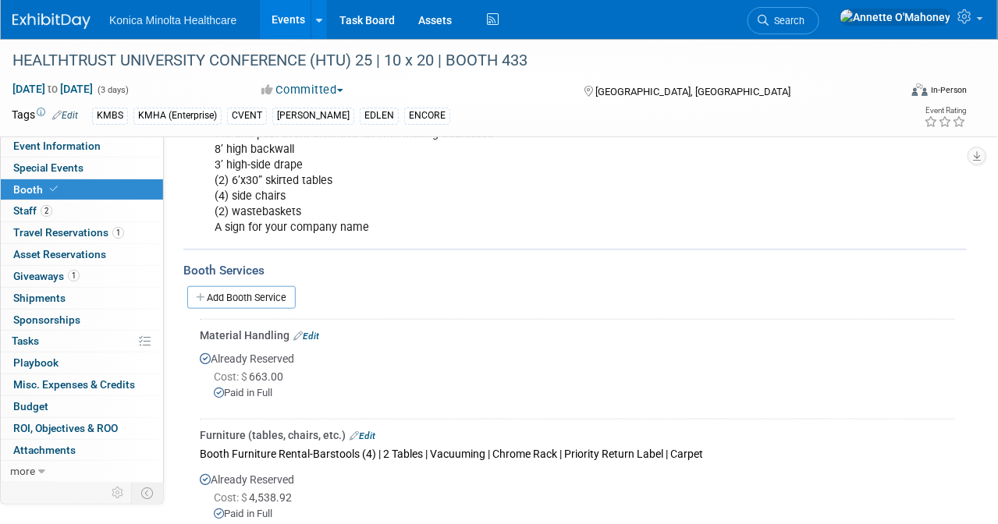
scroll to position [293, 0]
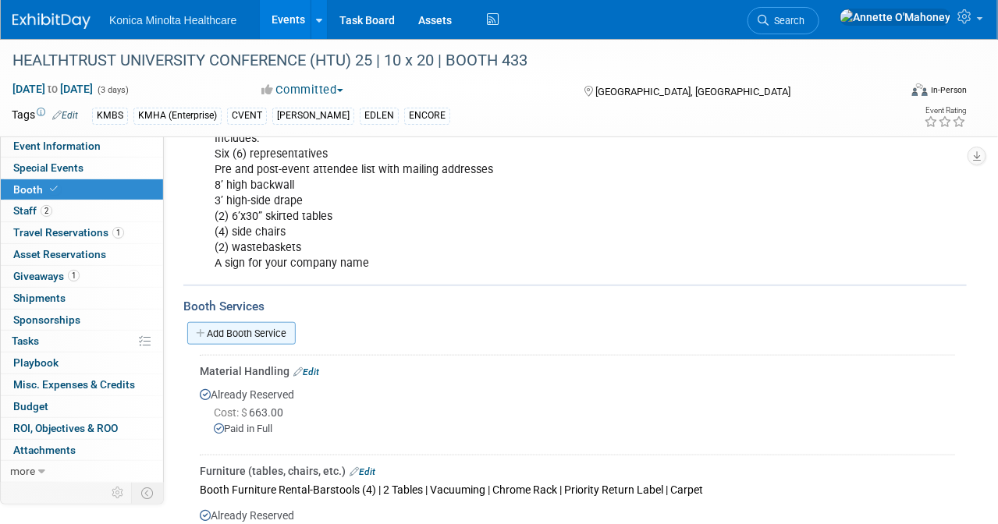
click at [263, 322] on link "Add Booth Service" at bounding box center [241, 333] width 108 height 23
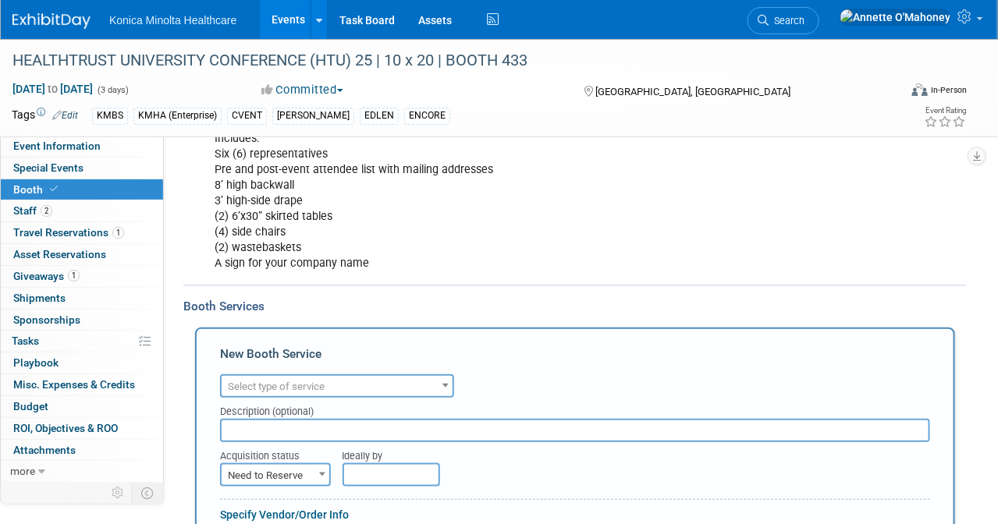
scroll to position [0, 0]
click at [358, 376] on span "Select type of service" at bounding box center [337, 387] width 231 height 22
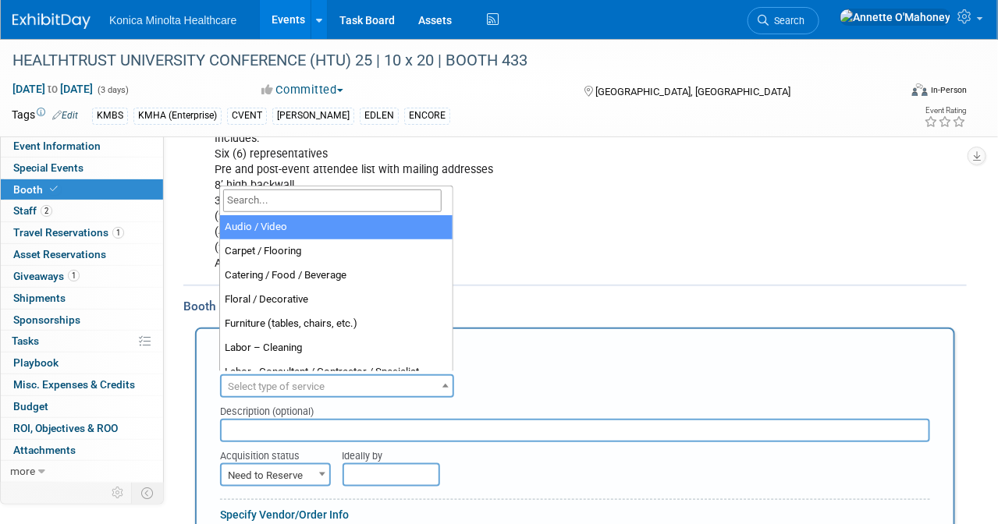
select select "2"
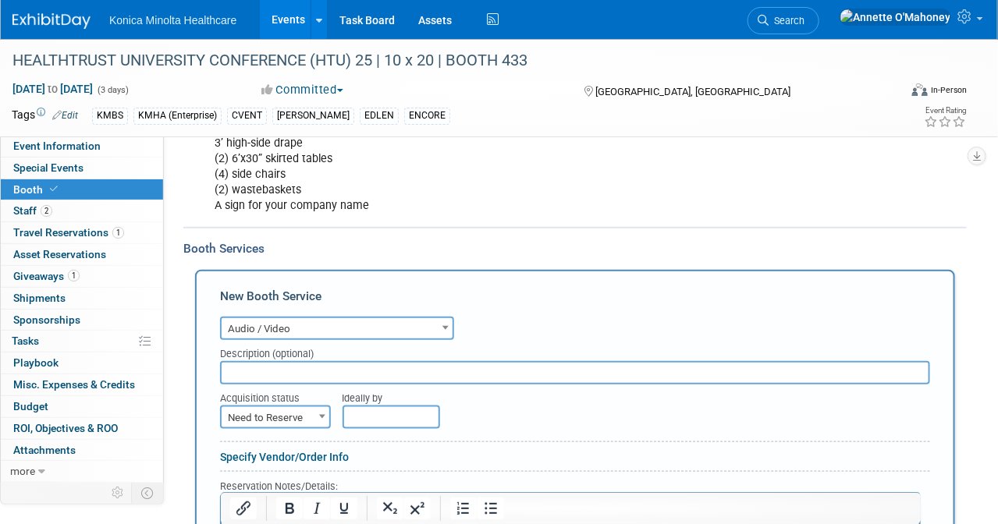
scroll to position [390, 0]
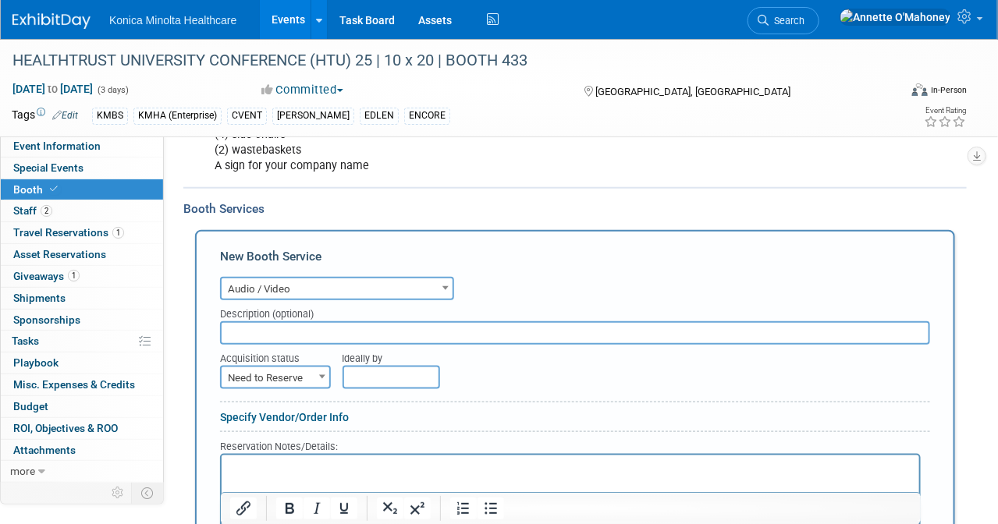
click at [449, 326] on input "text" at bounding box center [575, 332] width 710 height 23
type input "2 Monitors"
click at [322, 369] on span at bounding box center [322, 377] width 16 height 20
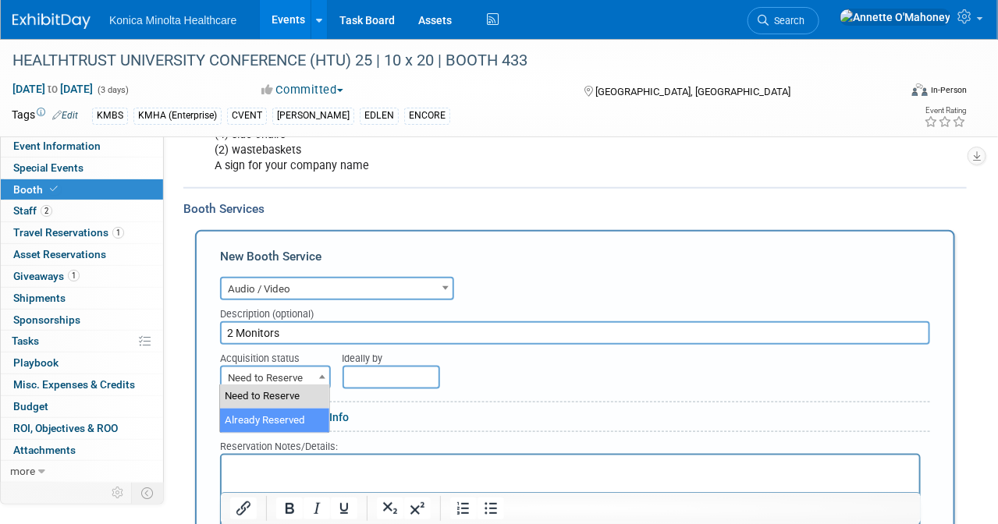
select select "2"
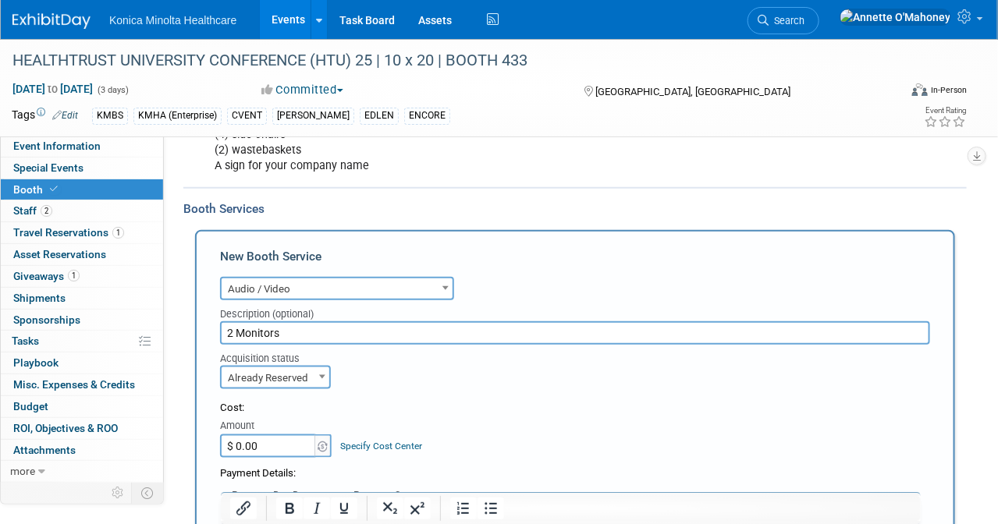
click at [256, 446] on input "$ 0.00" at bounding box center [269, 446] width 98 height 23
type input "$ 3,767.97"
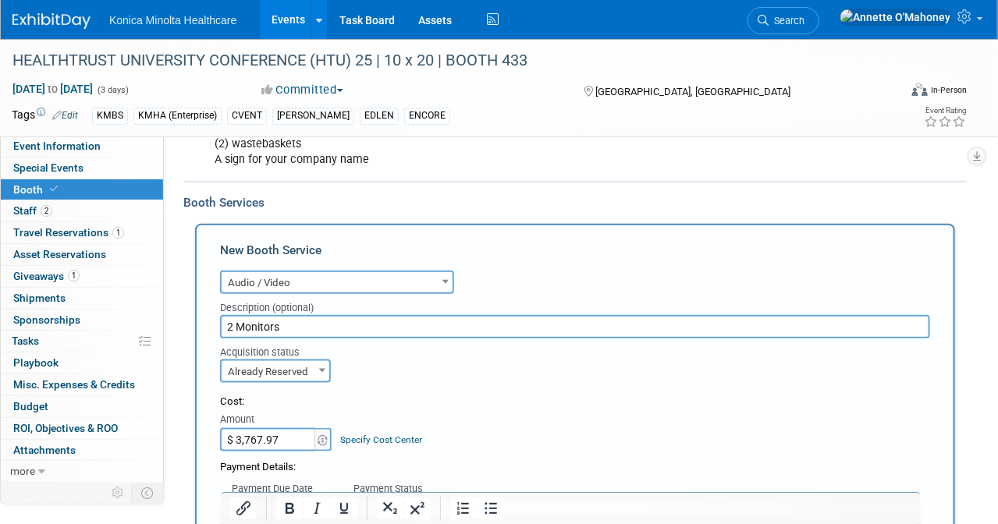
scroll to position [683, 0]
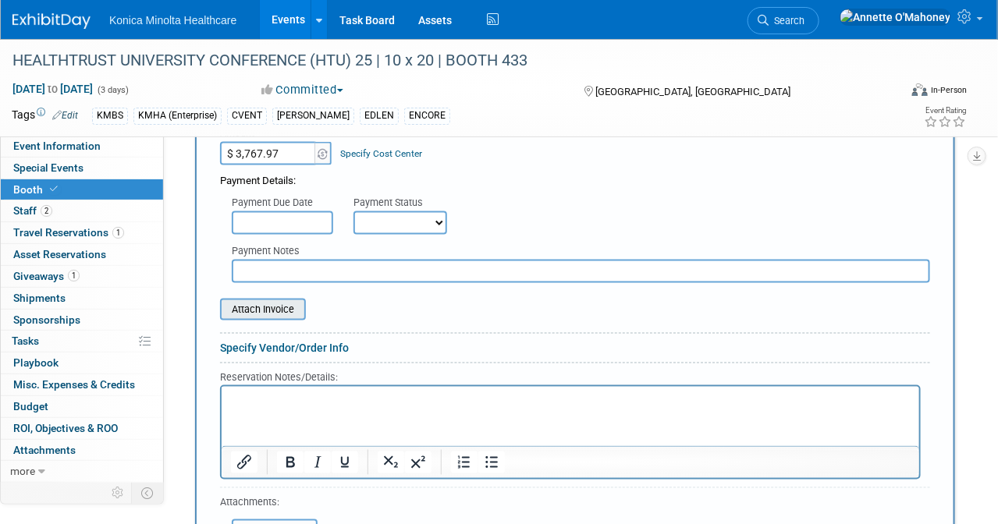
click at [258, 304] on input "file" at bounding box center [212, 309] width 186 height 19
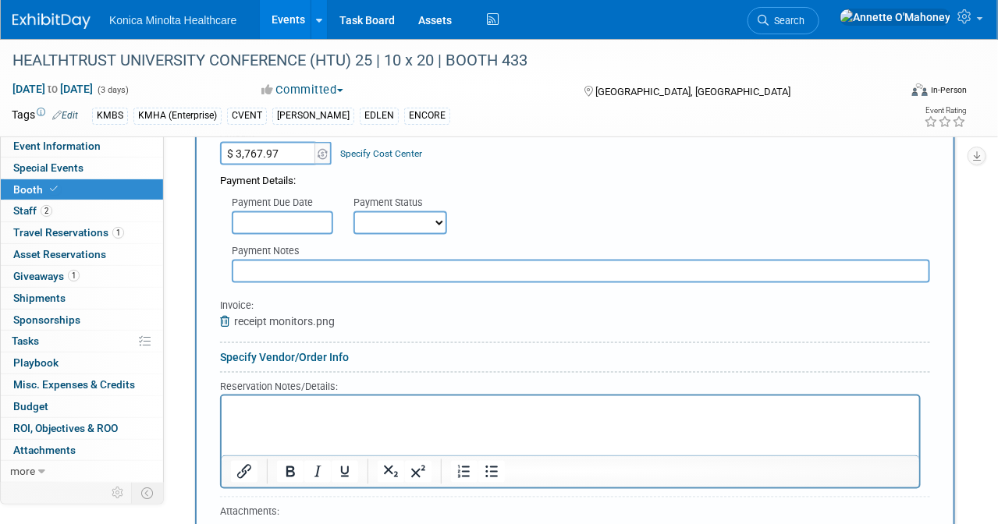
scroll to position [878, 0]
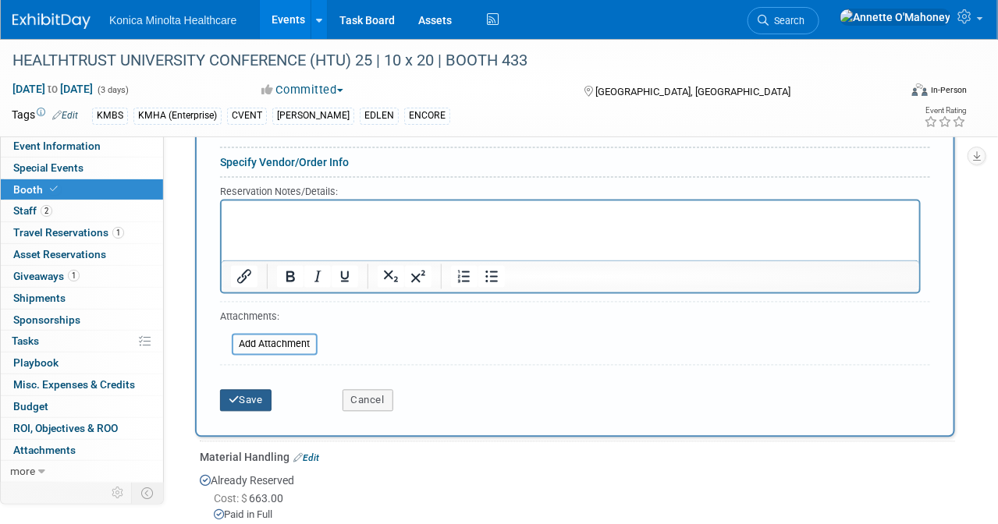
click at [267, 396] on button "Save" at bounding box center [245, 401] width 51 height 22
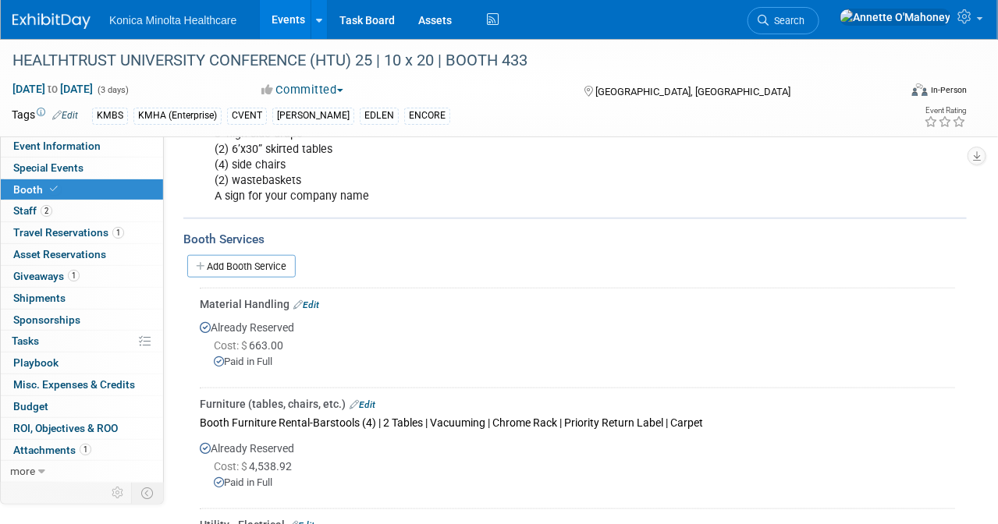
scroll to position [434, 0]
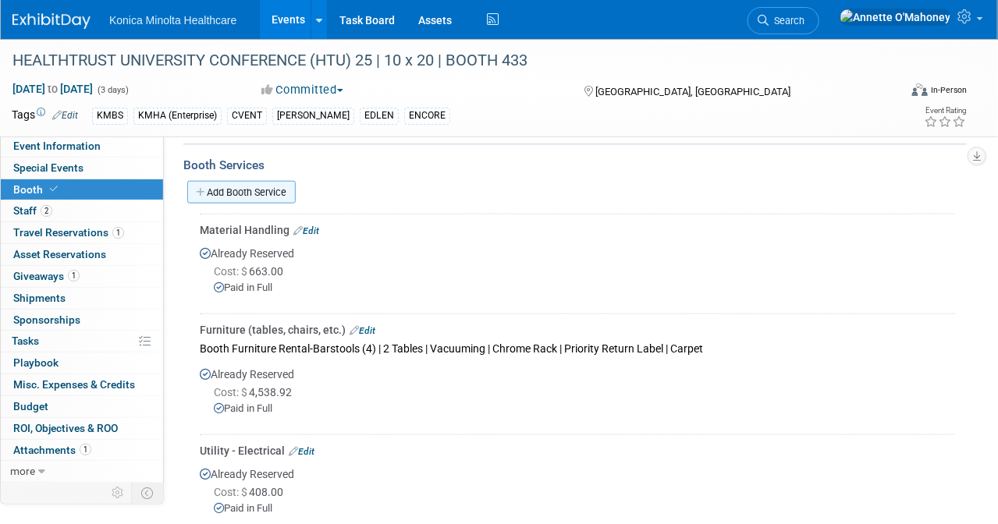
click at [257, 184] on link "Add Booth Service" at bounding box center [241, 192] width 108 height 23
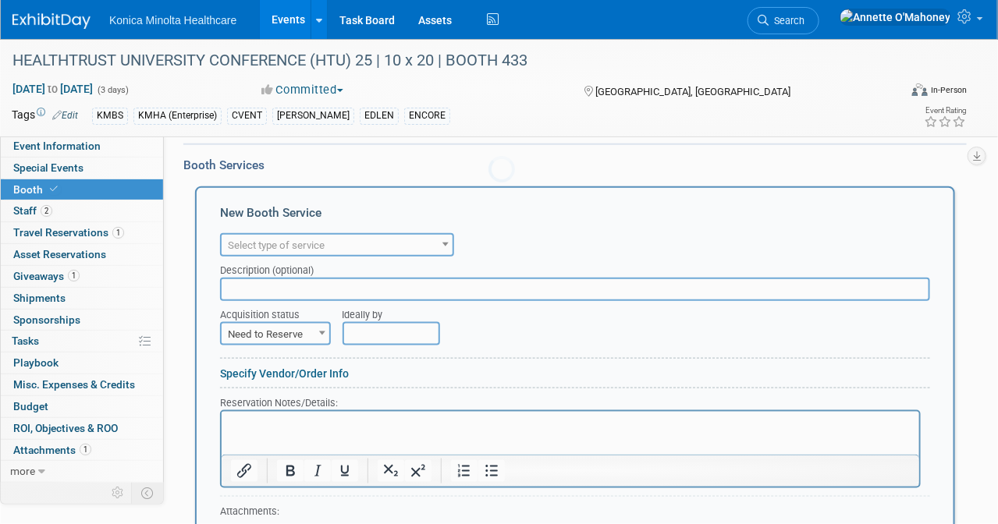
scroll to position [0, 0]
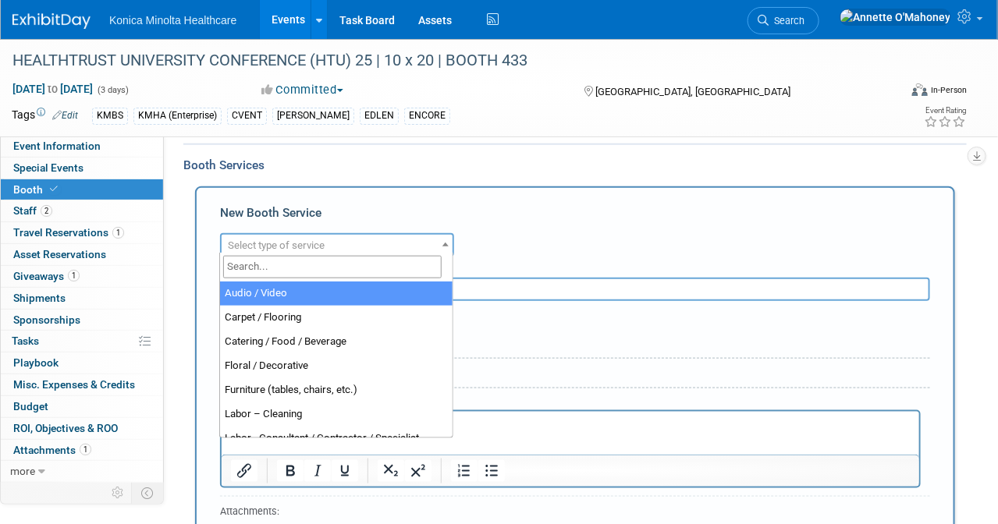
click at [338, 246] on span "Select type of service" at bounding box center [337, 246] width 231 height 22
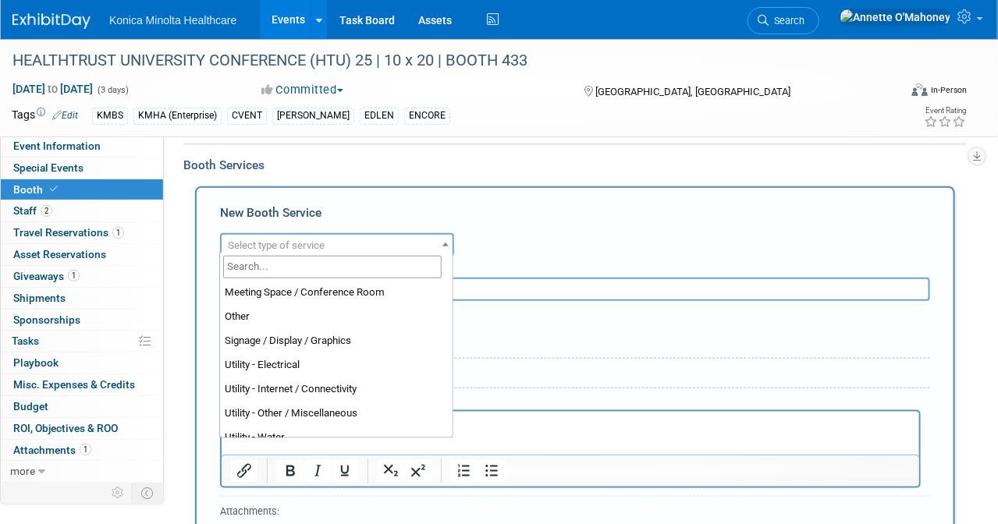
scroll to position [390, 0]
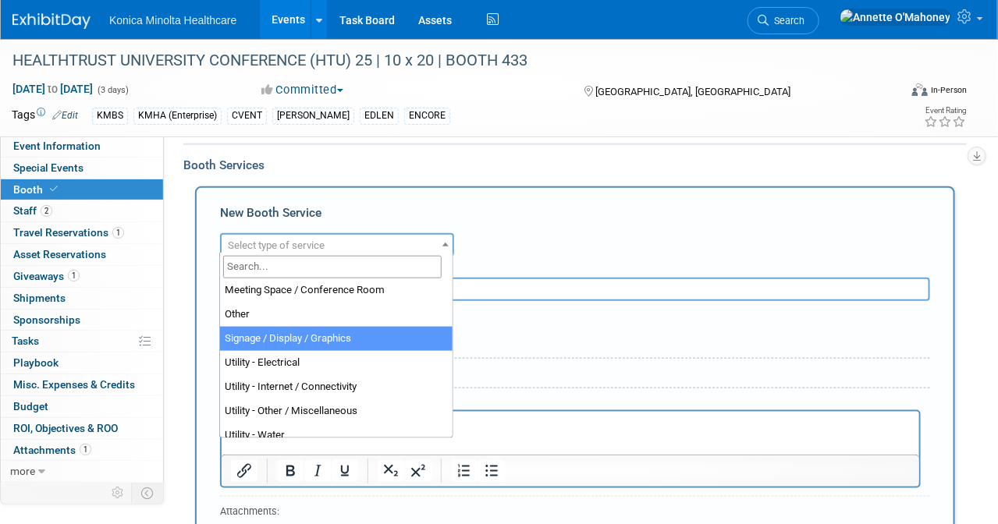
select select "3"
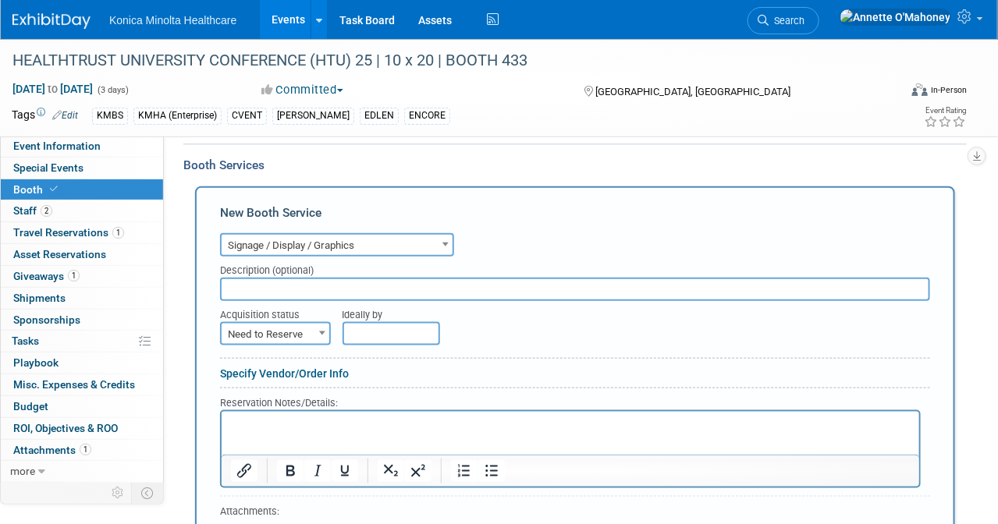
click at [368, 278] on input "text" at bounding box center [575, 289] width 710 height 23
click at [355, 278] on input "Desk Graphi" at bounding box center [575, 289] width 710 height 23
type input "Desk Graphic"
click at [321, 324] on span at bounding box center [322, 333] width 16 height 20
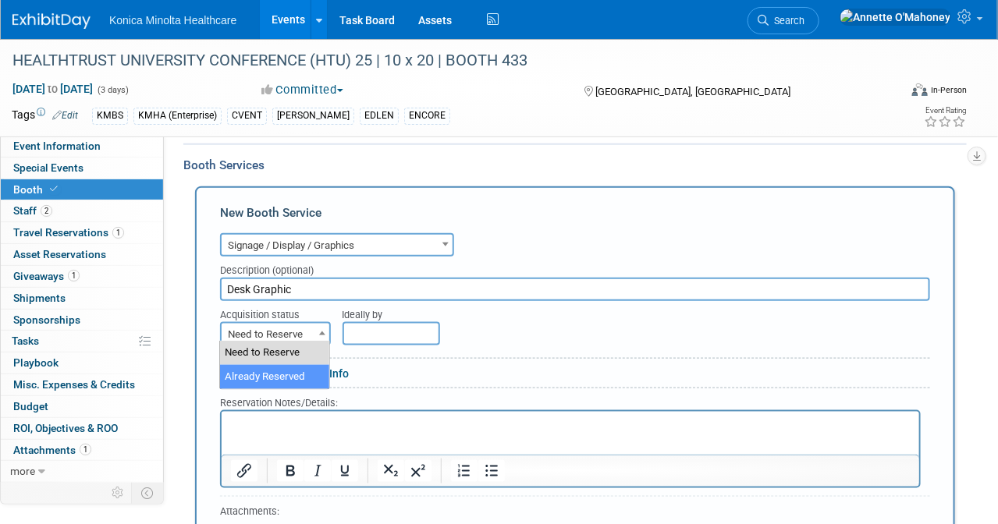
select select "2"
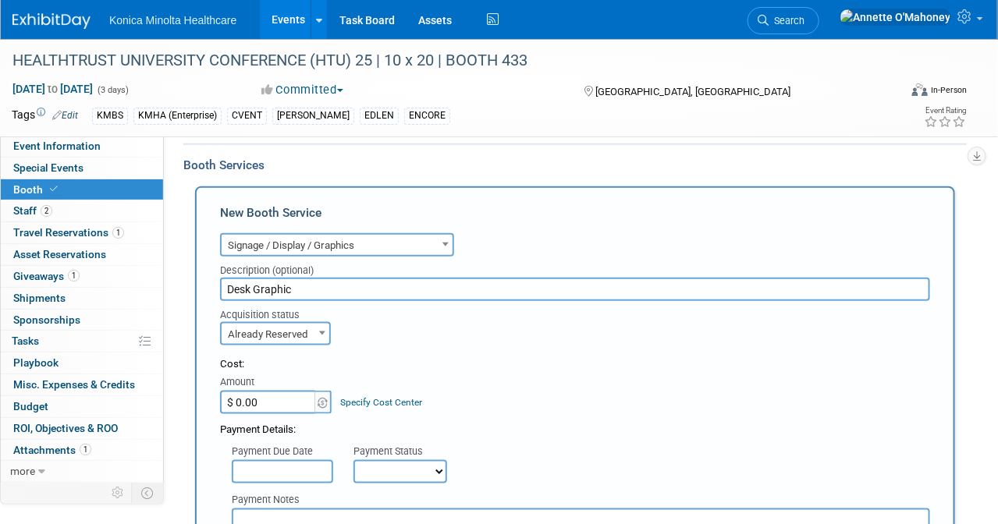
click at [272, 396] on input "$ 0.00" at bounding box center [269, 402] width 98 height 23
type input "$ 367.04"
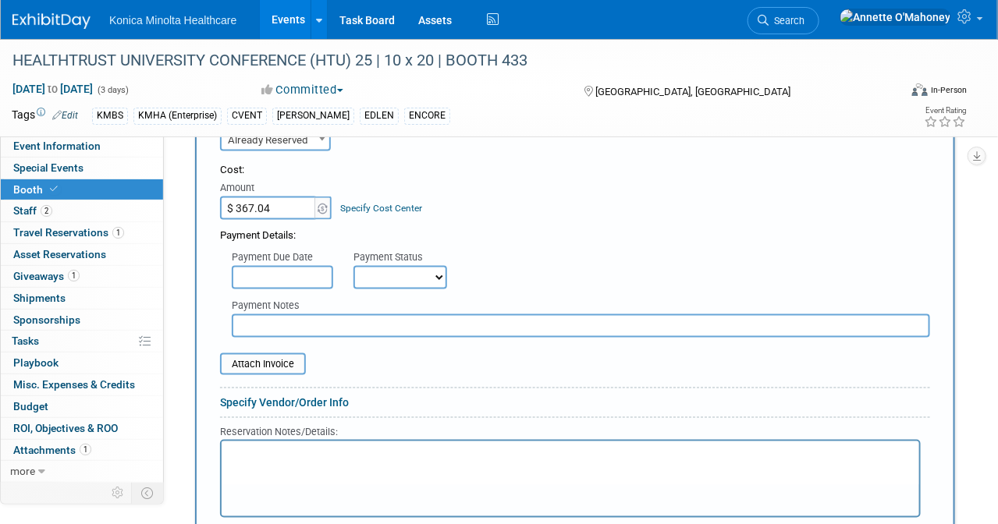
scroll to position [629, 0]
click at [276, 321] on input "text" at bounding box center [581, 325] width 698 height 23
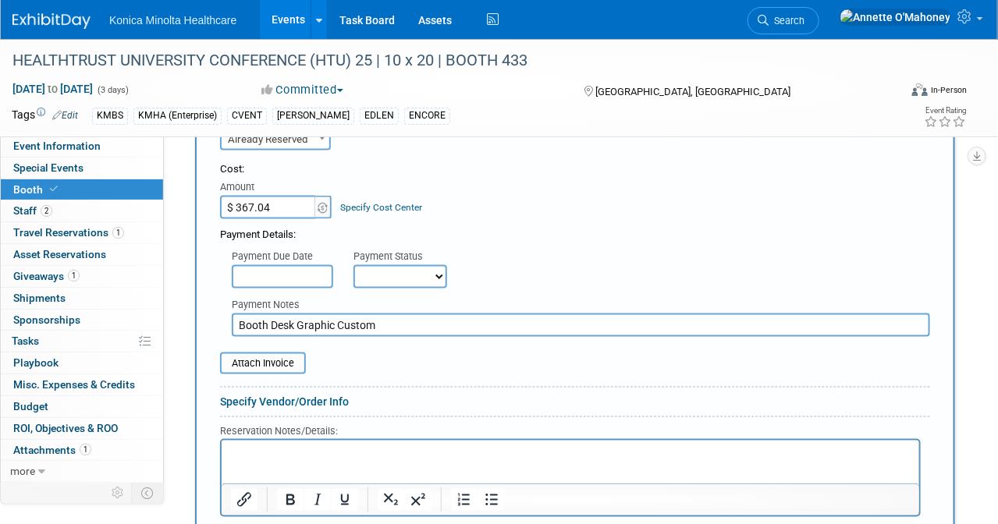
scroll to position [1019, 0]
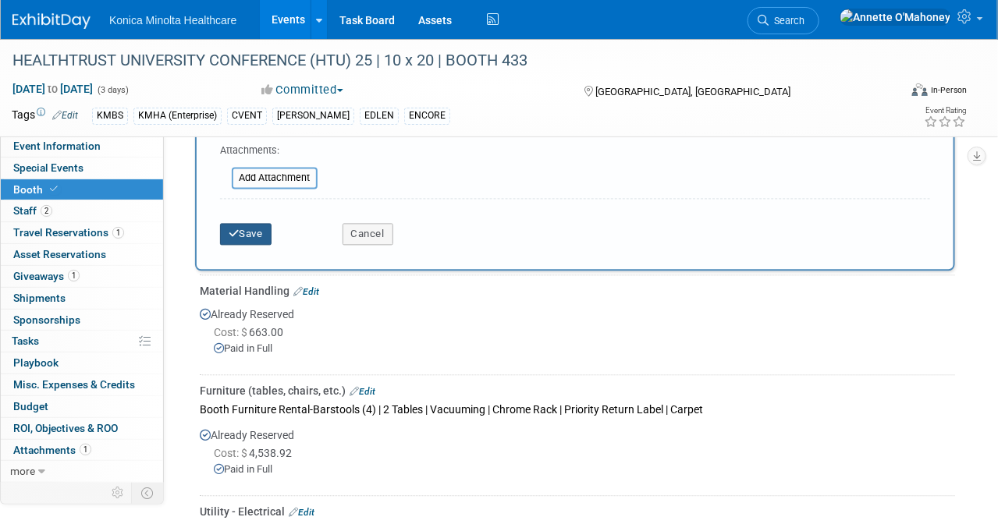
type input "Booth Desk Graphic Custom"
click at [243, 223] on button "Save" at bounding box center [245, 234] width 51 height 22
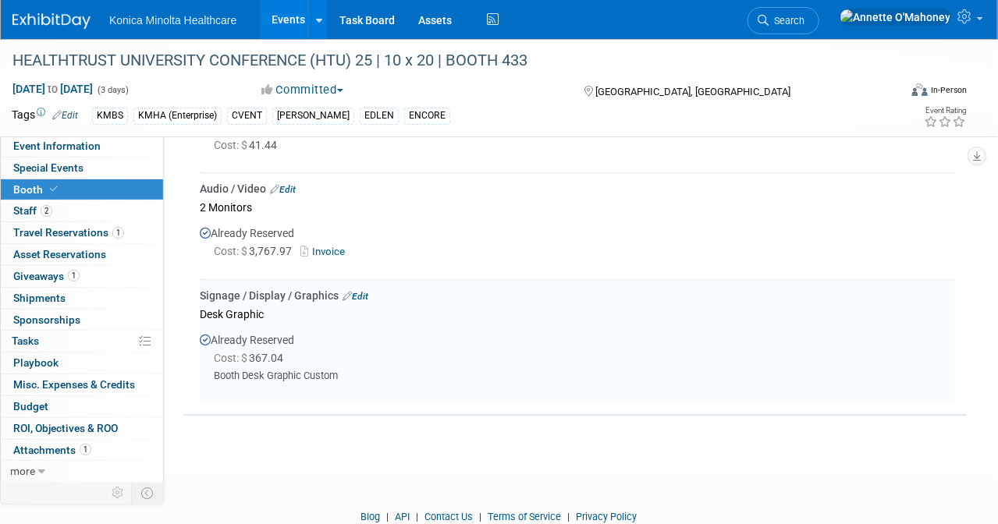
scroll to position [1140, 0]
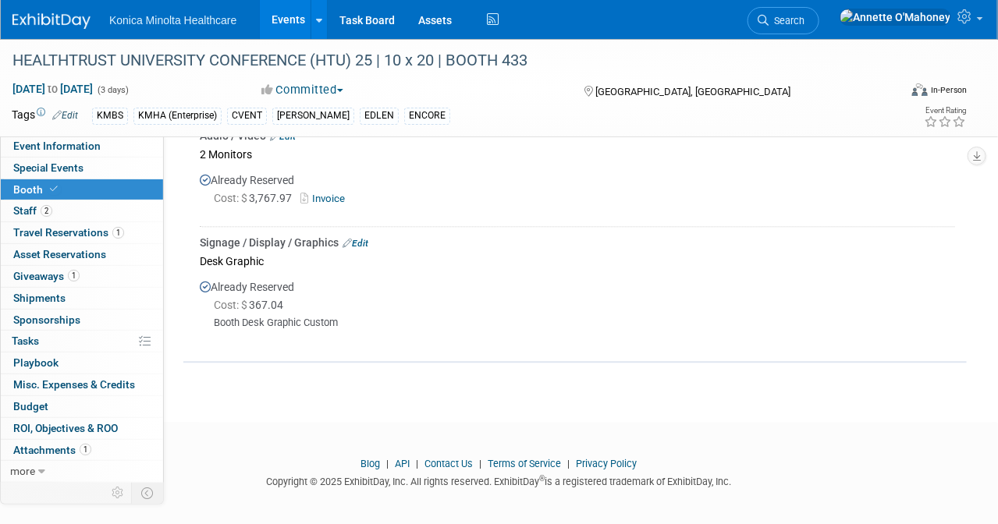
click at [368, 240] on link "Edit" at bounding box center [356, 243] width 26 height 11
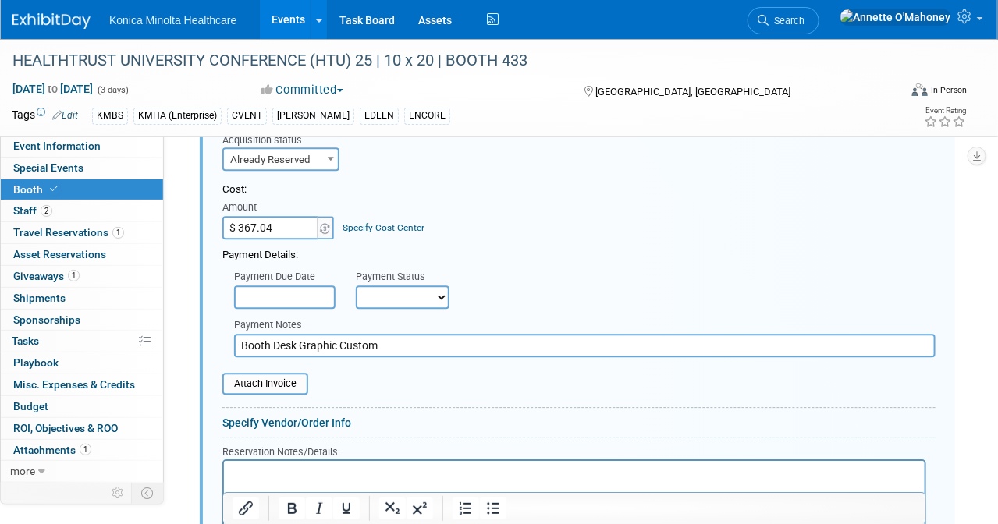
scroll to position [1380, 0]
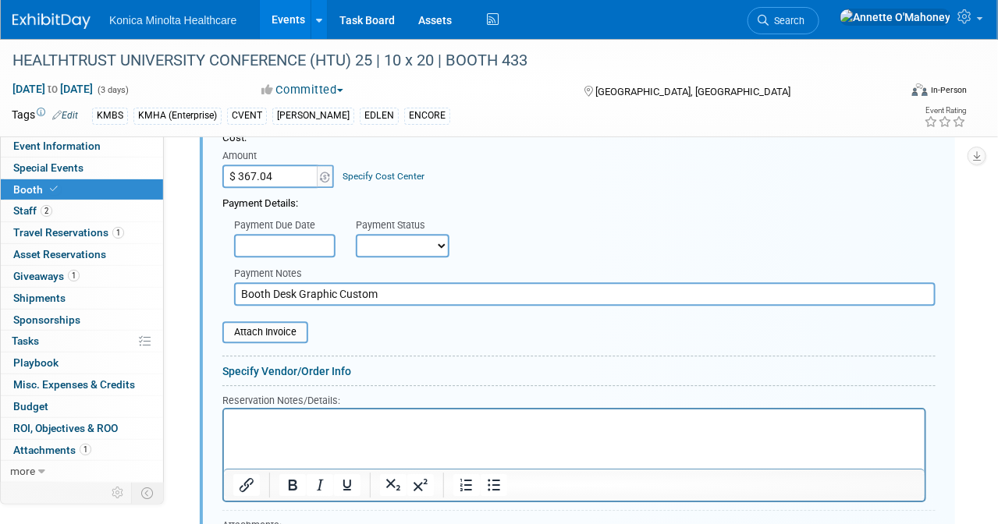
click at [276, 311] on div "Attach Invoice" at bounding box center [578, 324] width 713 height 37
click at [276, 323] on input "file" at bounding box center [214, 332] width 186 height 19
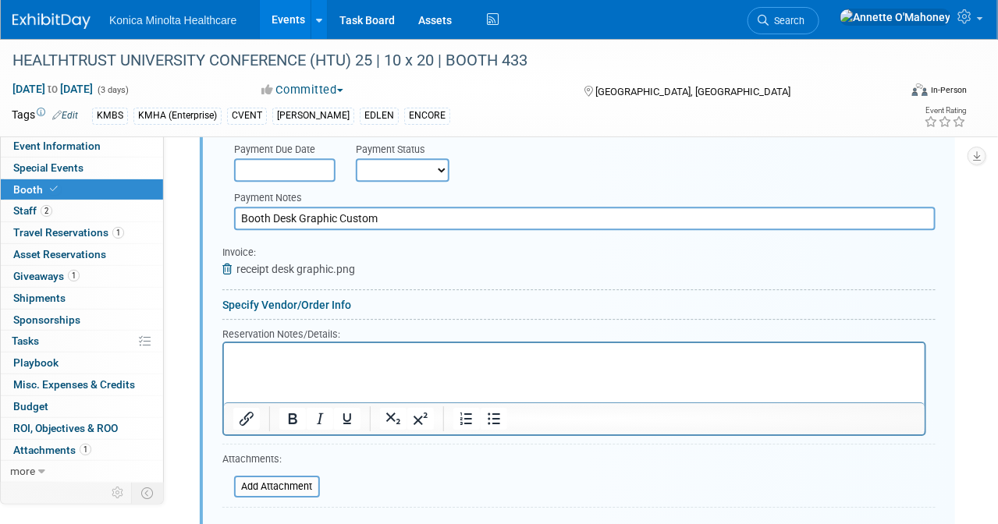
scroll to position [1575, 0]
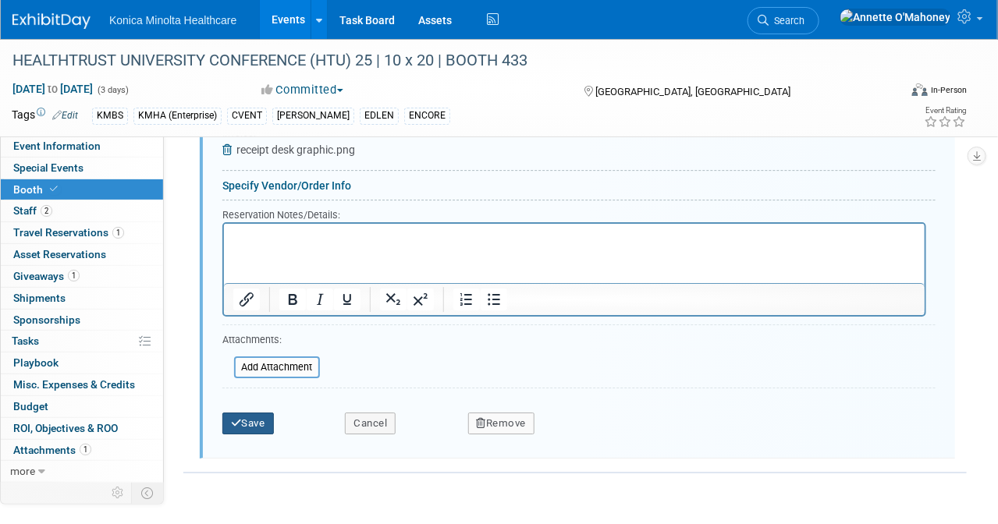
click at [261, 413] on button "Save" at bounding box center [247, 424] width 51 height 22
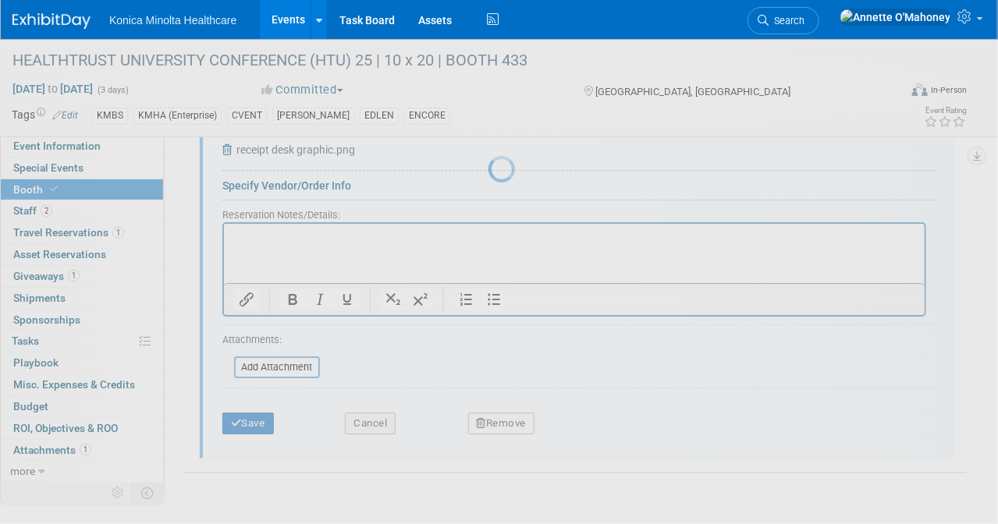
scroll to position [1141, 0]
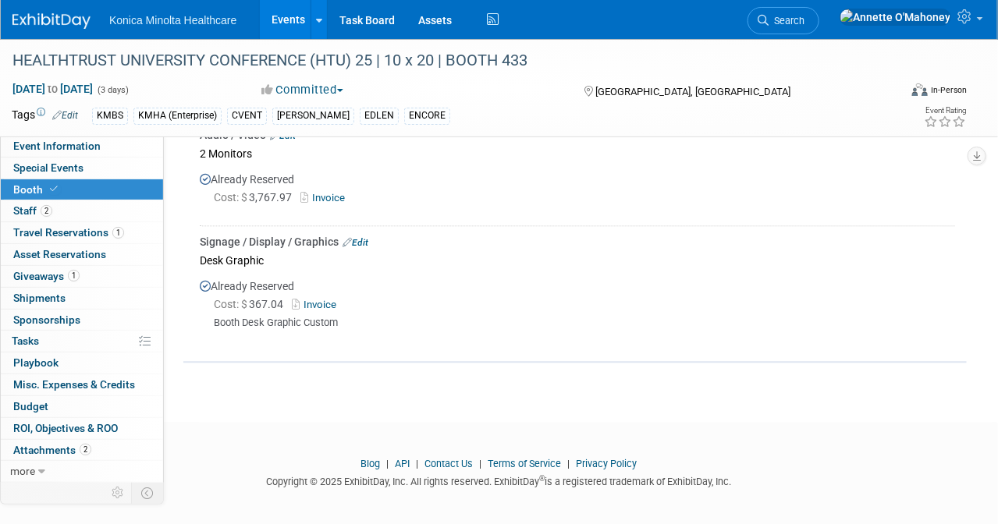
click at [286, 17] on link "Events" at bounding box center [288, 19] width 57 height 39
